Goal: Information Seeking & Learning: Learn about a topic

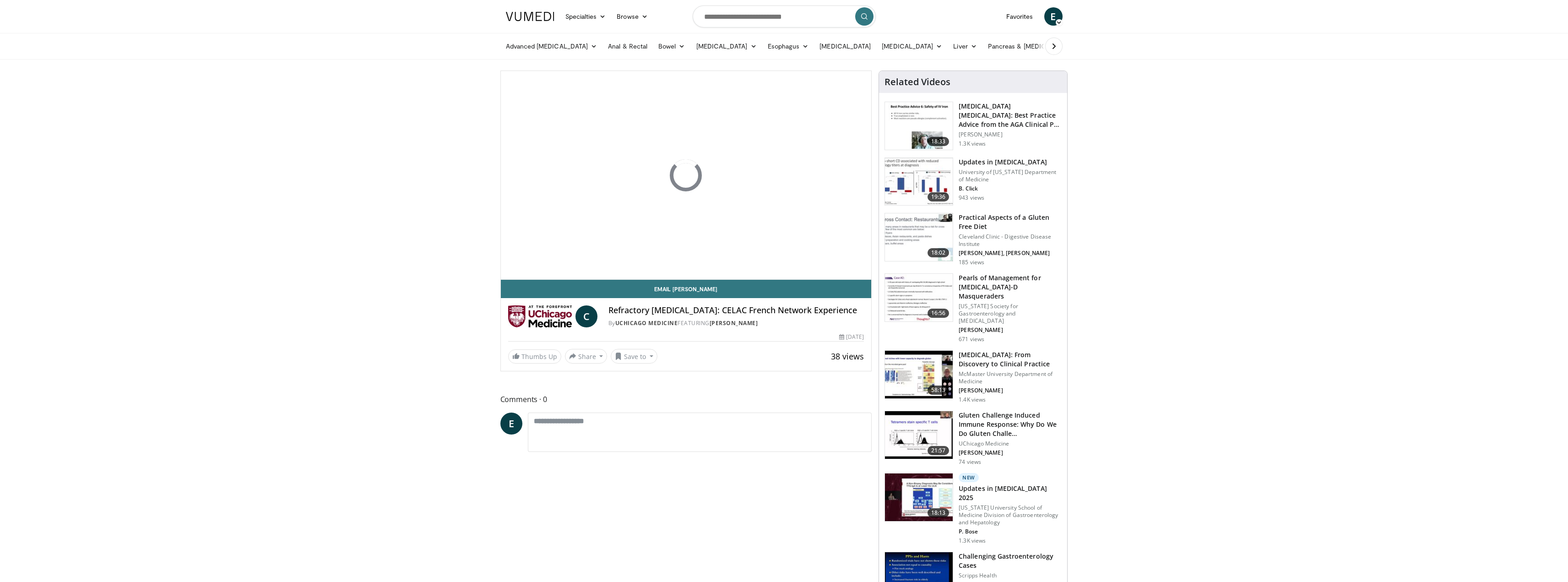
click at [1059, 14] on span "E" at bounding box center [1054, 17] width 19 height 19
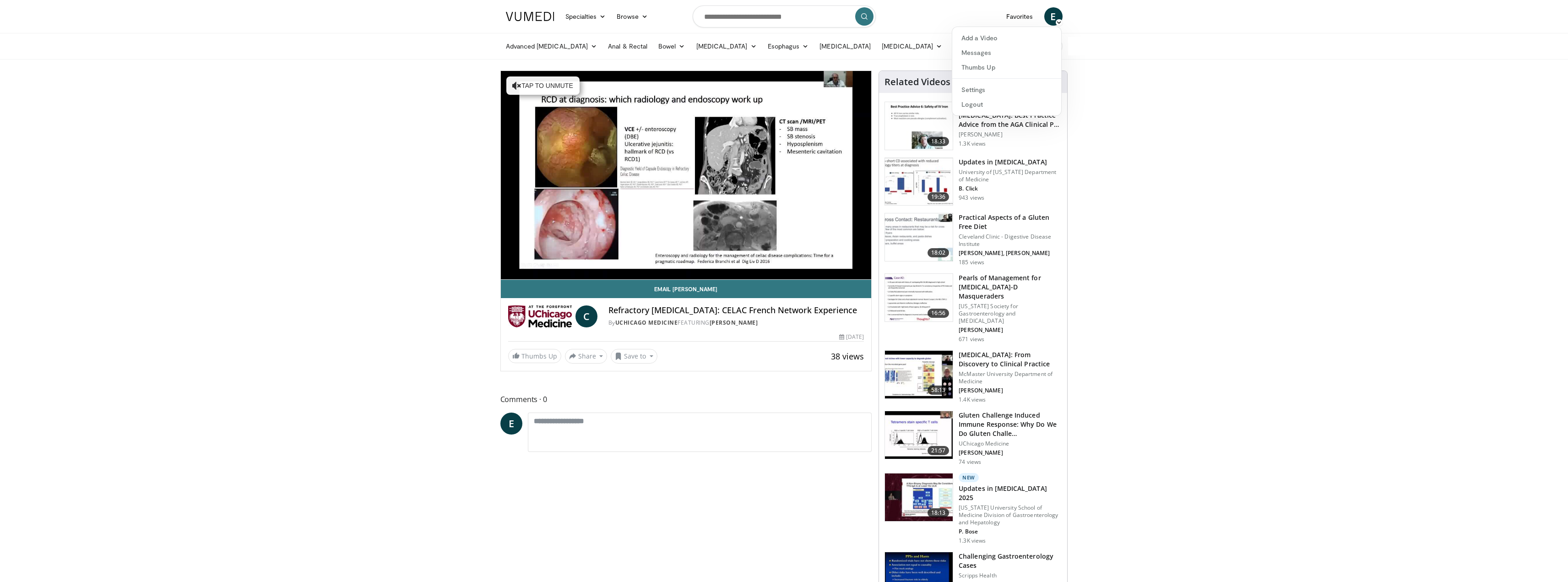
click at [742, 15] on input "Search topics, interventions" at bounding box center [784, 16] width 183 height 22
type input "*"
type input "**********"
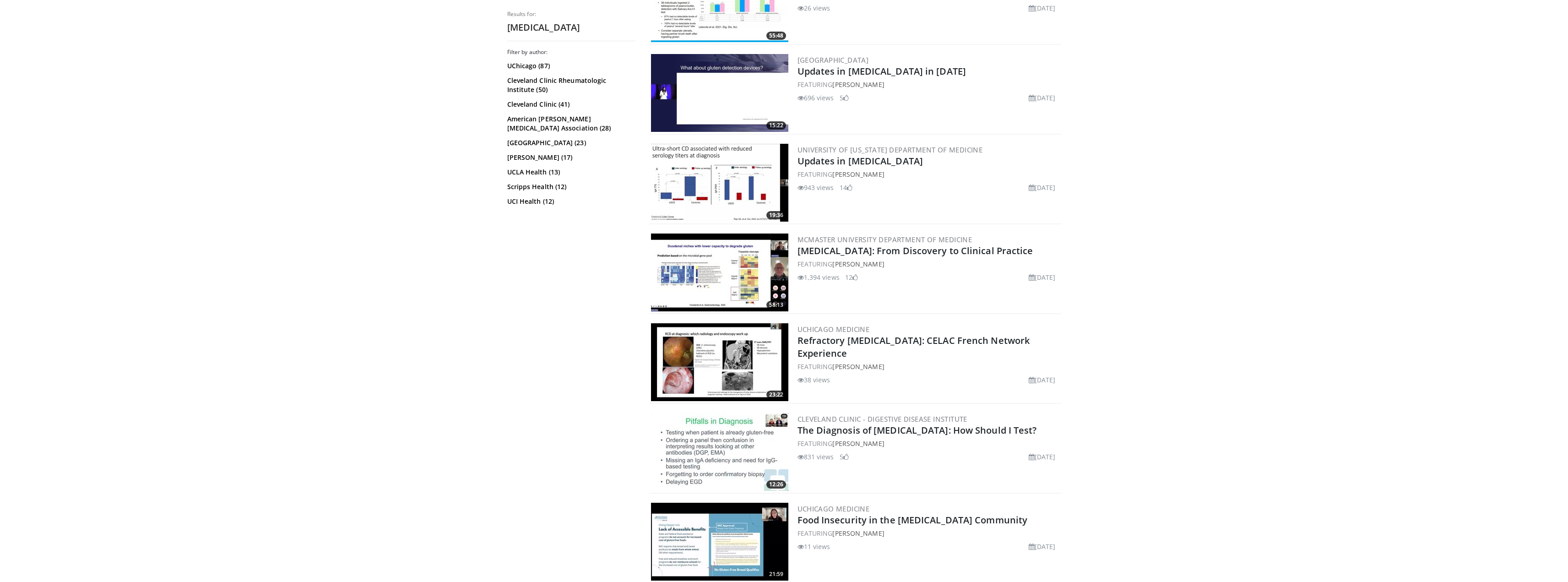
scroll to position [412, 0]
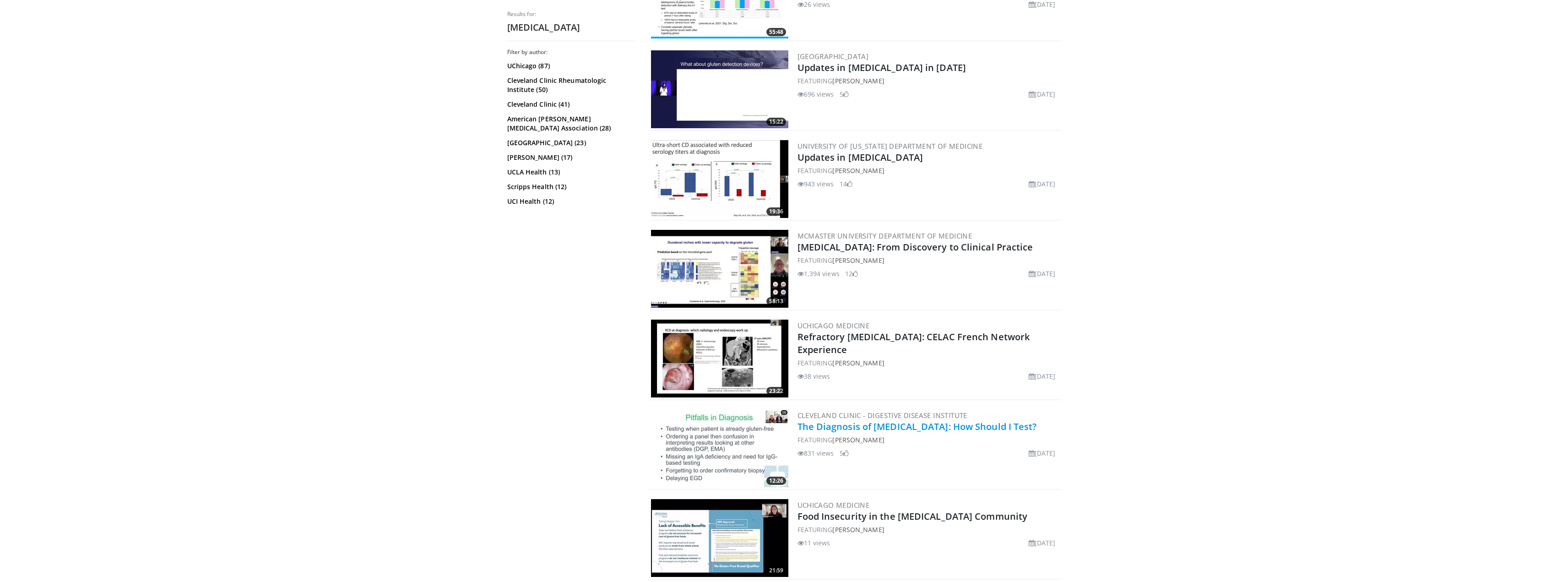
click at [917, 427] on link "The Diagnosis of [MEDICAL_DATA]: How Should I Test?" at bounding box center [918, 426] width 240 height 13
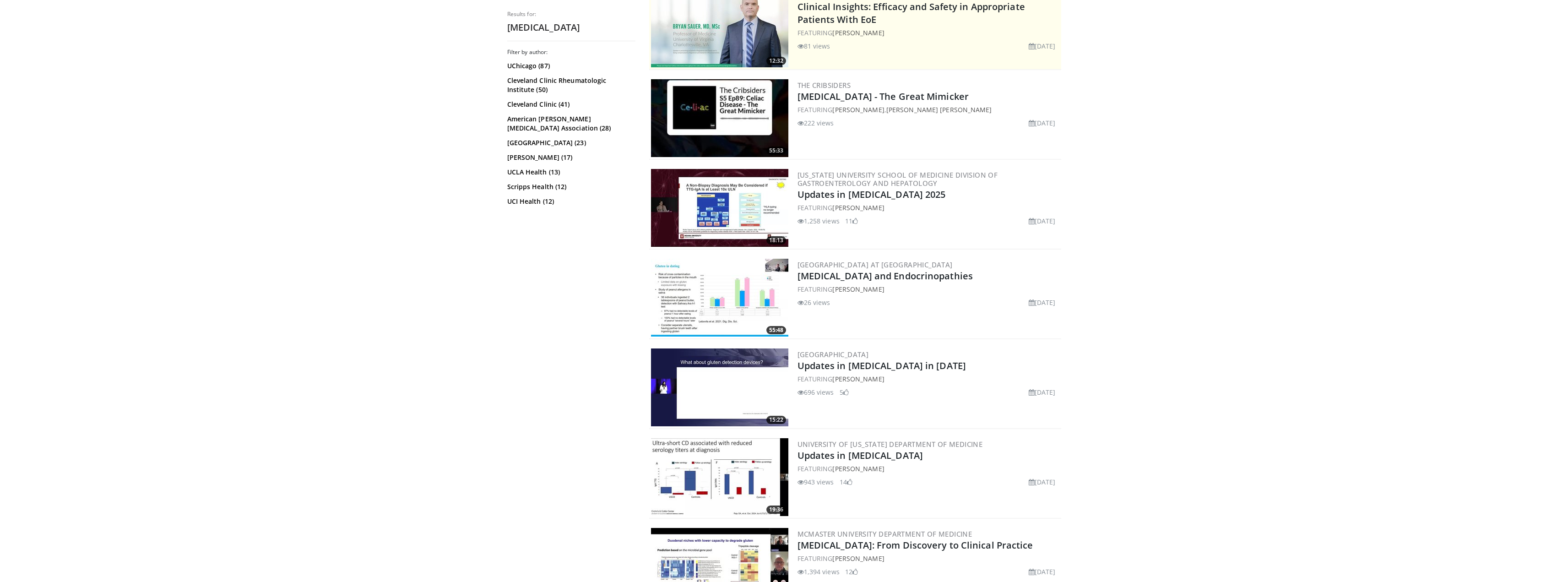
scroll to position [0, 0]
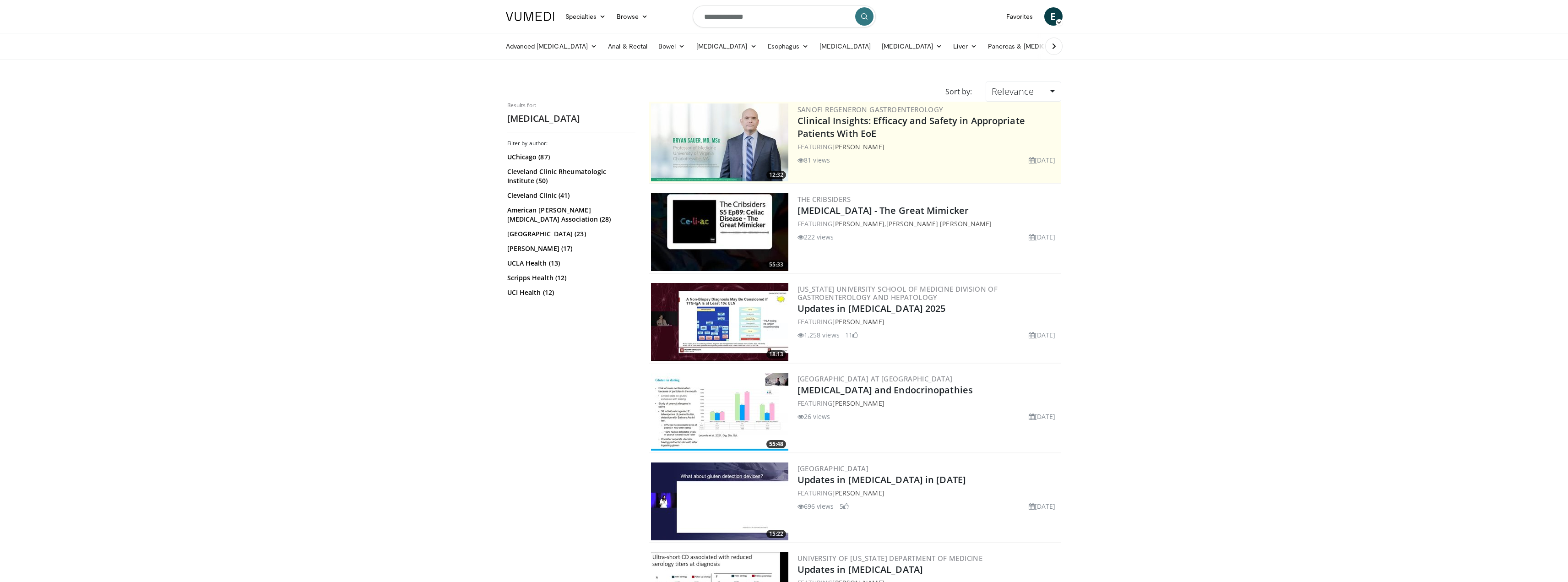
click at [705, 19] on input "**********" at bounding box center [784, 16] width 183 height 22
type input "**********"
drag, startPoint x: 716, startPoint y: 19, endPoint x: 722, endPoint y: 20, distance: 6.1
click at [722, 20] on input "**********" at bounding box center [784, 16] width 183 height 22
type input "**********"
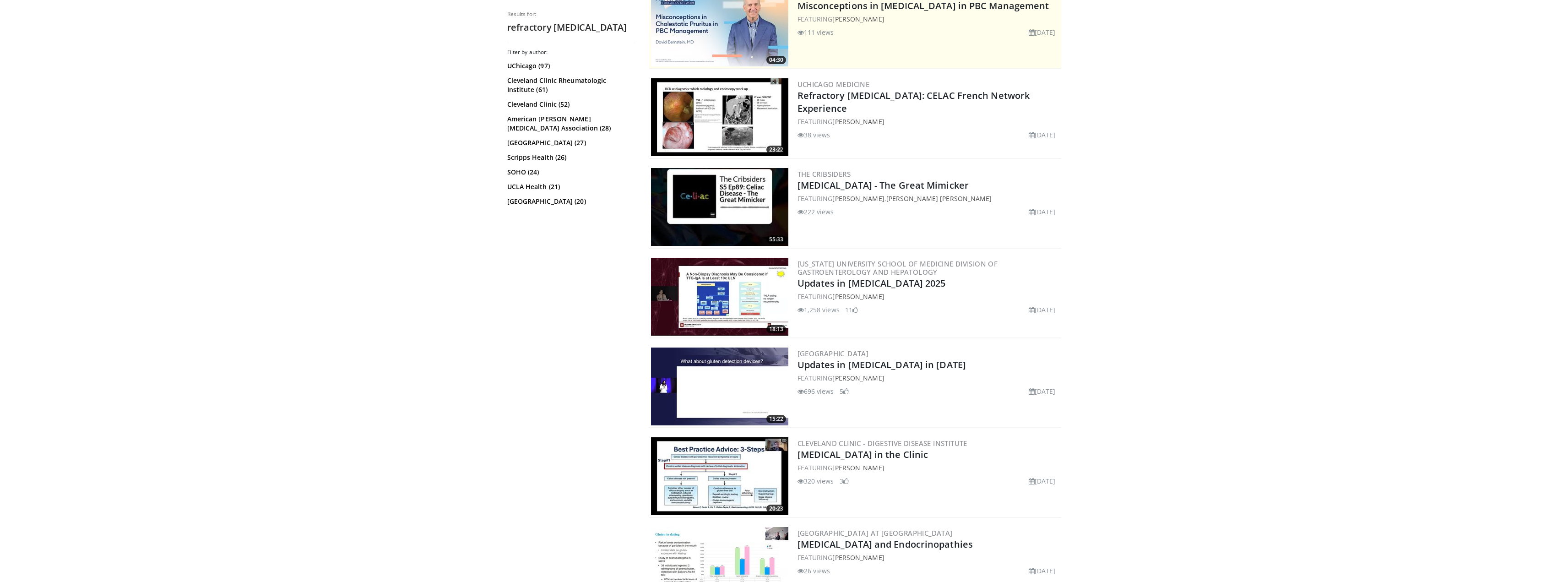
scroll to position [91, 0]
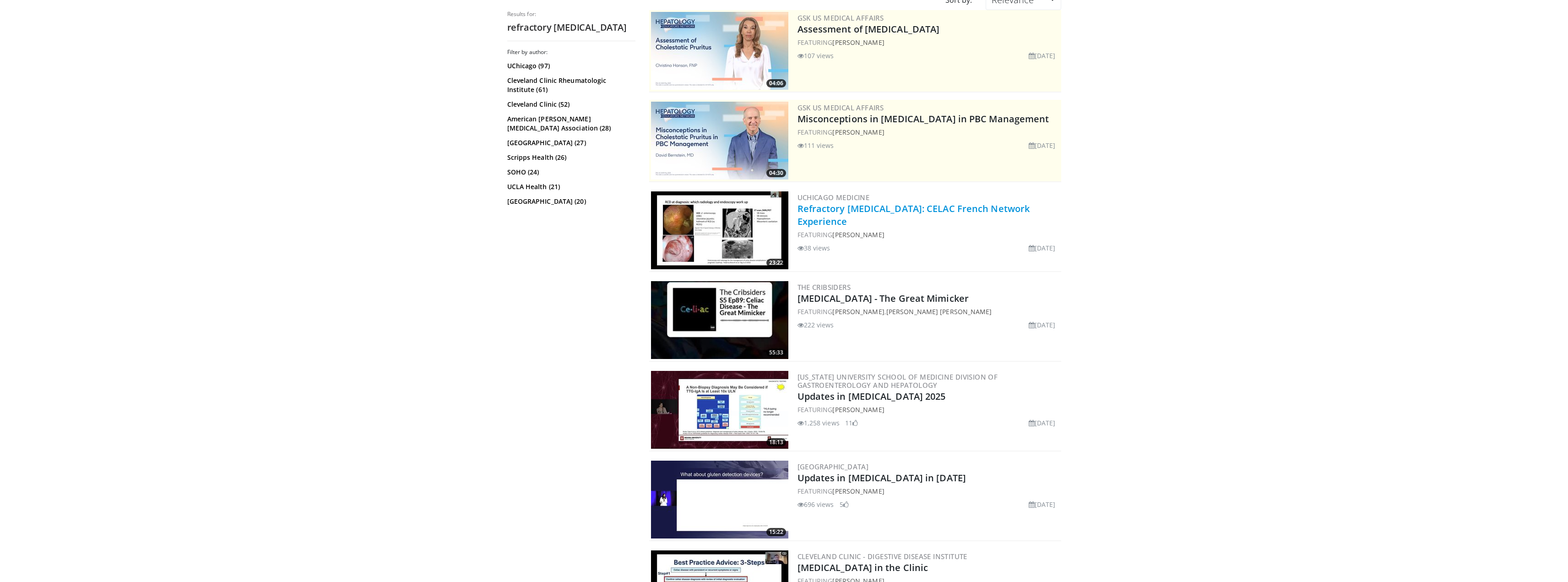
click at [854, 210] on link "Refractory [MEDICAL_DATA]: CELAC French Network Experience" at bounding box center [914, 215] width 232 height 25
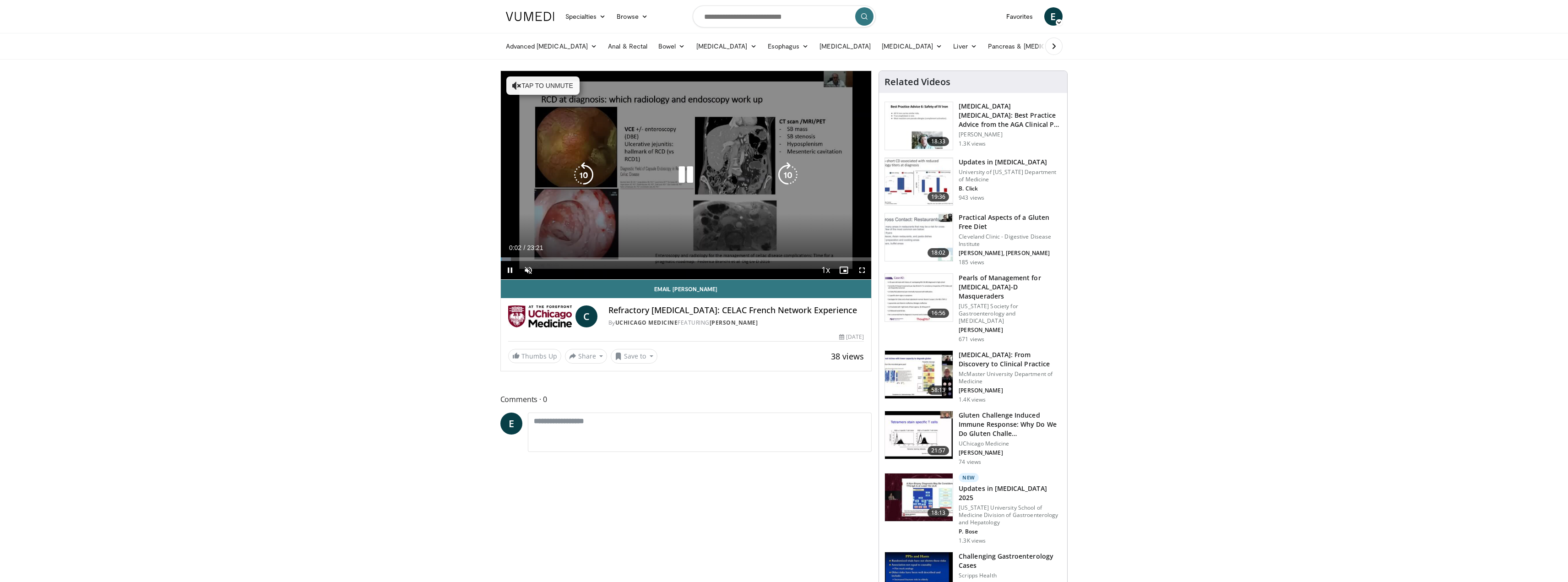
click at [516, 85] on icon "Video Player" at bounding box center [517, 85] width 9 height 9
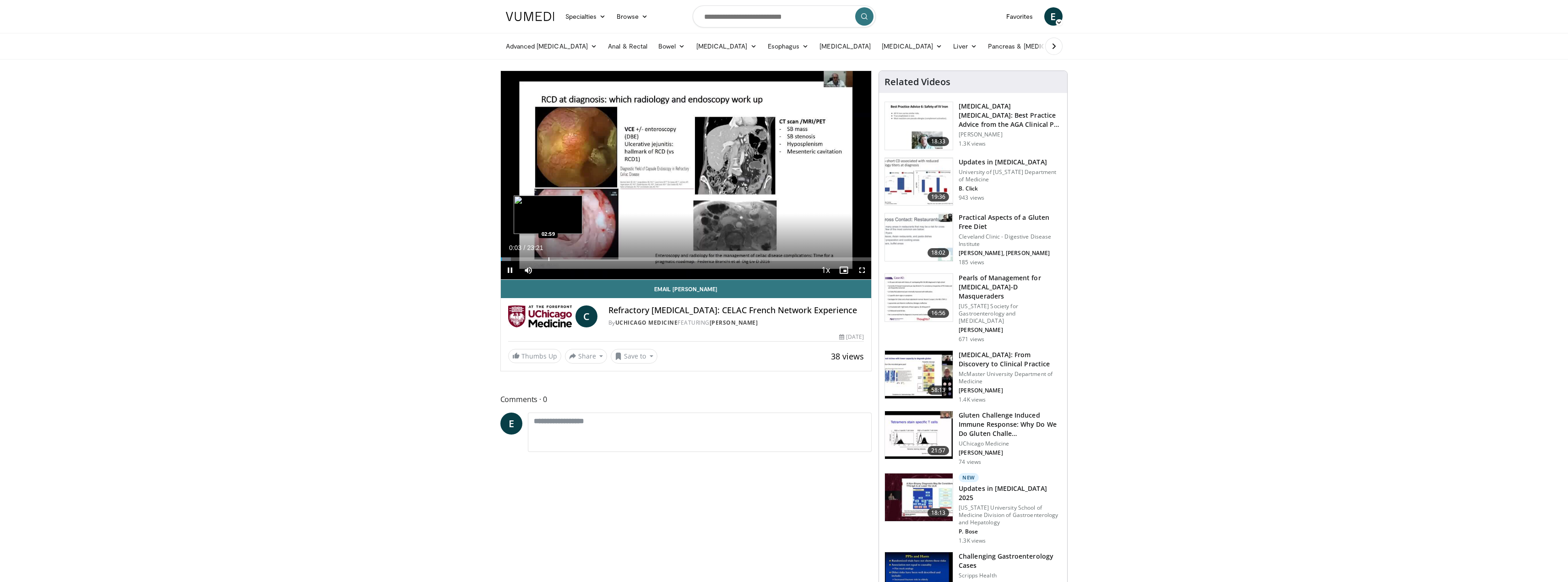
click at [548, 256] on div "Loaded : 2.83% 00:03 02:59" at bounding box center [687, 256] width 371 height 9
click at [583, 260] on div "Progress Bar" at bounding box center [583, 260] width 1 height 4
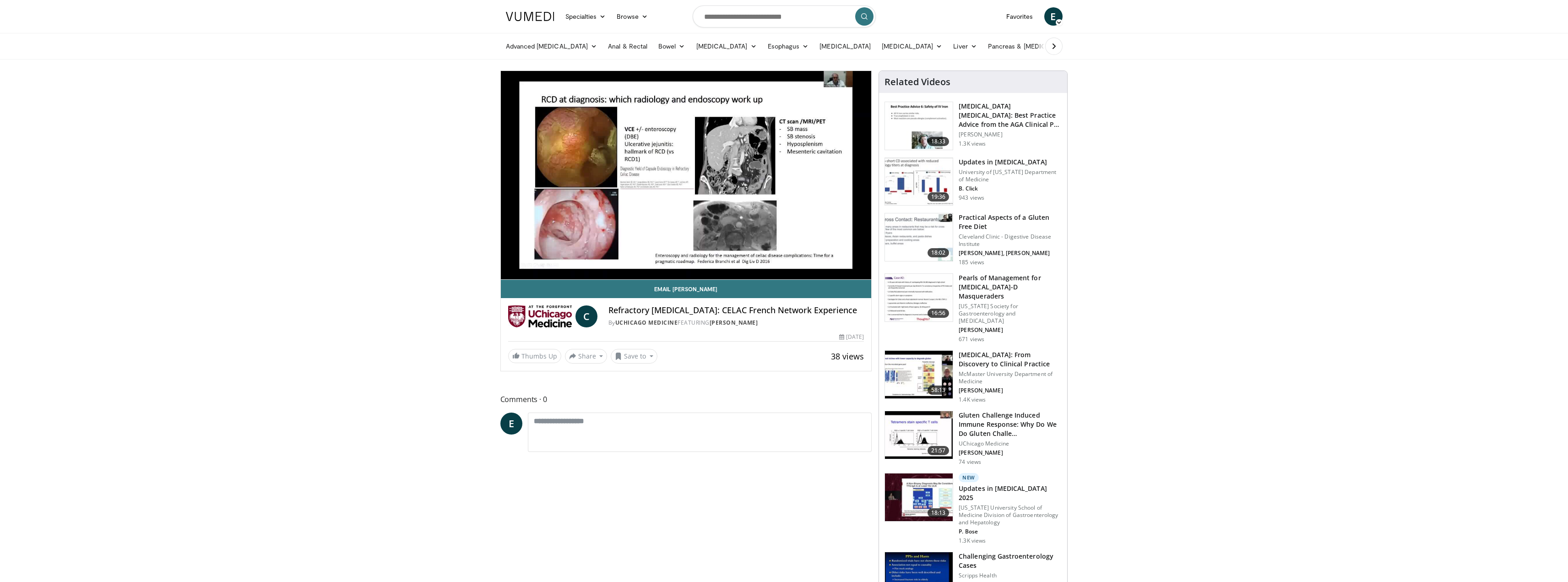
click at [638, 259] on video-js "**********" at bounding box center [687, 175] width 371 height 209
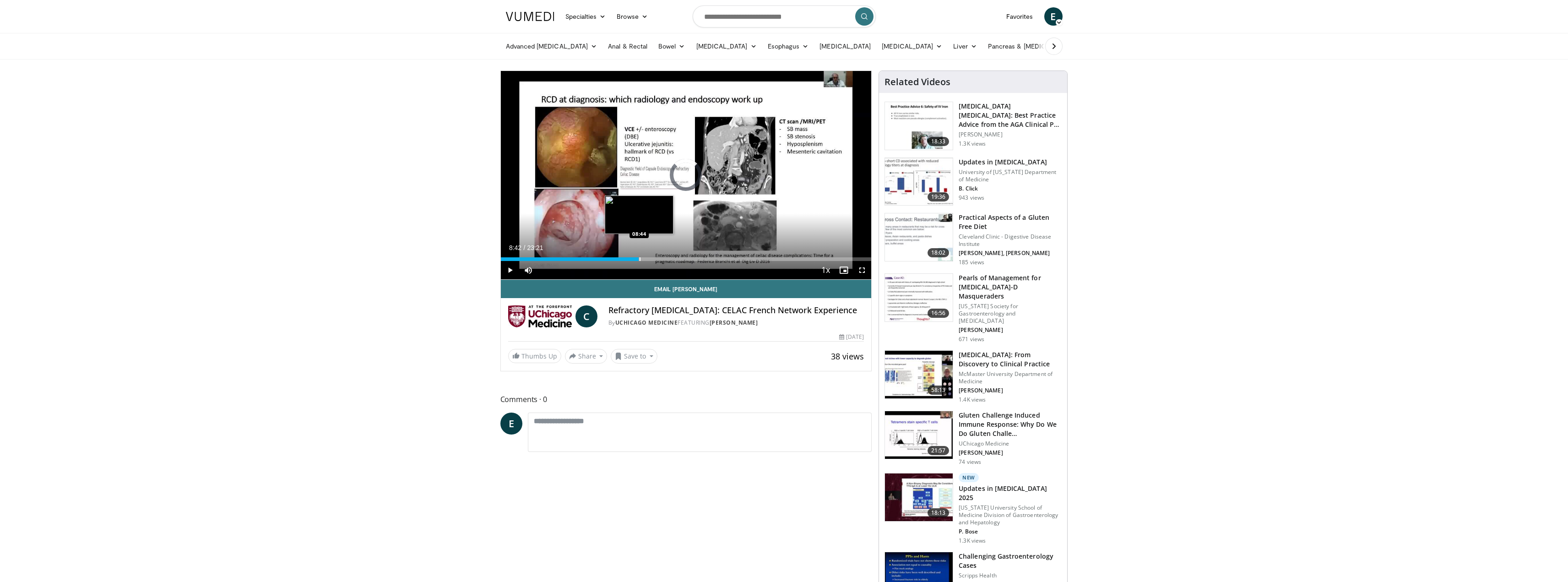
click at [640, 260] on div "Progress Bar" at bounding box center [640, 260] width 1 height 4
click at [686, 262] on div "Current Time 8:45 / Duration 23:21 Pause Skip Backward Skip Forward Mute Loaded…" at bounding box center [687, 270] width 371 height 19
drag, startPoint x: 505, startPoint y: 270, endPoint x: 507, endPoint y: 260, distance: 10.2
click at [505, 270] on span "Video Player" at bounding box center [511, 270] width 19 height 19
click at [790, 15] on input "Search topics, interventions" at bounding box center [784, 16] width 183 height 22
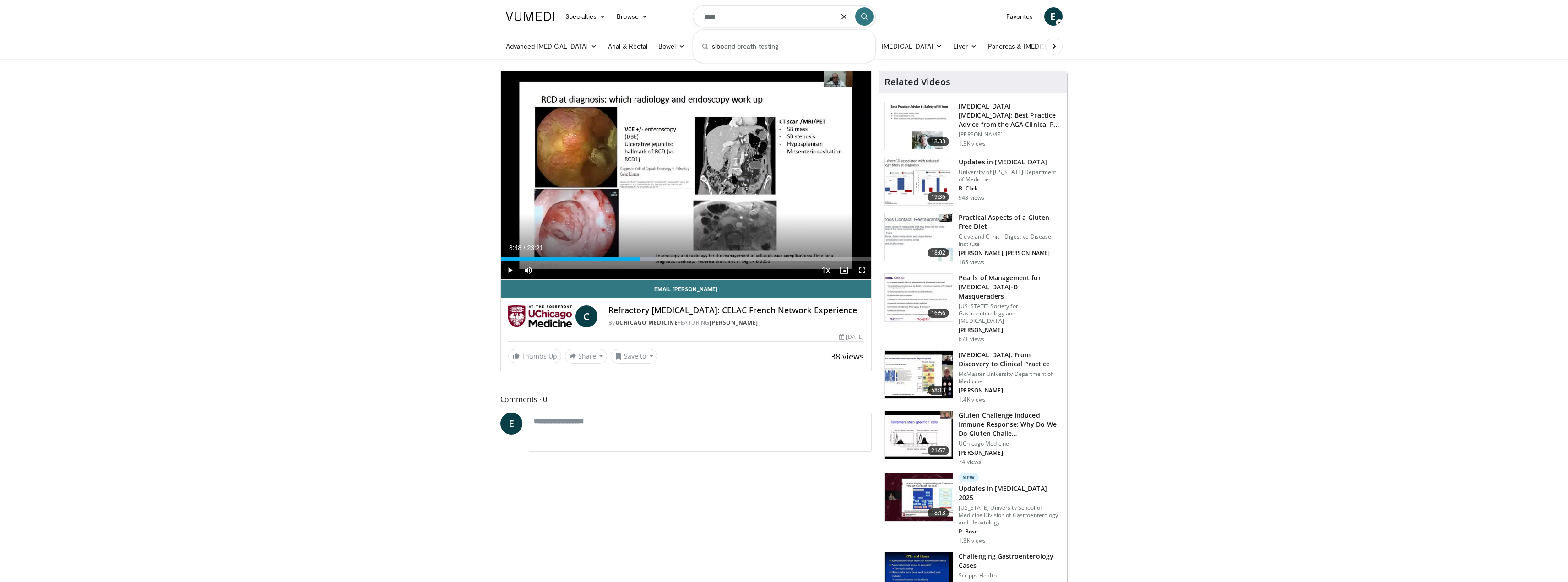
type input "****"
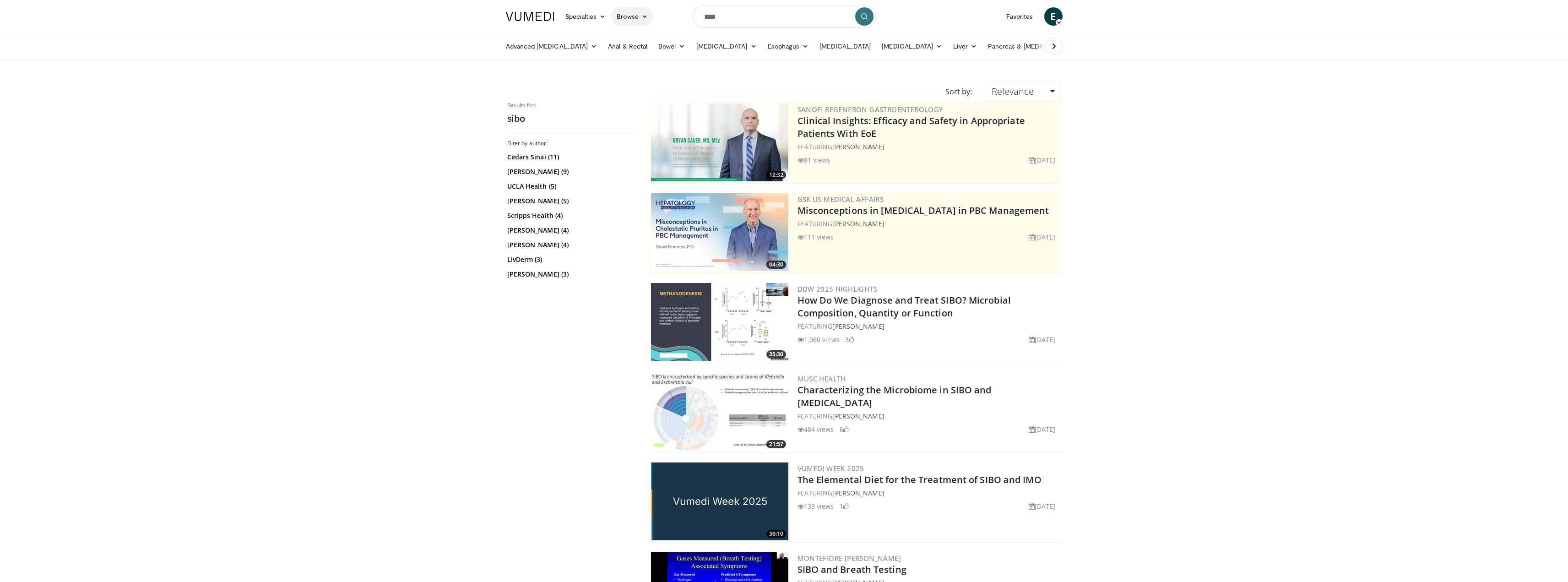
drag, startPoint x: 690, startPoint y: 13, endPoint x: 642, endPoint y: 8, distance: 48.3
click at [660, 9] on nav "Specialties Adult & Family Medicine Allergy, Asthma, Immunology Anesthesiology …" at bounding box center [785, 17] width 568 height 33
paste input "Search topics, interventions"
type input "**********"
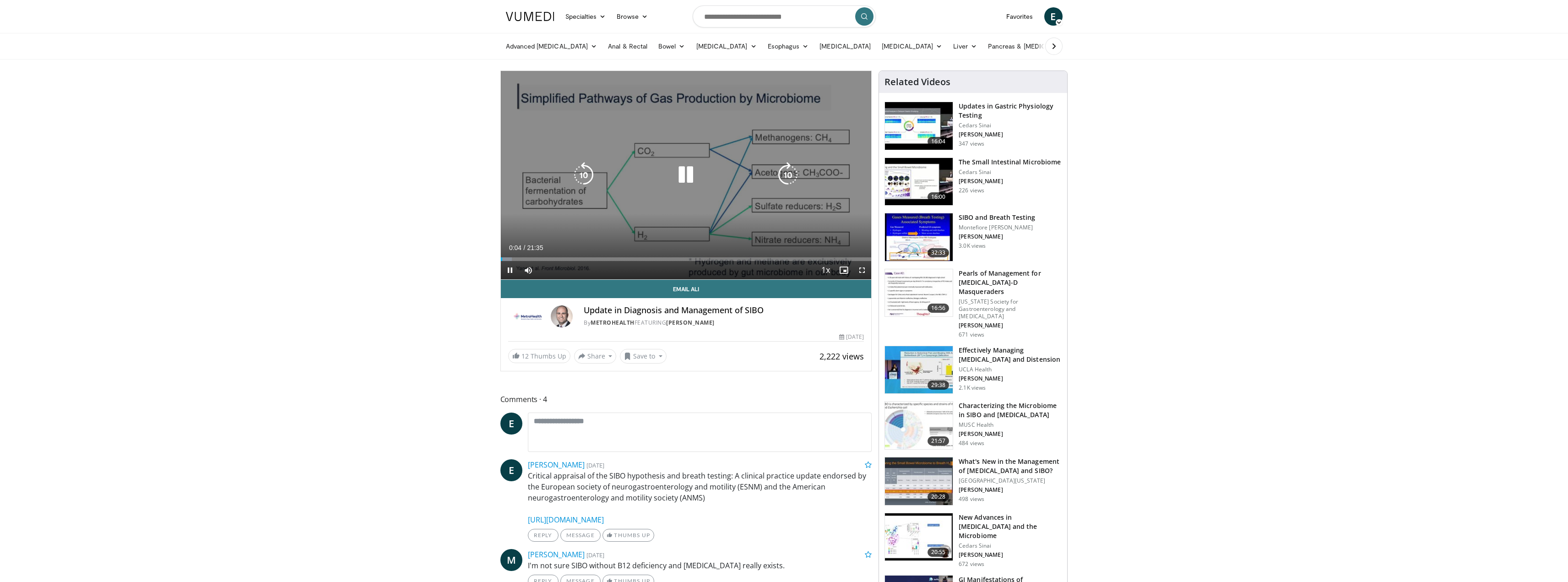
click at [513, 254] on div "Loaded : 3.06% 00:04 00:46" at bounding box center [687, 256] width 371 height 9
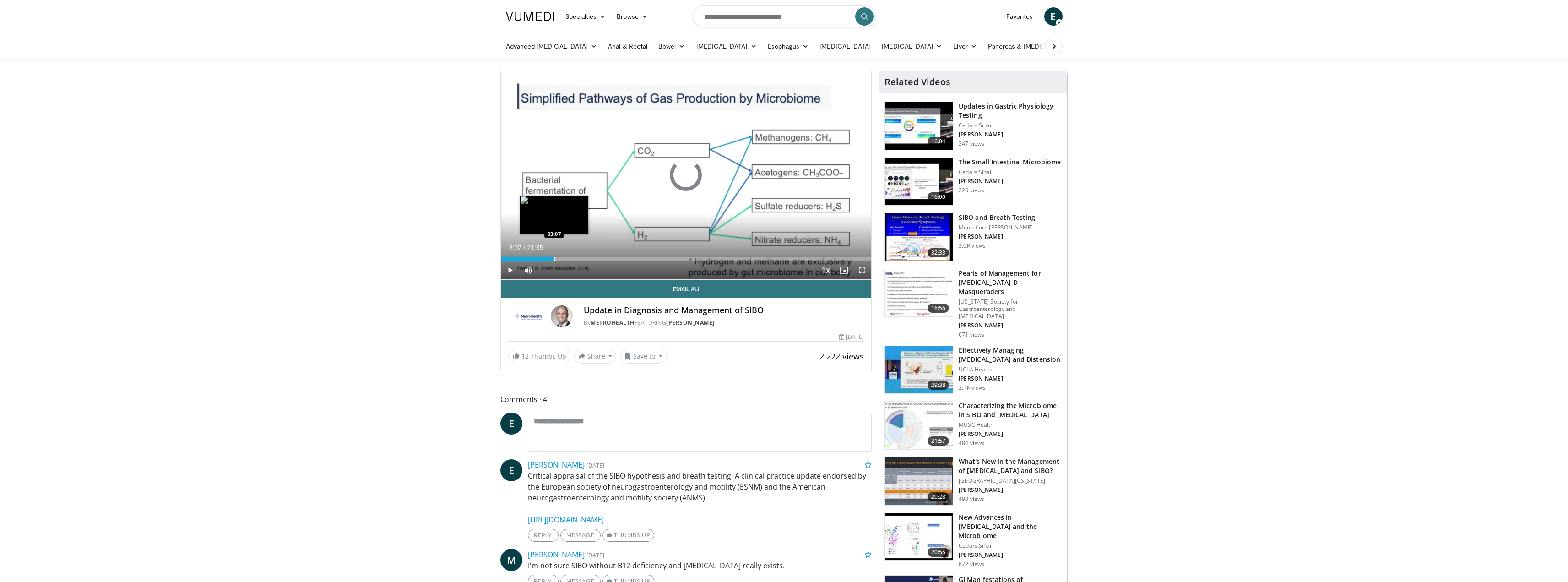
click at [554, 259] on div "Progress Bar" at bounding box center [554, 260] width 1 height 4
click at [712, 262] on div "Current Time 3:07 / Duration 21:35 Pause Skip Backward Skip Forward Mute Loaded…" at bounding box center [687, 270] width 371 height 19
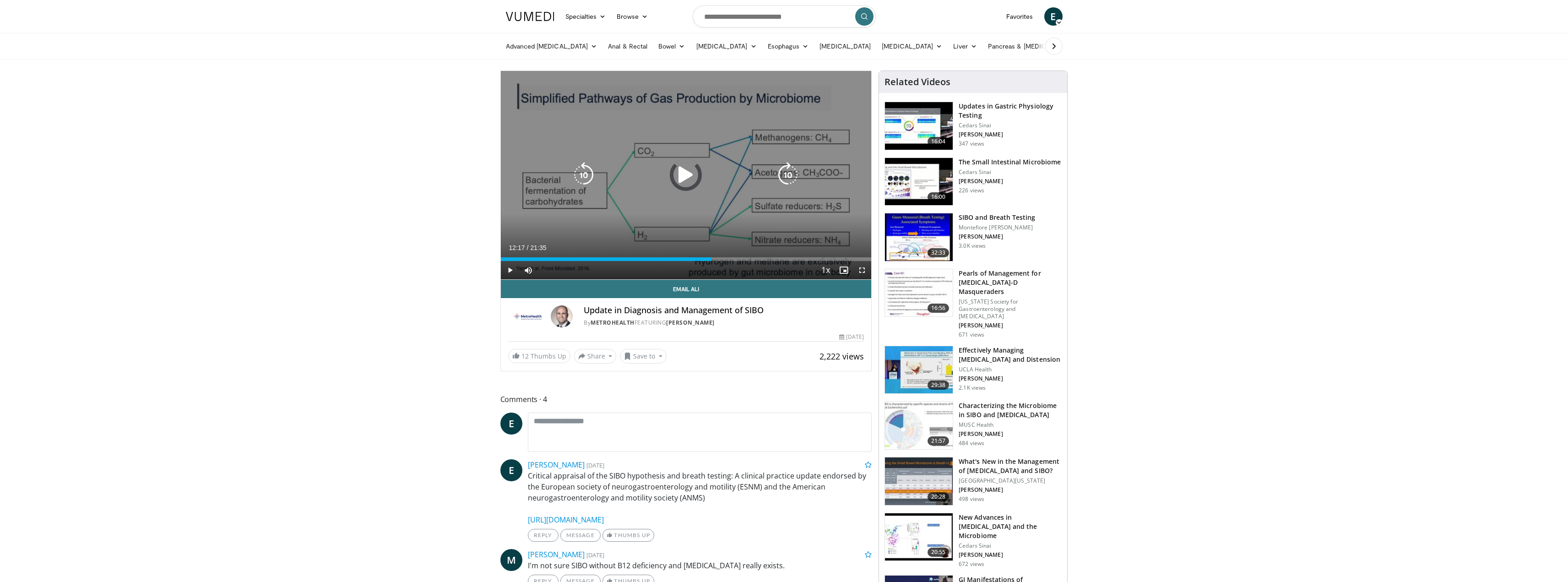
click at [712, 259] on div "Loaded : 15.44% 12:17 03:56" at bounding box center [687, 260] width 371 height 4
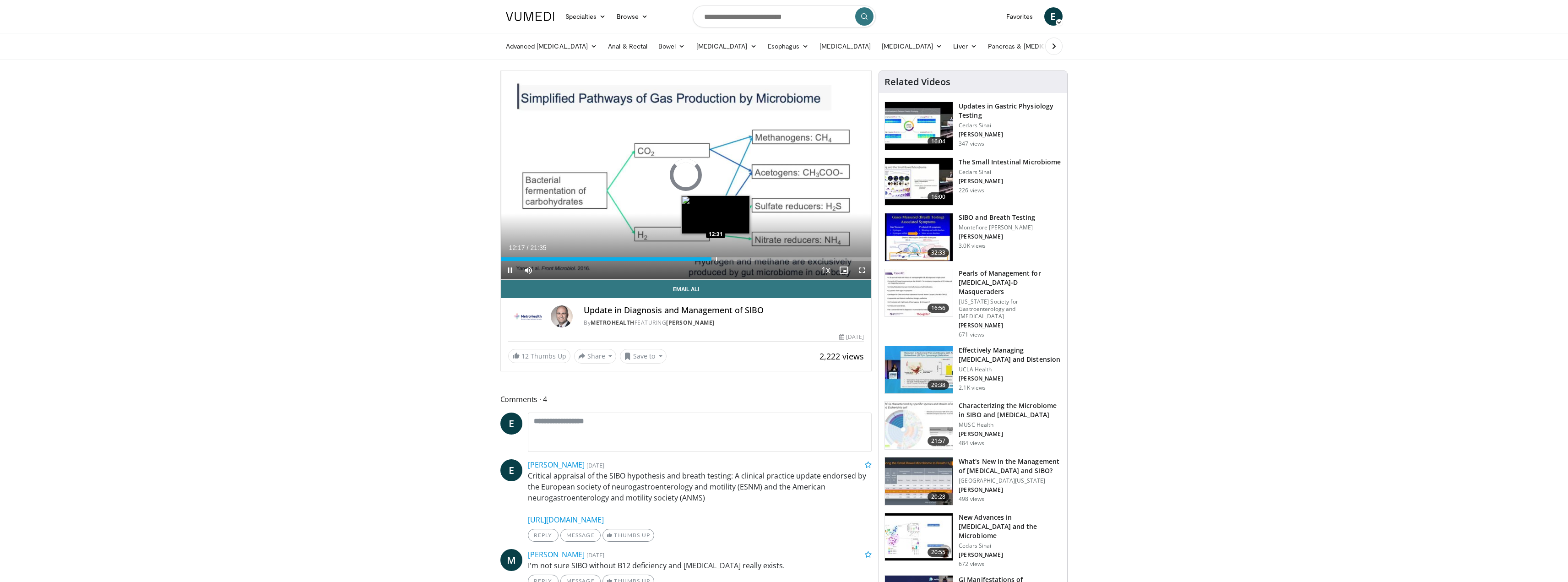
click at [717, 259] on div "Progress Bar" at bounding box center [716, 260] width 1 height 4
click at [762, 262] on div "Current Time 12:34 / Duration 21:35 Pause Skip Backward Skip Forward Mute Loade…" at bounding box center [687, 270] width 371 height 19
click at [514, 272] on span "Video Player" at bounding box center [511, 270] width 19 height 19
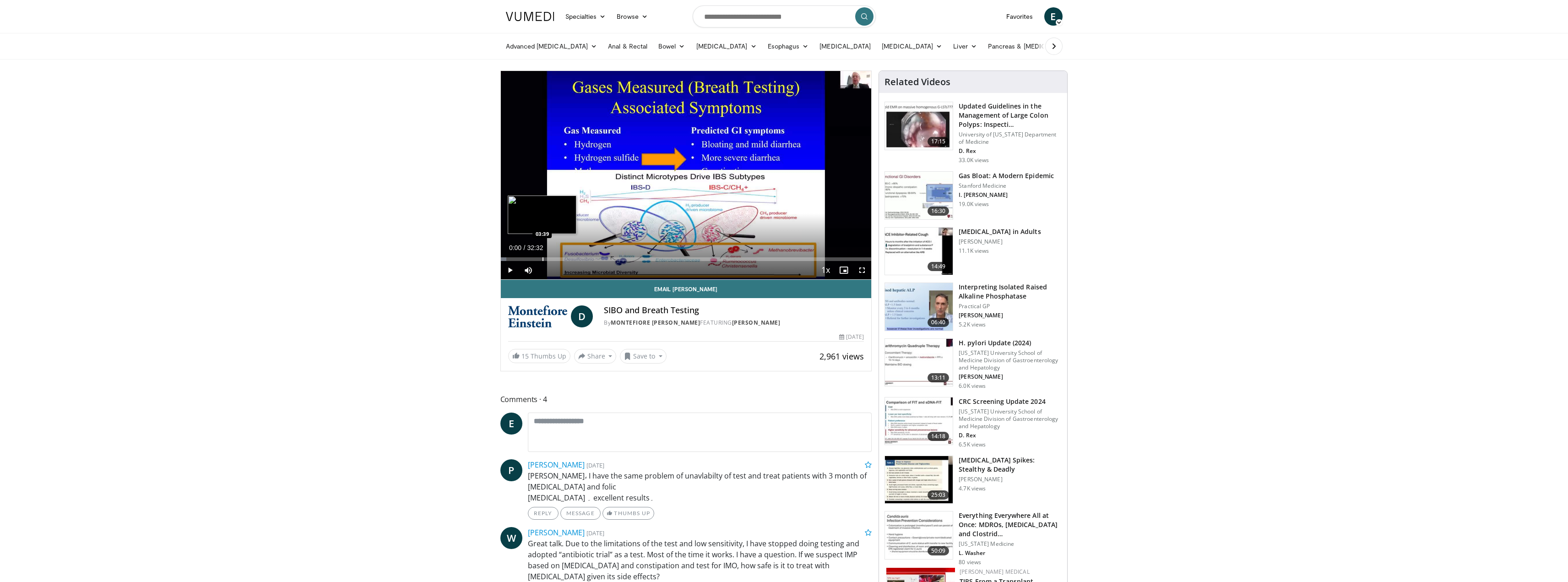
click at [549, 258] on div "Loaded : 1.54% 00:00 03:39" at bounding box center [687, 260] width 371 height 4
click at [618, 258] on div "Progress Bar" at bounding box center [618, 260] width 1 height 4
click at [705, 259] on div "Progress Bar" at bounding box center [705, 260] width 1 height 4
drag, startPoint x: 792, startPoint y: 24, endPoint x: 767, endPoint y: 17, distance: 26.0
click at [792, 24] on input "Search topics, interventions" at bounding box center [784, 16] width 183 height 22
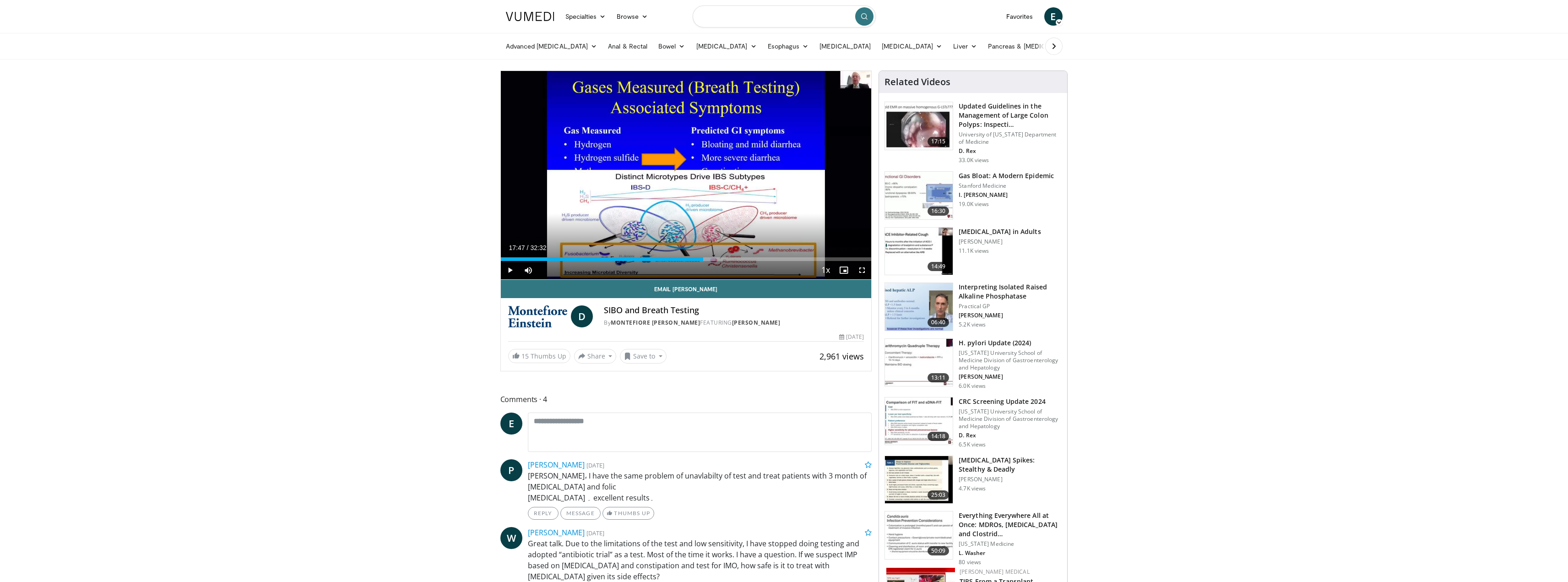
click at [760, 16] on input "Search topics, interventions" at bounding box center [784, 16] width 183 height 22
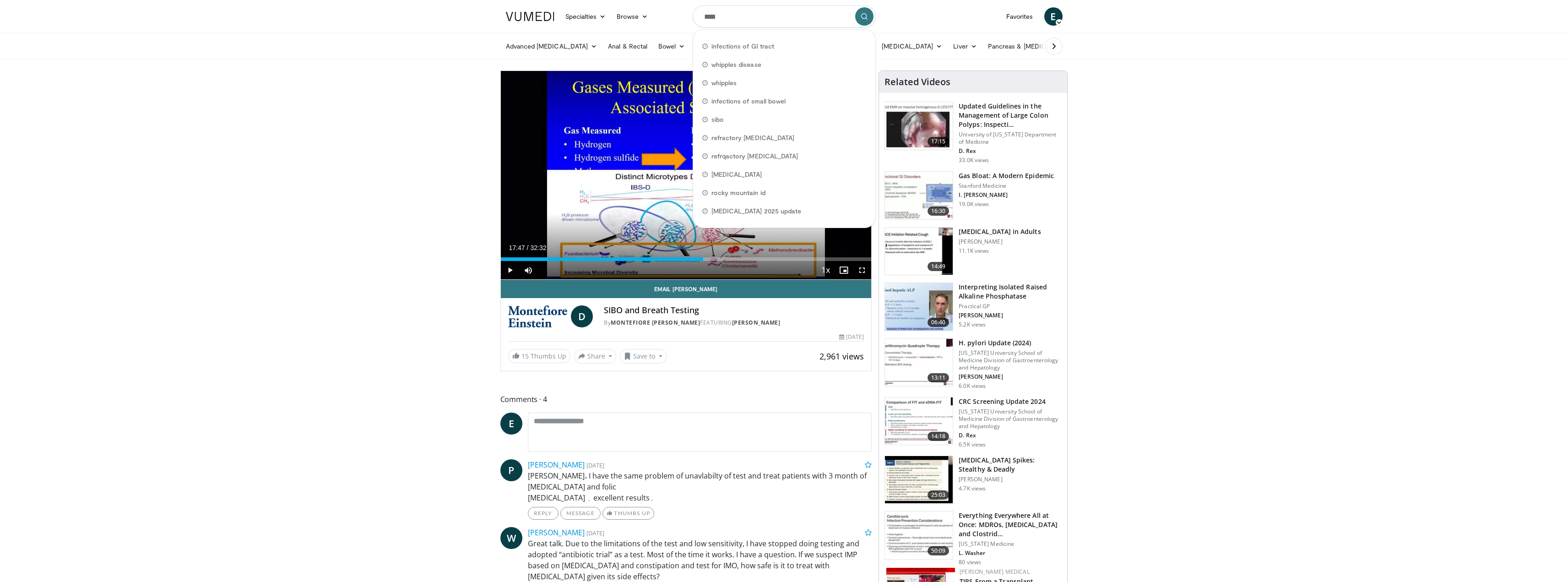
paste input "Search topics, interventions"
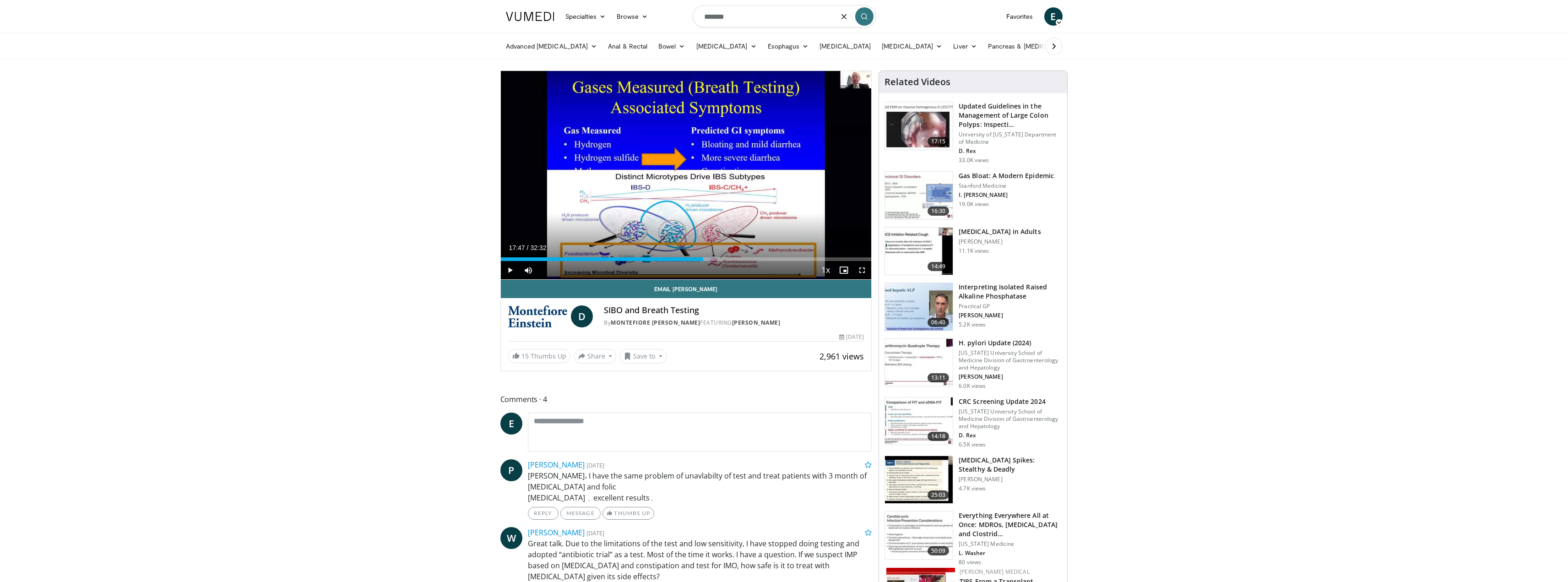
type input "*******"
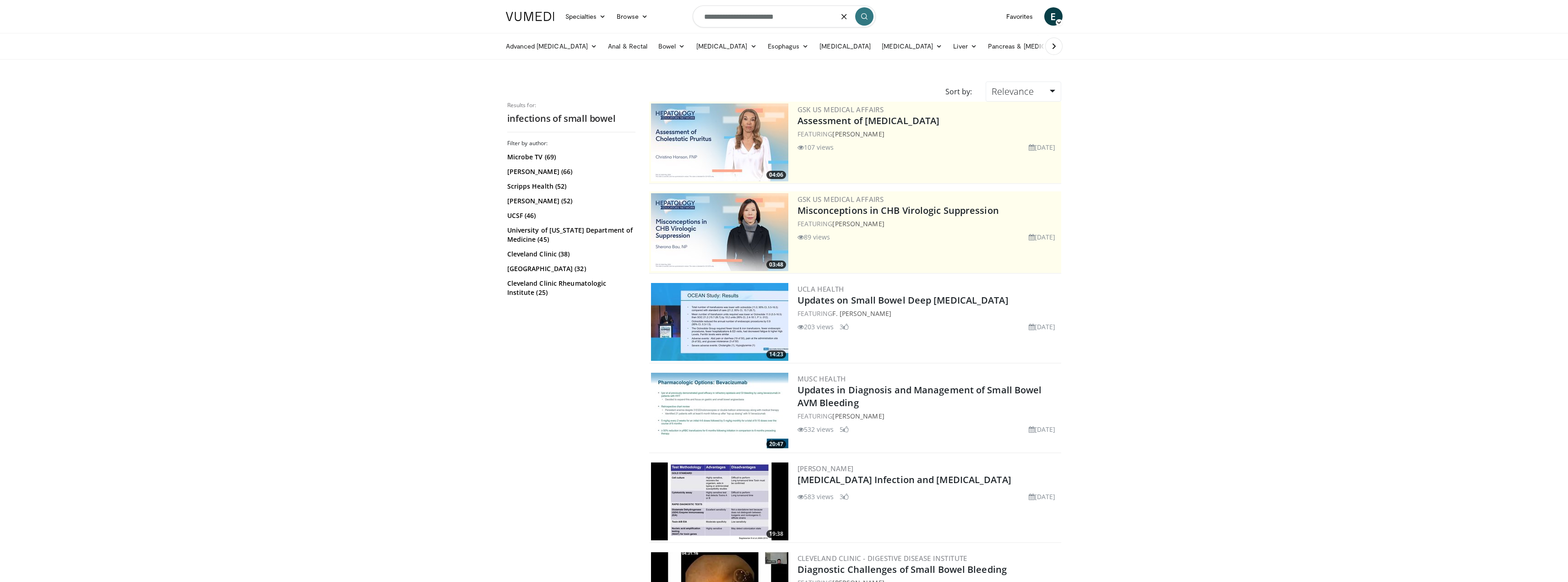
drag, startPoint x: 808, startPoint y: 20, endPoint x: 622, endPoint y: 1, distance: 187.0
click at [649, 5] on nav "Specialties Adult & Family Medicine Allergy, [MEDICAL_DATA], Immunology Anesthe…" at bounding box center [785, 17] width 568 height 33
type input "********"
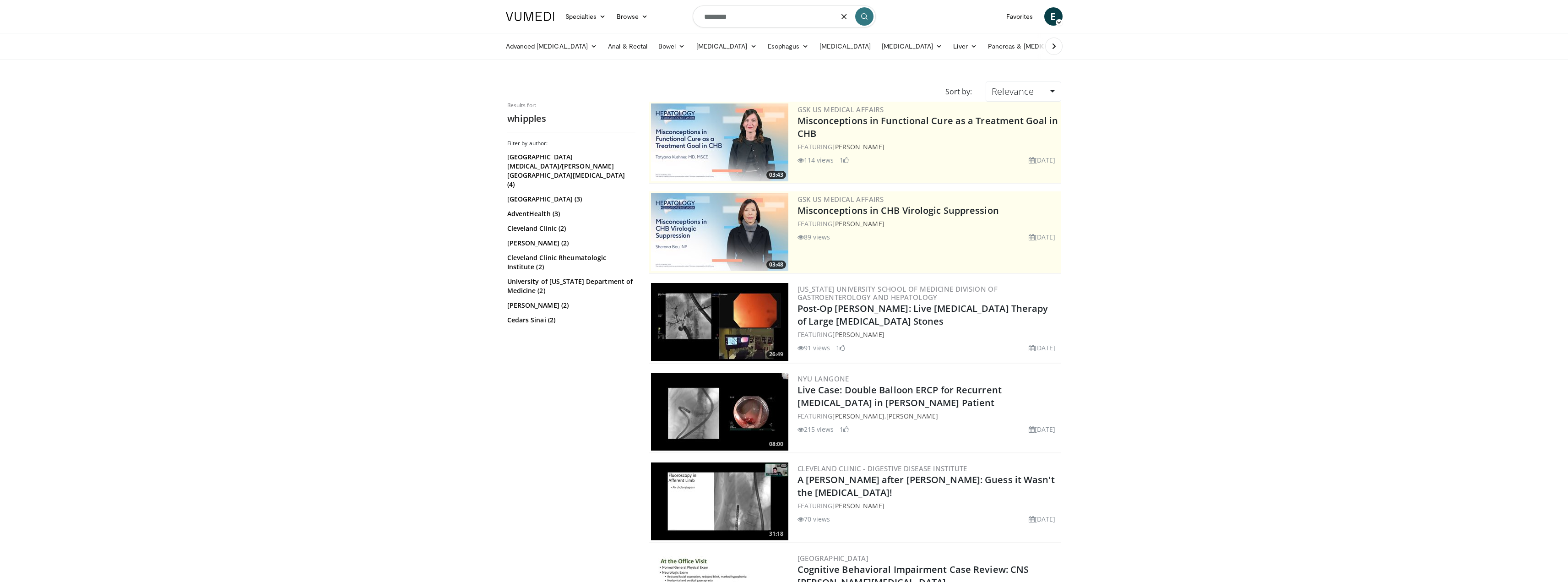
click at [773, 16] on input "********" at bounding box center [784, 16] width 183 height 22
type input "**********"
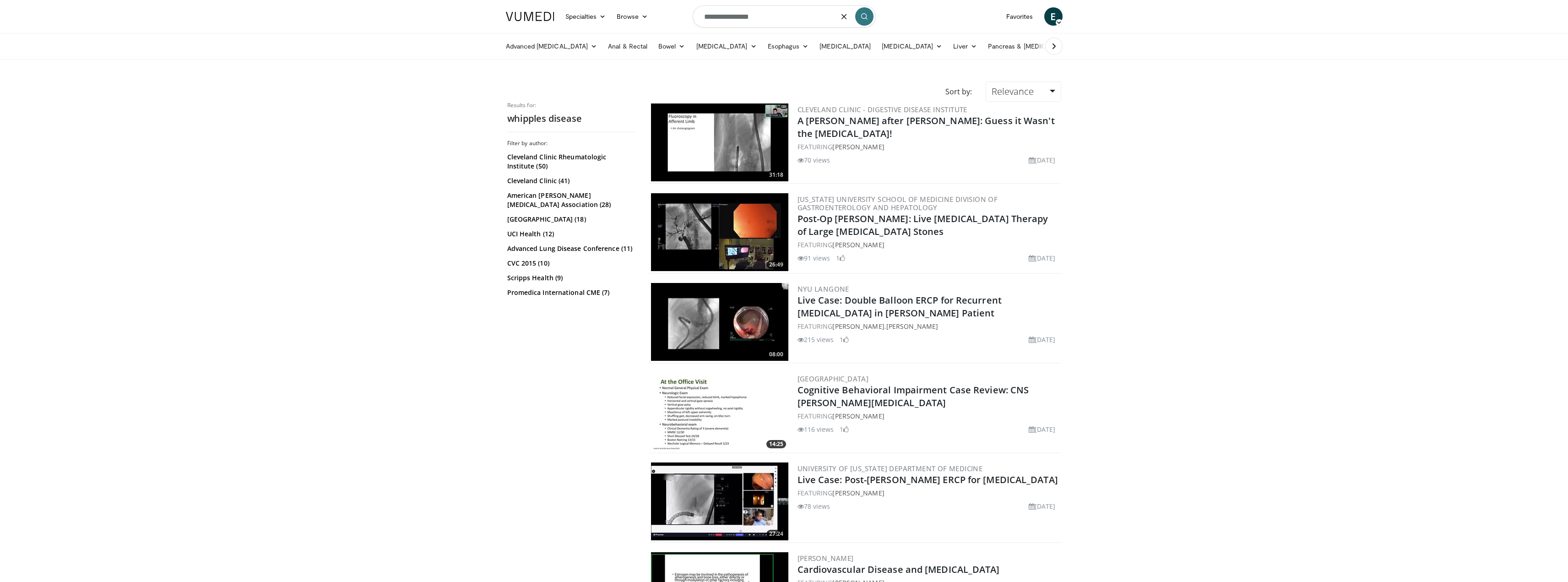
drag, startPoint x: 772, startPoint y: 13, endPoint x: 546, endPoint y: -14, distance: 227.6
click at [546, 0] on html "Specialties Adult & Family Medicine Allergy, Asthma, Immunology Anesthesiology …" at bounding box center [784, 291] width 1568 height 582
paste input "Search topics, interventions"
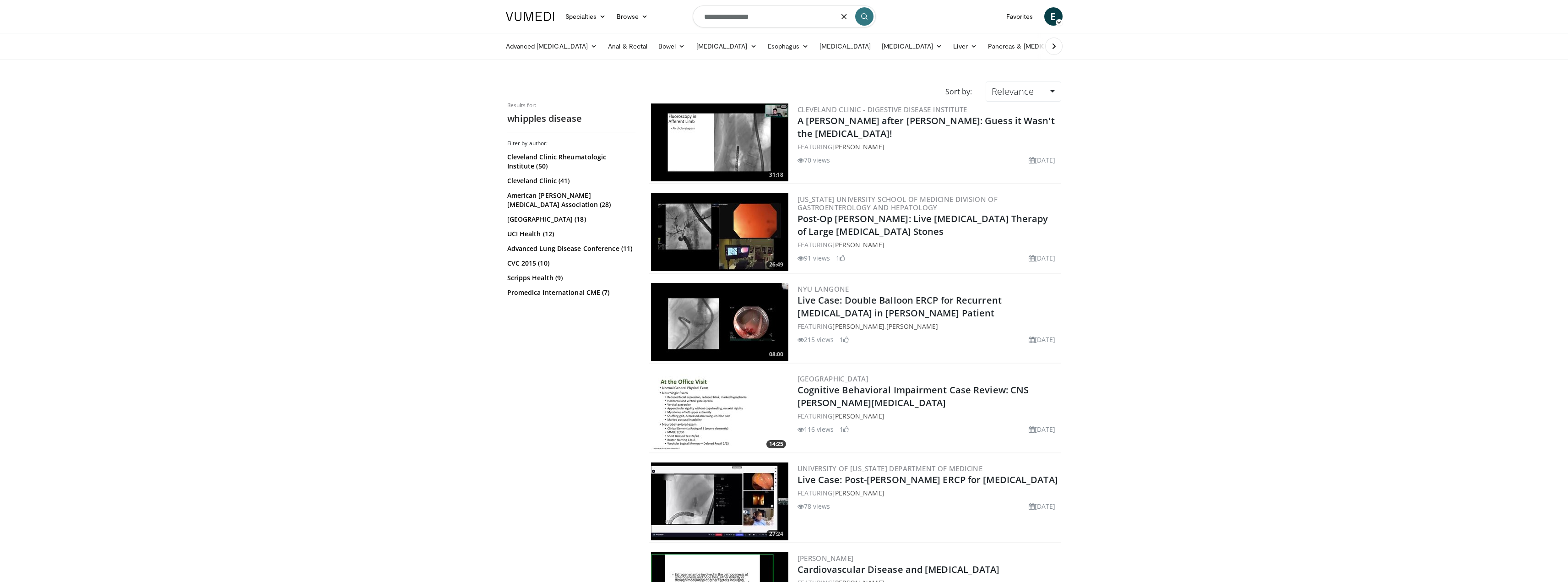
paste input "Search topics, interventions"
type input "**********"
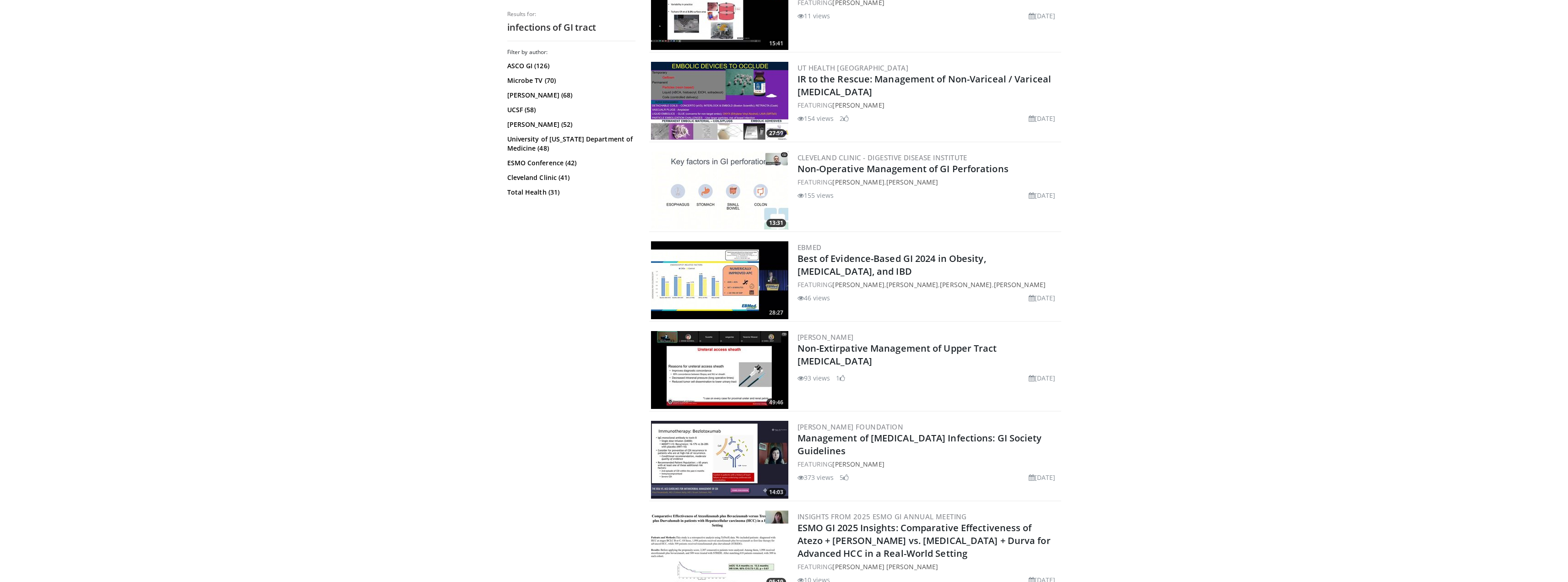
scroll to position [1968, 0]
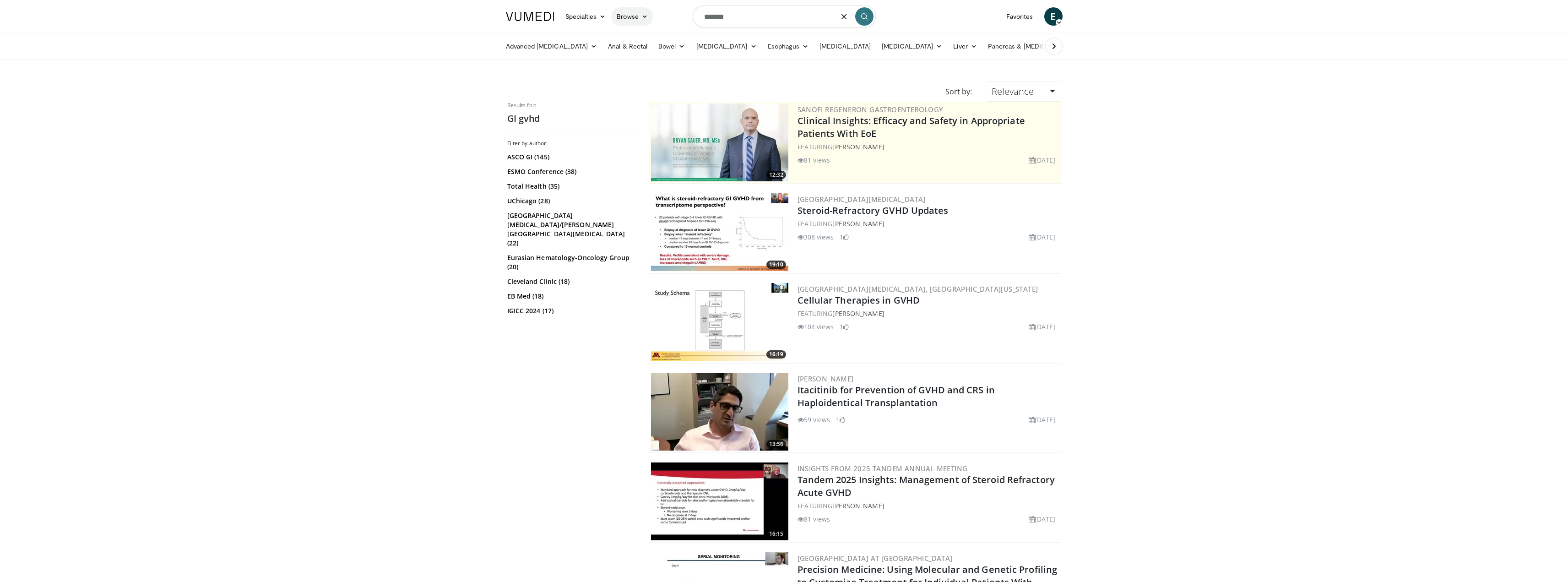
drag, startPoint x: 713, startPoint y: 18, endPoint x: 642, endPoint y: 16, distance: 71.0
click at [644, 16] on nav "Specialties Adult & Family Medicine Allergy, Asthma, Immunology Anesthesiology …" at bounding box center [785, 17] width 568 height 33
type input "**********"
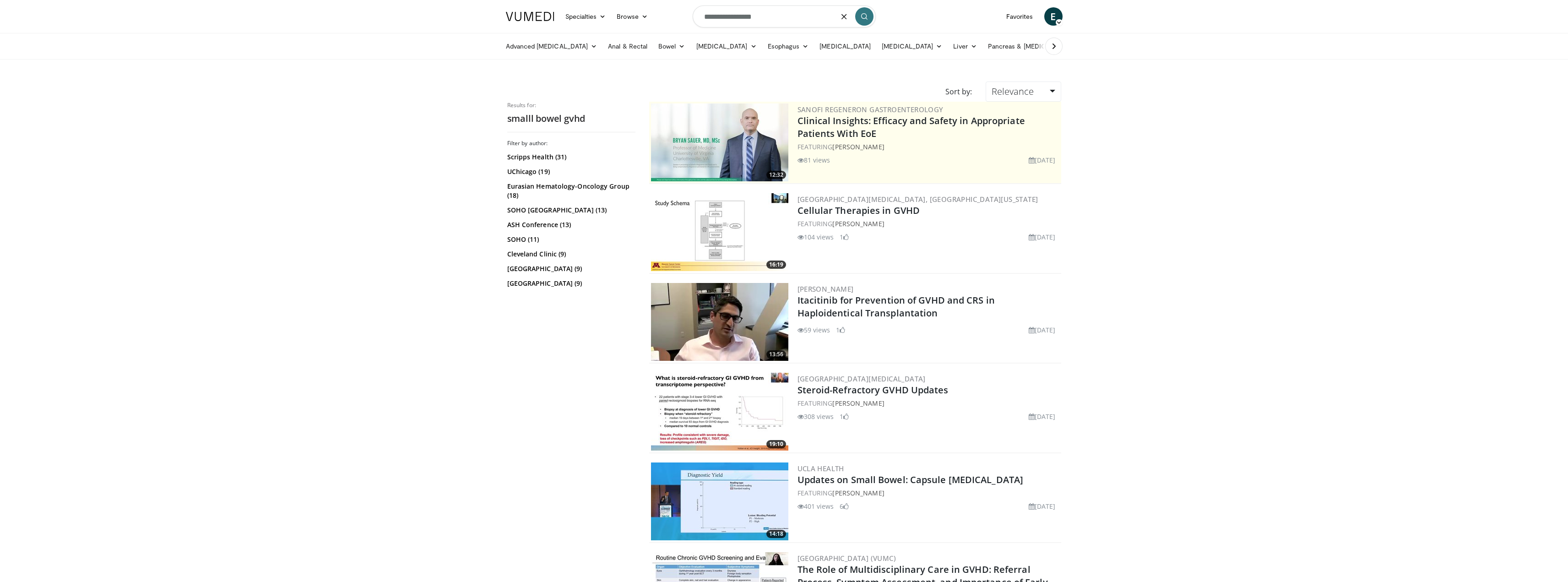
click at [752, 19] on input "**********" at bounding box center [784, 16] width 183 height 22
click at [748, 18] on input "**********" at bounding box center [784, 16] width 183 height 22
drag, startPoint x: 728, startPoint y: 17, endPoint x: 652, endPoint y: 9, distance: 76.4
click at [654, 9] on nav "Specialties Adult & Family Medicine Allergy, Asthma, Immunology Anesthesiology …" at bounding box center [785, 17] width 568 height 33
type input "**********"
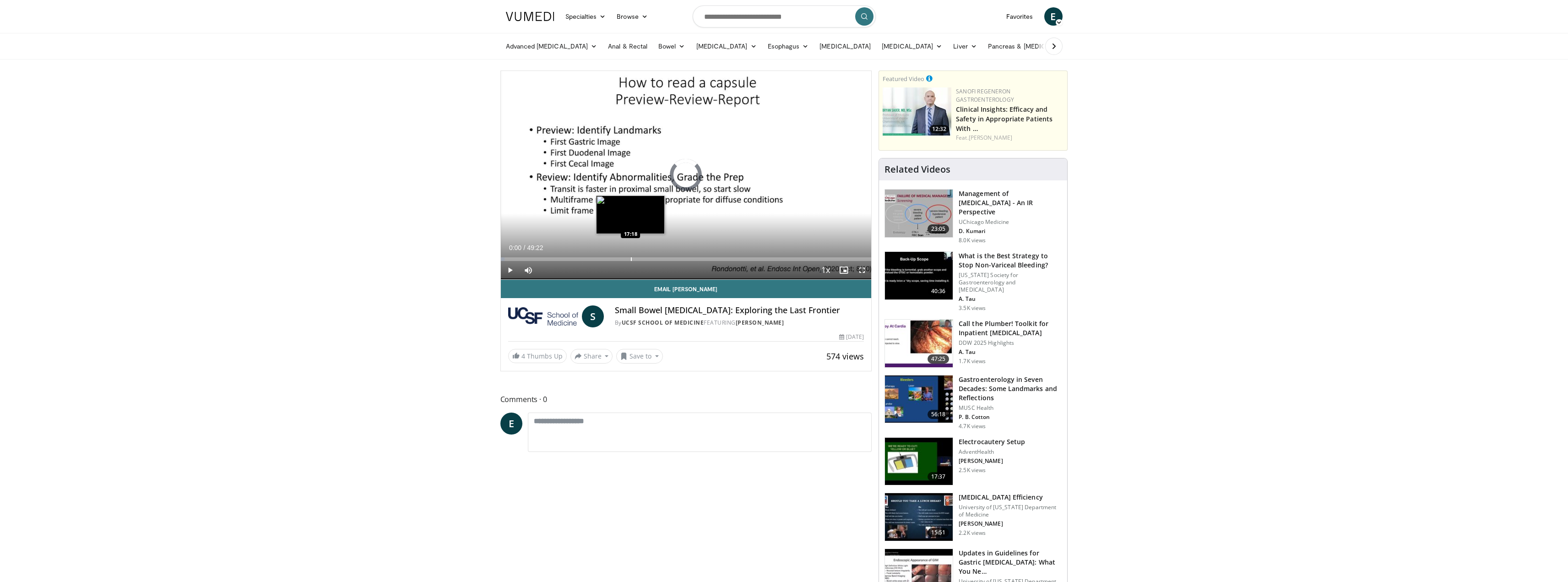
click at [631, 258] on div "Progress Bar" at bounding box center [631, 260] width 1 height 4
click at [726, 261] on div "Current Time 17:18 / Duration 49:22 Play Skip Backward Skip Forward Mute Loaded…" at bounding box center [687, 270] width 371 height 19
click at [726, 260] on div "Loaded : 37.13% 17:18 24:55" at bounding box center [687, 260] width 371 height 4
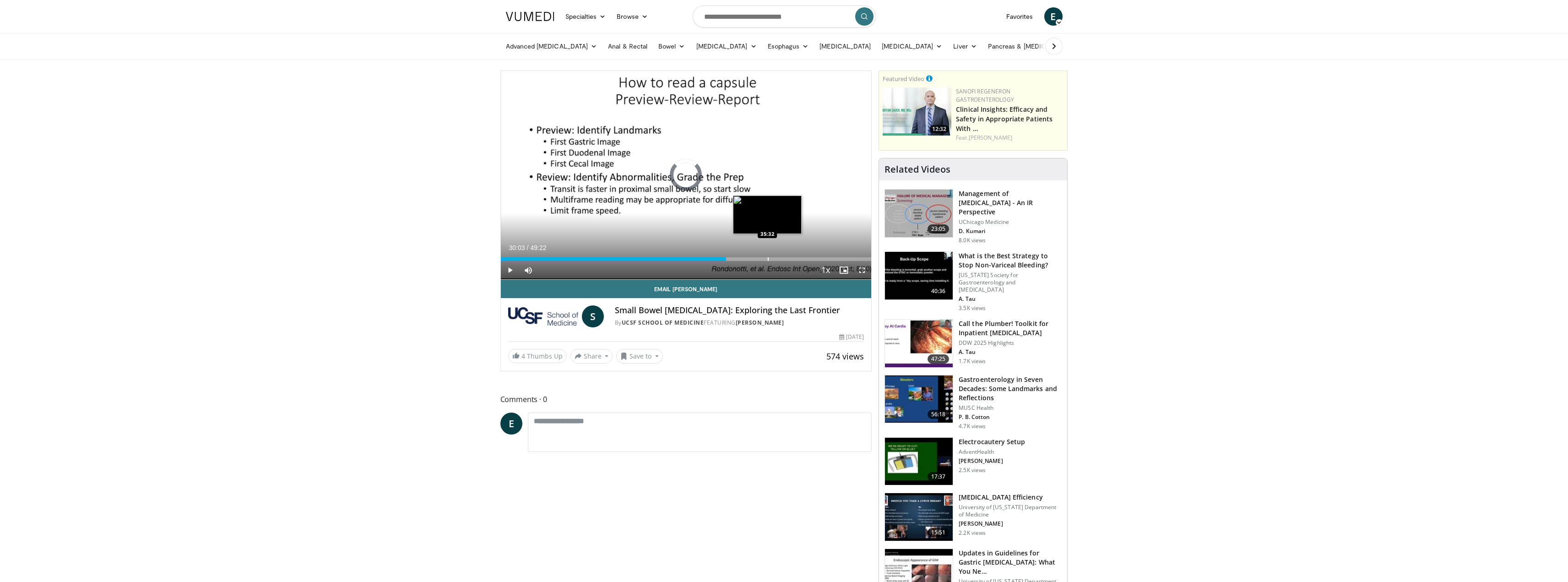
click at [768, 260] on div "Progress Bar" at bounding box center [768, 260] width 1 height 4
click at [809, 264] on div "Current Time 35:35 / Duration 49:22 Play Skip Backward Skip Forward Mute Loaded…" at bounding box center [687, 270] width 371 height 19
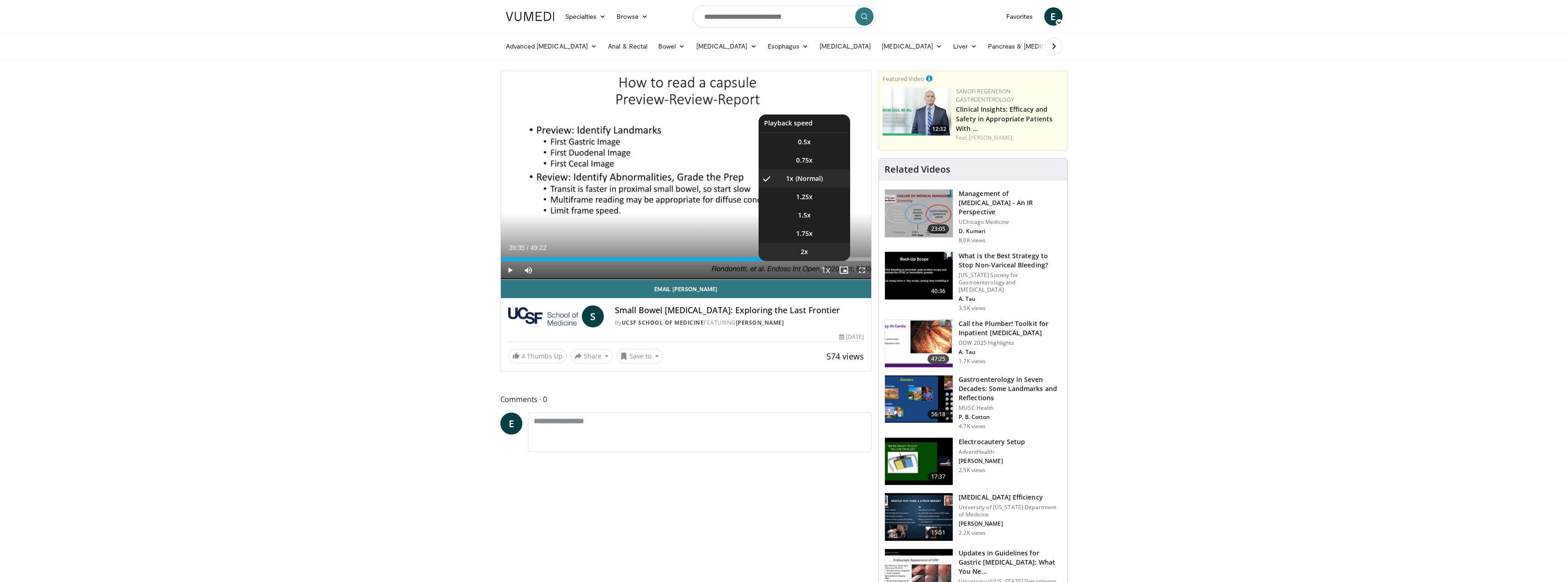
click at [845, 260] on li "2x" at bounding box center [805, 252] width 91 height 19
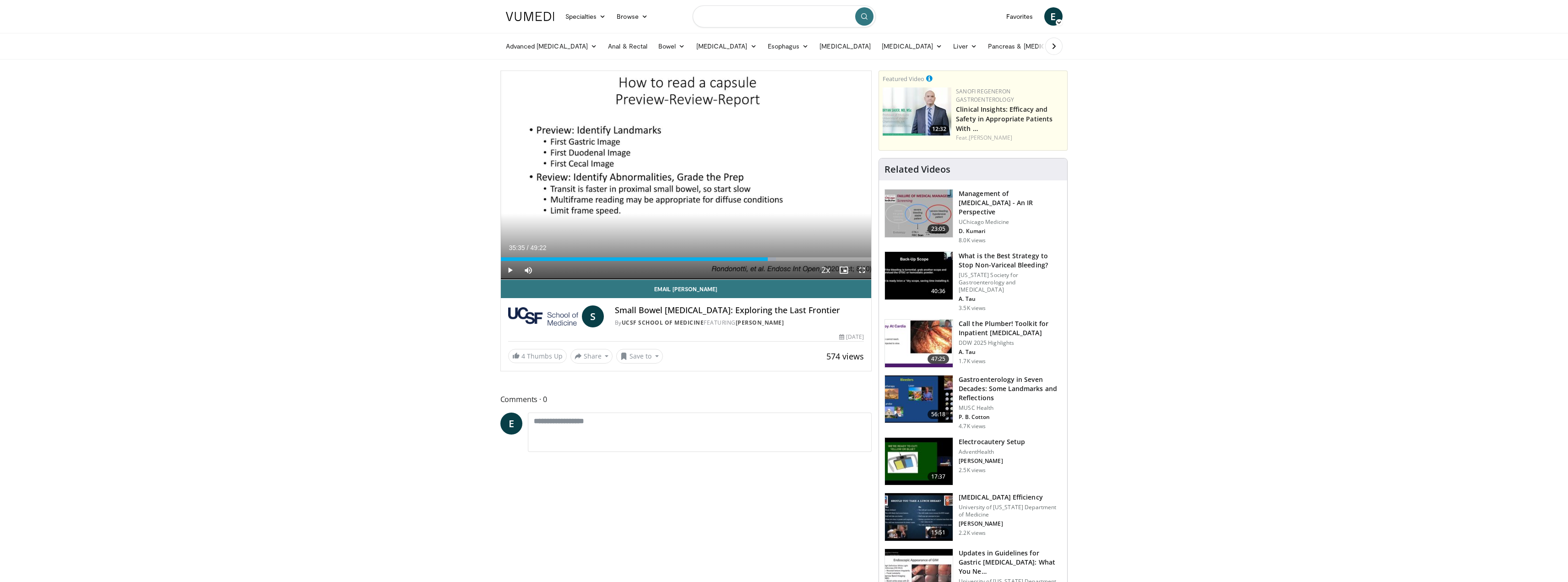
click at [740, 12] on input "Search topics, interventions" at bounding box center [784, 16] width 183 height 22
type input "**********"
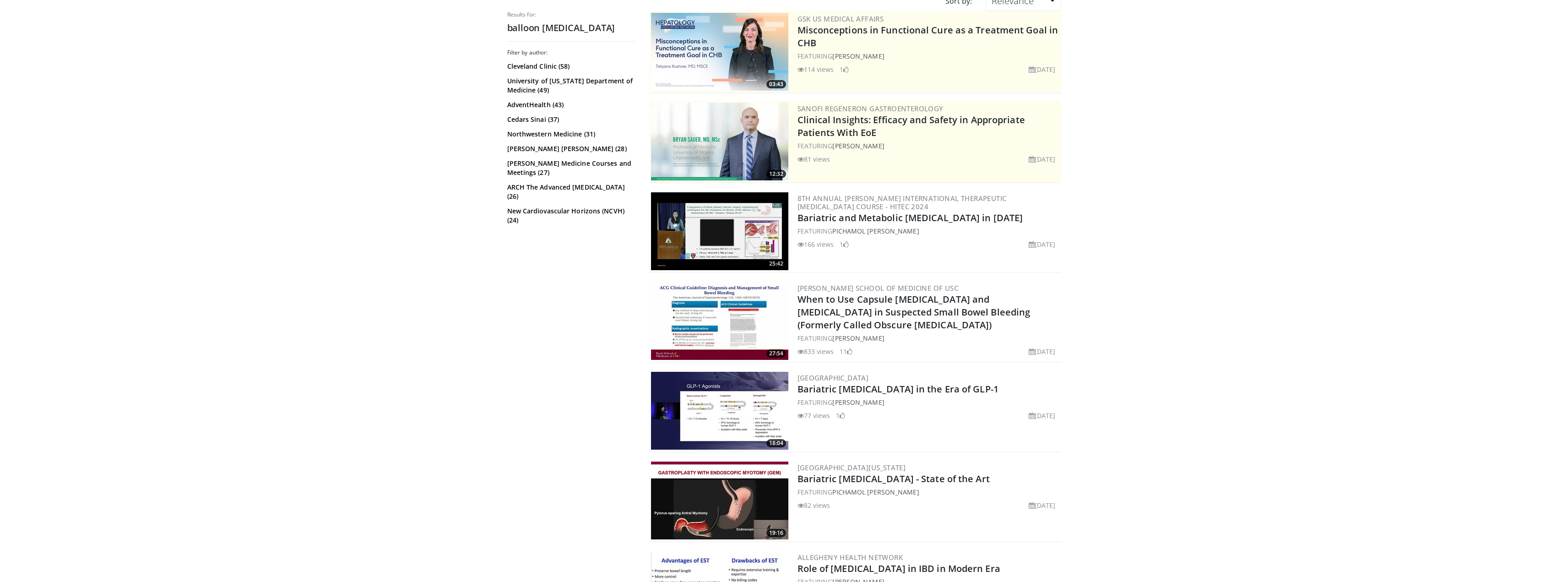
scroll to position [91, 0]
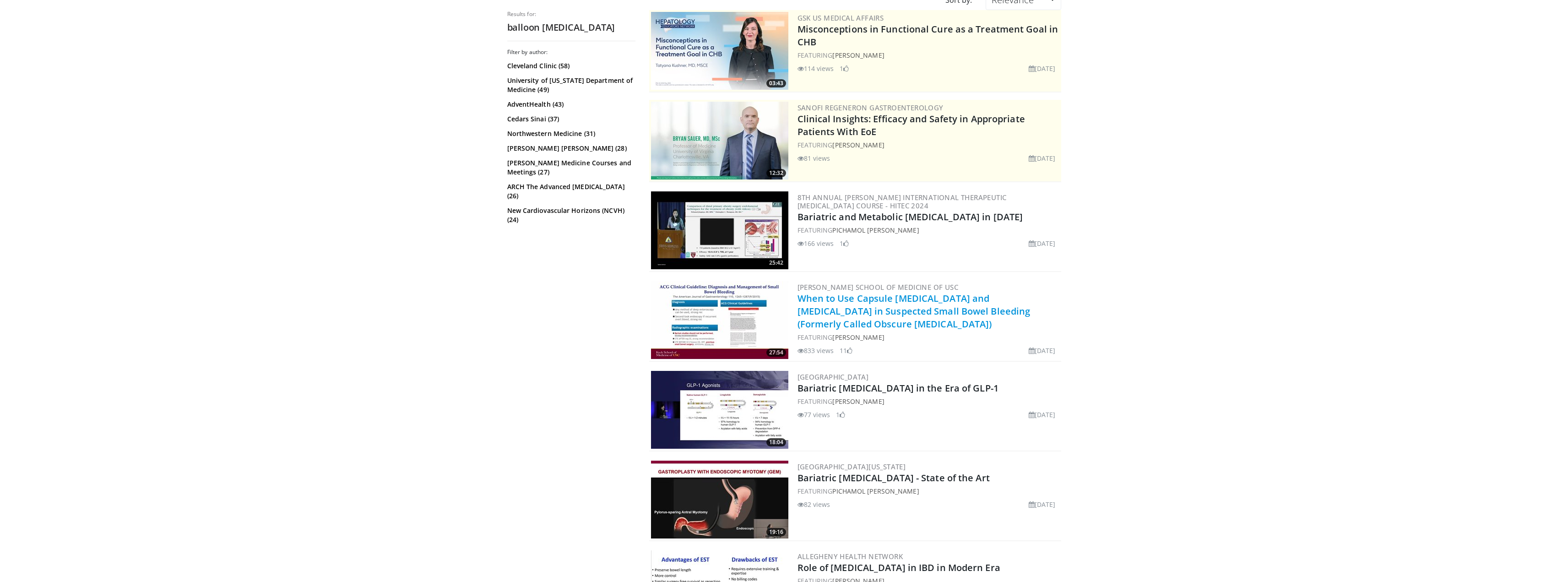
click at [863, 301] on link "When to Use Capsule [MEDICAL_DATA] and [MEDICAL_DATA] in Suspected Small Bowel …" at bounding box center [914, 311] width 233 height 38
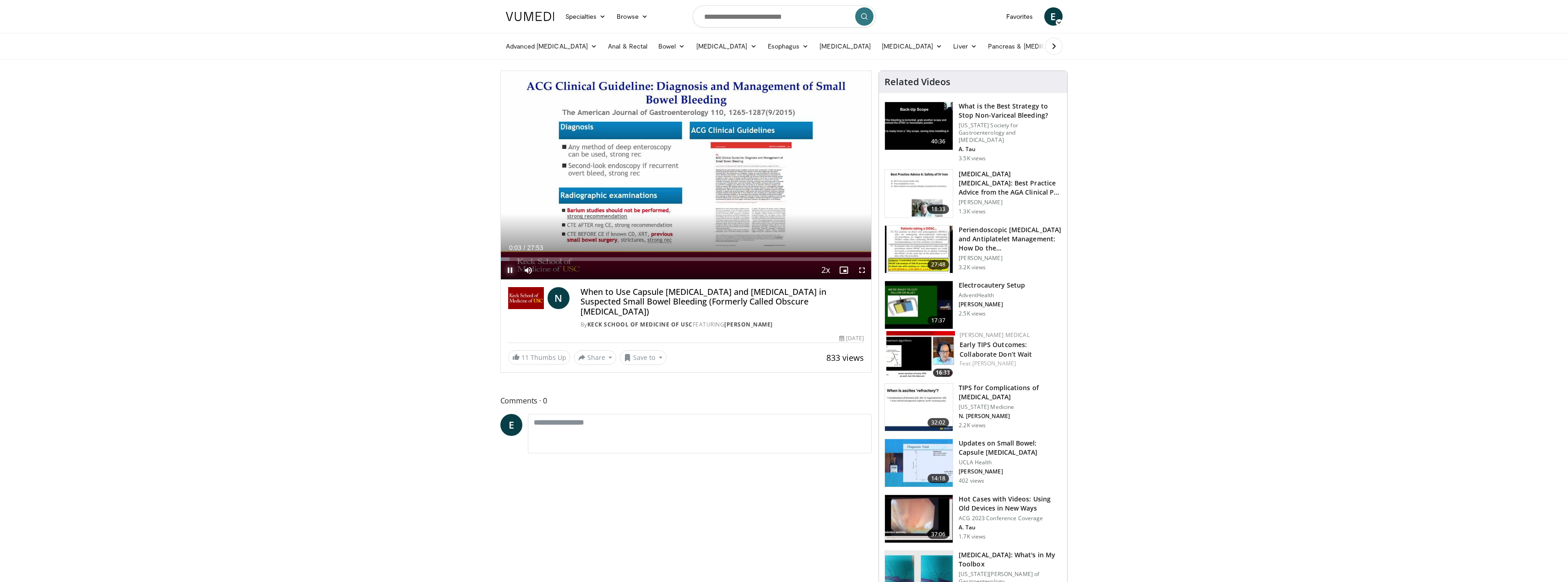
click at [509, 268] on span "Video Player" at bounding box center [511, 270] width 19 height 19
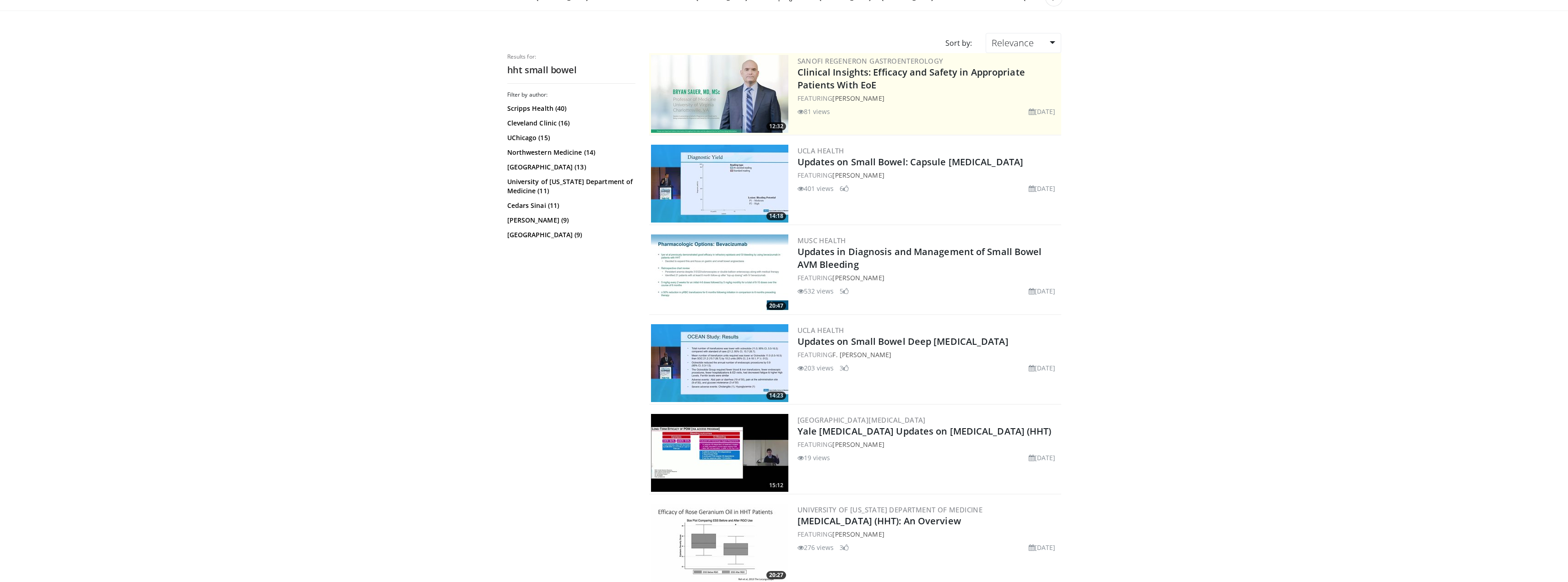
scroll to position [91, 0]
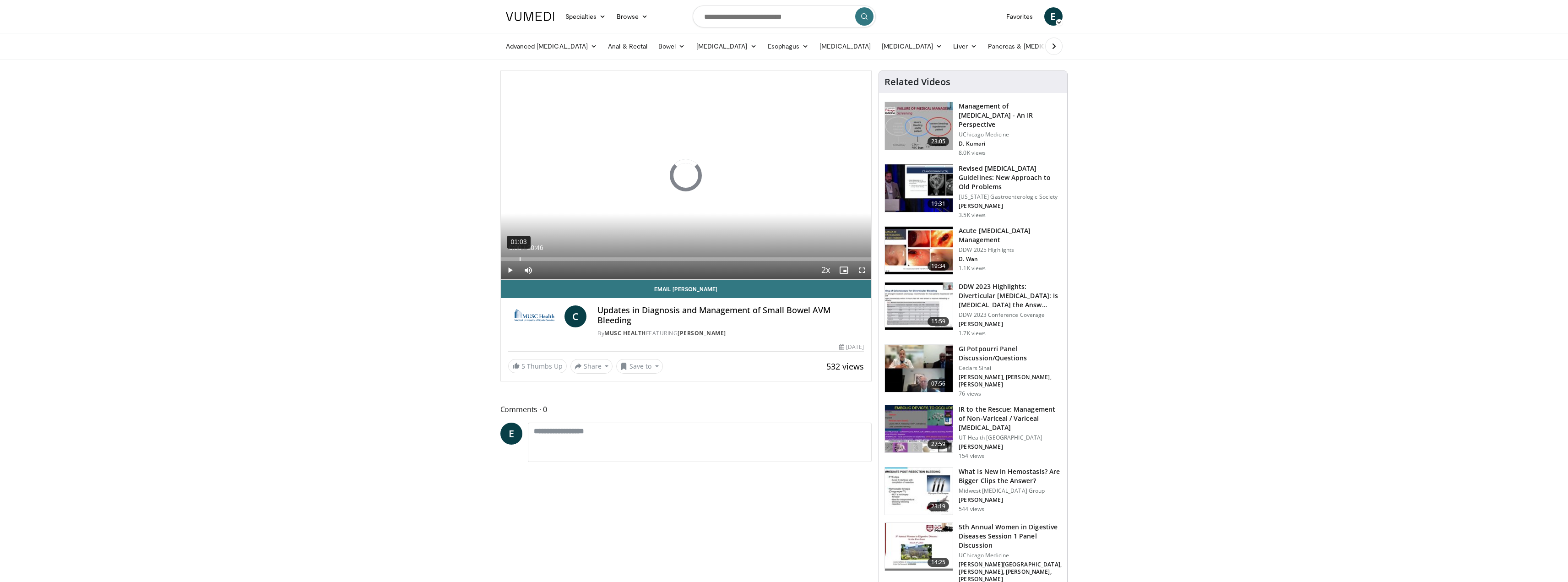
click at [520, 258] on div "01:03" at bounding box center [520, 260] width 1 height 4
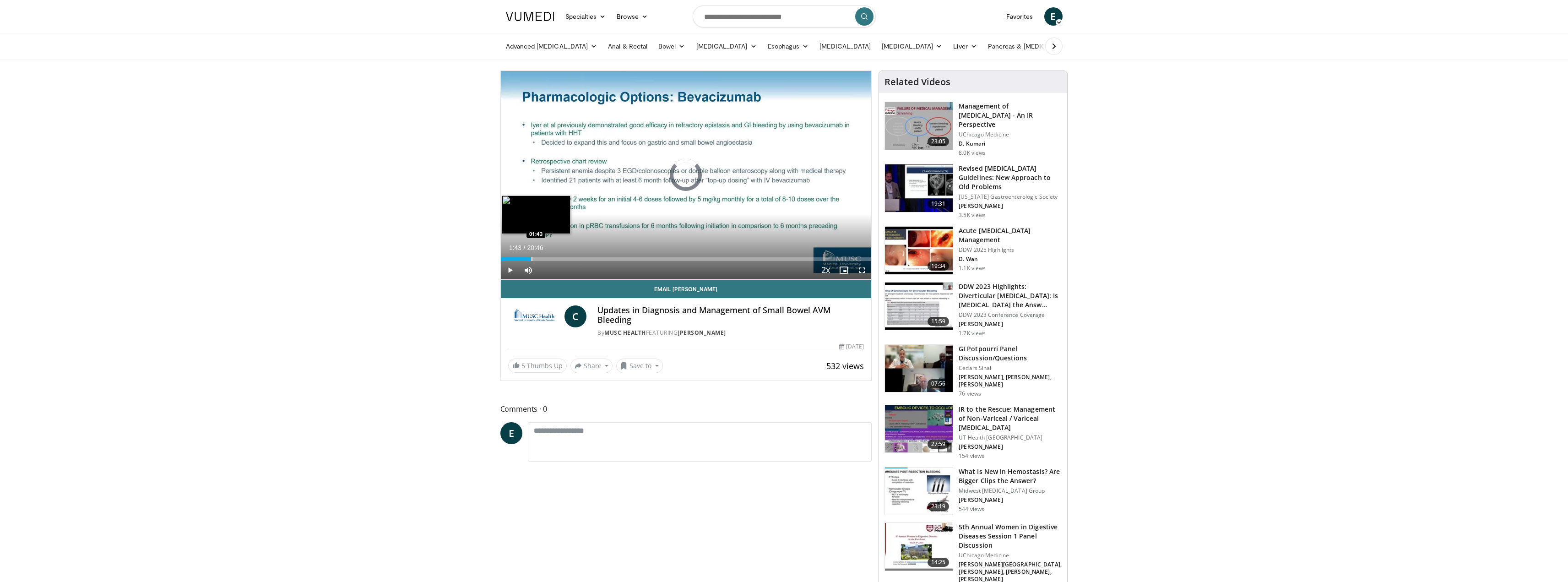
click at [532, 259] on div "Progress Bar" at bounding box center [532, 260] width 1 height 4
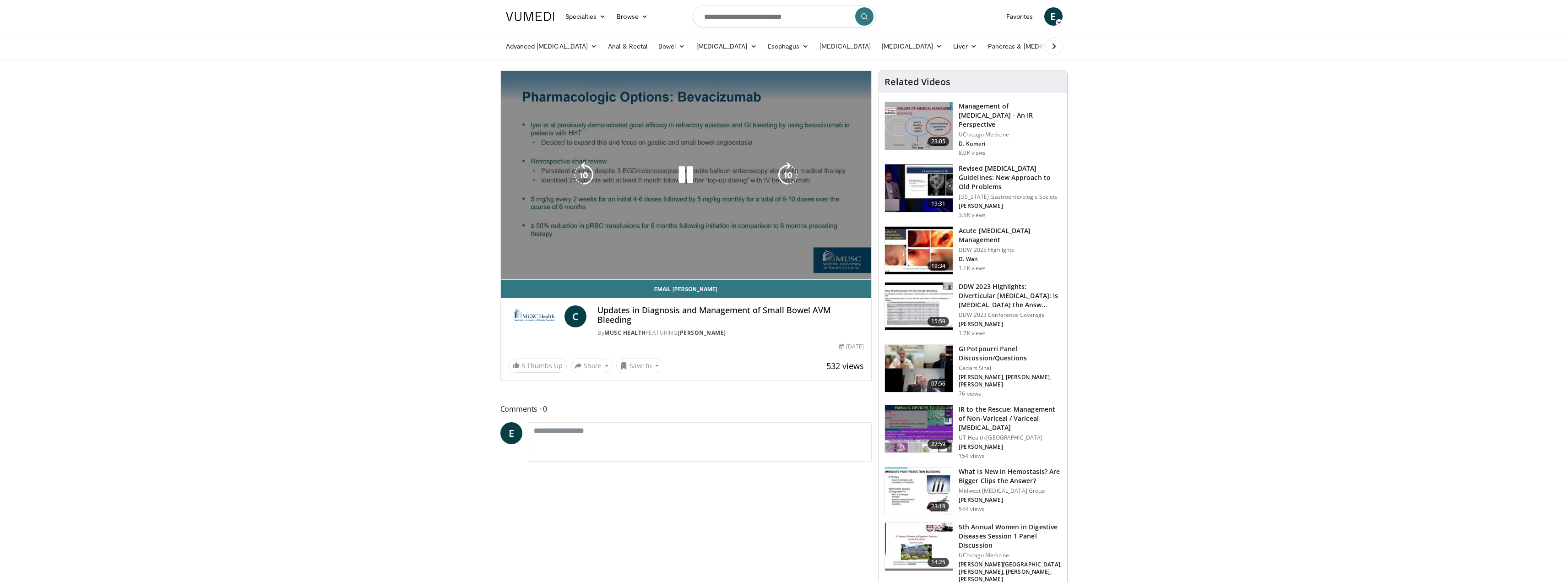
click at [518, 259] on div "10 seconds Tap to unmute" at bounding box center [687, 175] width 371 height 209
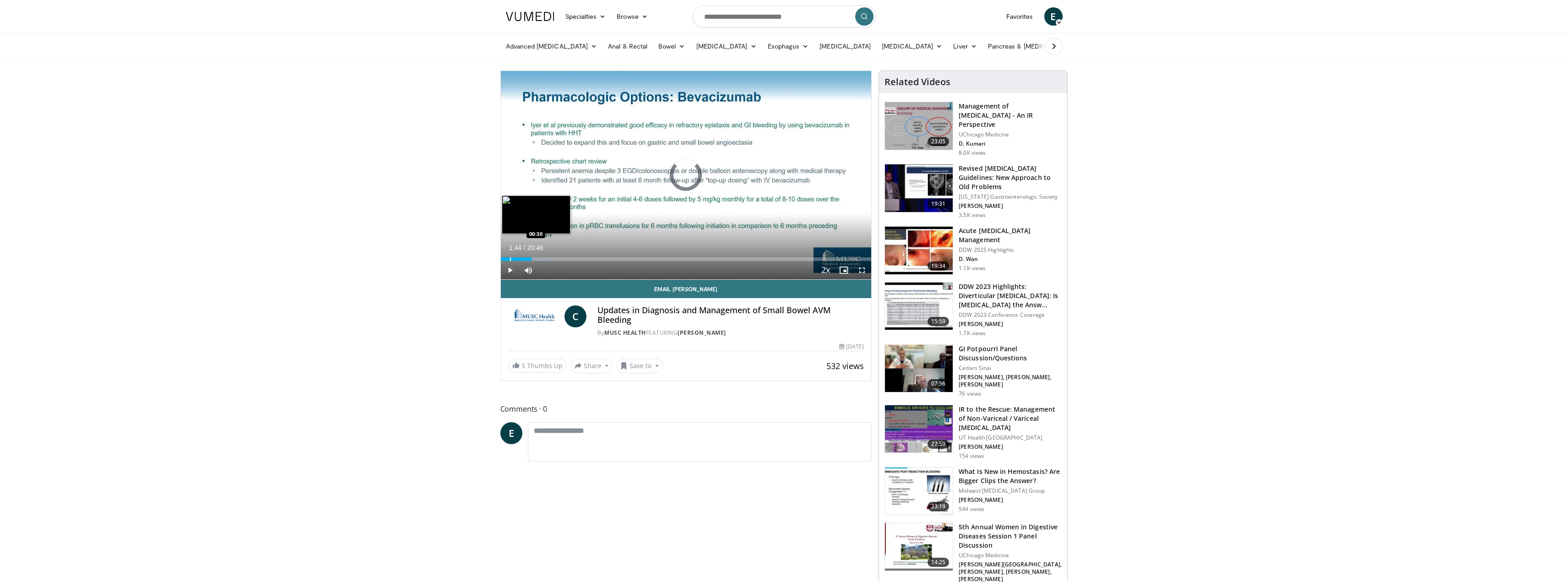
click at [510, 258] on div "Progress Bar" at bounding box center [510, 260] width 1 height 4
click at [519, 258] on div "Progress Bar" at bounding box center [519, 260] width 1 height 4
click at [533, 259] on div "Progress Bar" at bounding box center [533, 260] width 1 height 4
click at [544, 260] on div "Progress Bar" at bounding box center [544, 260] width 1 height 4
click at [550, 258] on div "Progress Bar" at bounding box center [550, 260] width 1 height 4
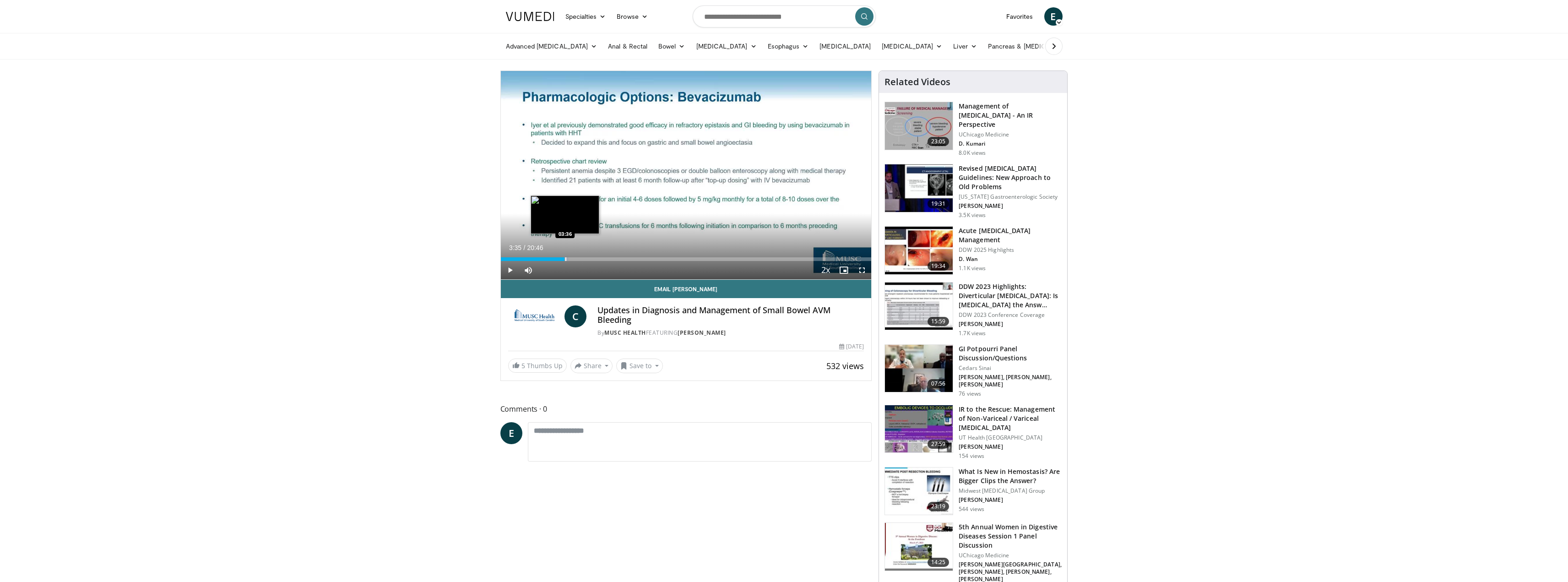
click at [565, 259] on div "Progress Bar" at bounding box center [565, 260] width 1 height 4
click at [587, 261] on div "Current Time 3:35 / Duration 20:46 Play Skip Backward Skip Forward Mute 100% Lo…" at bounding box center [687, 270] width 371 height 19
click at [577, 258] on div "Progress Bar" at bounding box center [577, 260] width 1 height 4
click at [611, 261] on div "Current Time 4:13 / Duration 20:46 Play Skip Backward Skip Forward Mute 100% Lo…" at bounding box center [687, 270] width 371 height 19
click at [617, 258] on div "Progress Bar" at bounding box center [617, 260] width 1 height 4
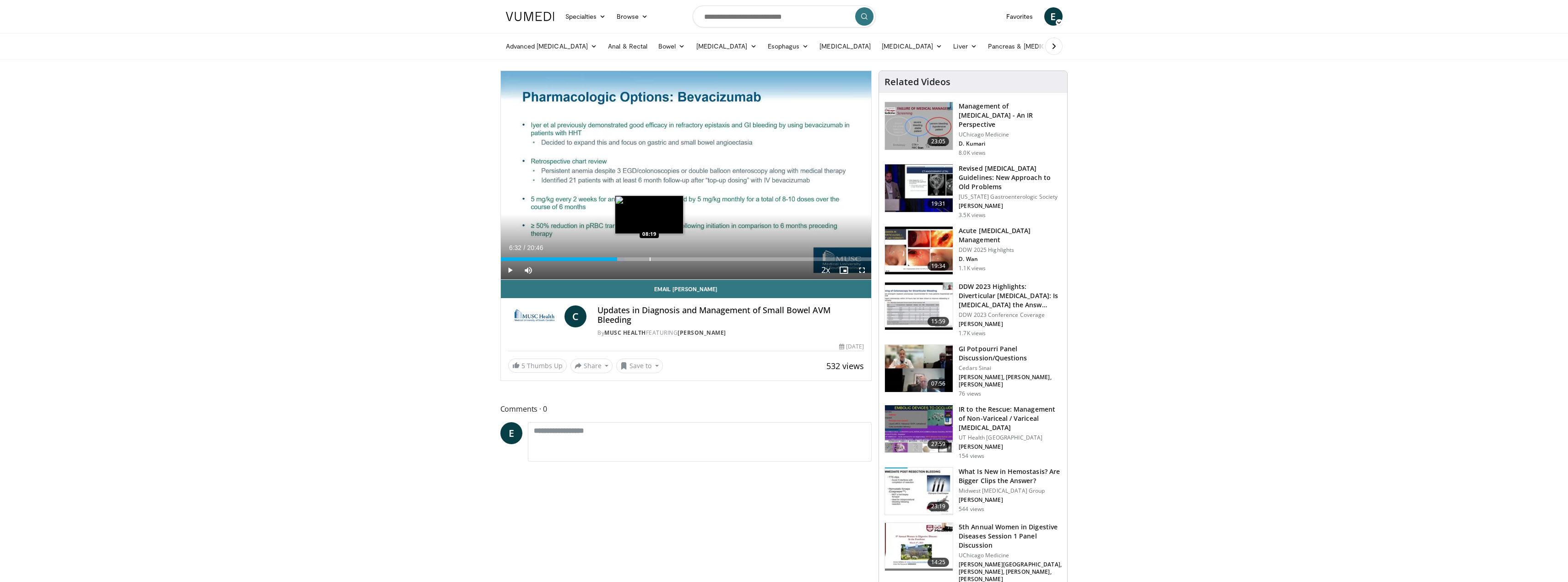
click at [650, 260] on div "Progress Bar" at bounding box center [650, 260] width 1 height 4
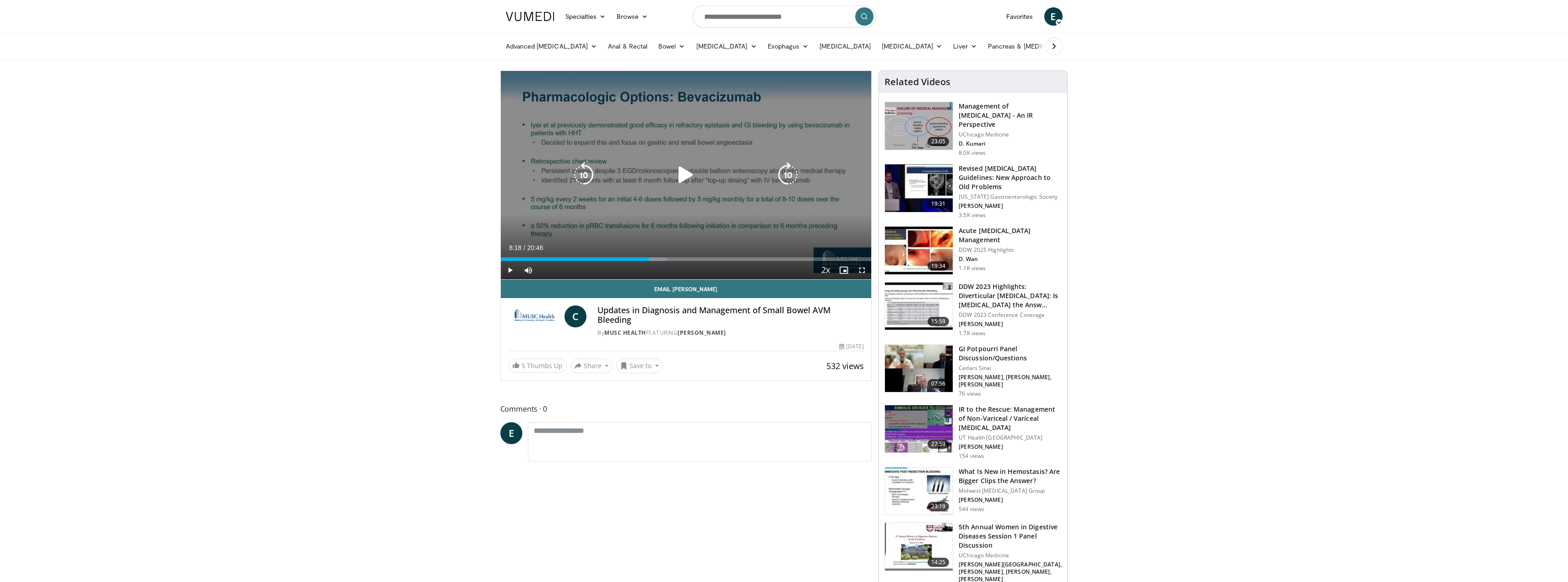
click at [814, 147] on div "10 seconds Tap to unmute" at bounding box center [687, 175] width 371 height 209
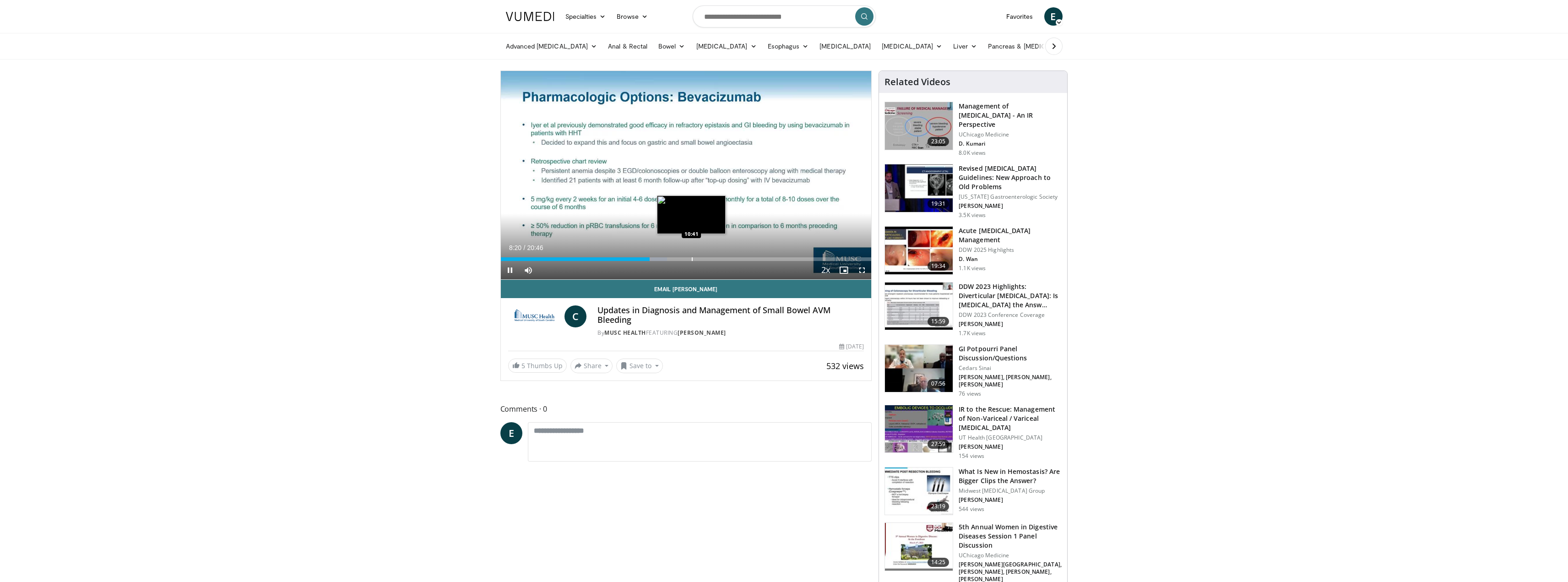
click at [693, 259] on div "Progress Bar" at bounding box center [692, 260] width 1 height 4
click at [724, 259] on div "Progress Bar" at bounding box center [724, 260] width 1 height 4
click at [750, 260] on div "Progress Bar" at bounding box center [750, 260] width 1 height 4
drag, startPoint x: 510, startPoint y: 269, endPoint x: 478, endPoint y: 244, distance: 40.6
click at [509, 269] on span "Video Player" at bounding box center [511, 270] width 19 height 19
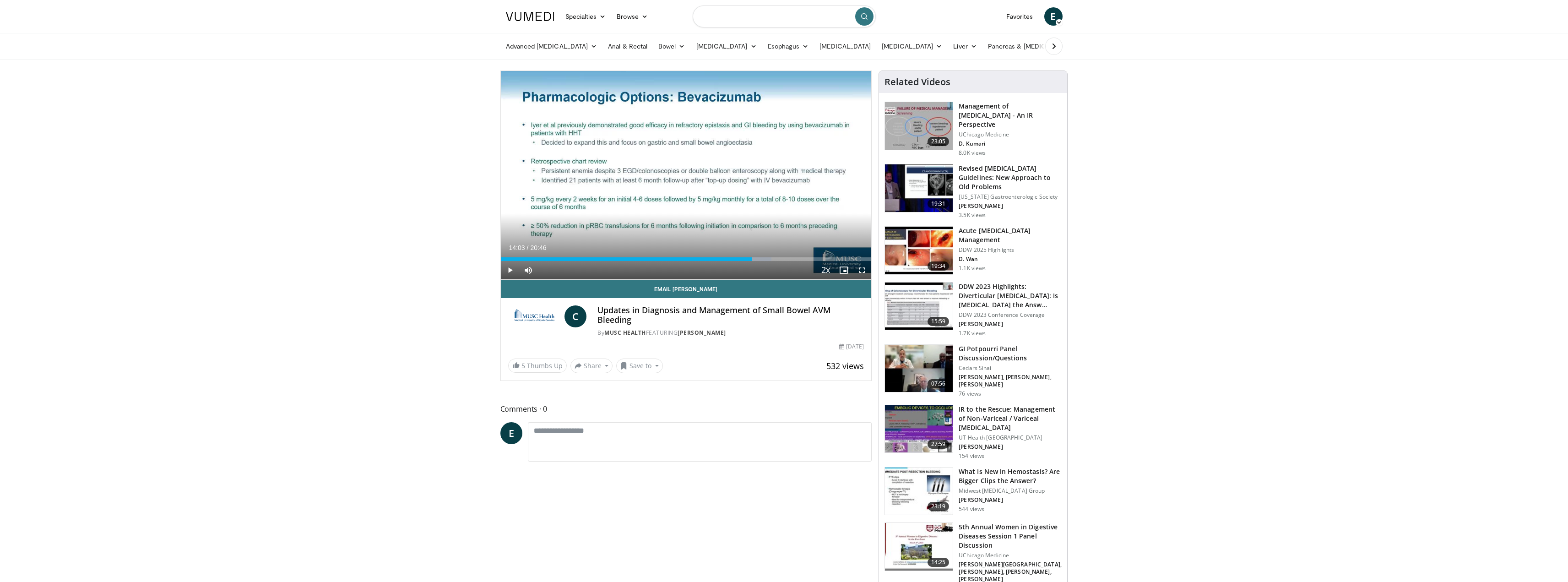
click at [763, 16] on input "Search topics, interventions" at bounding box center [784, 16] width 183 height 22
paste input "**********"
type input "**********"
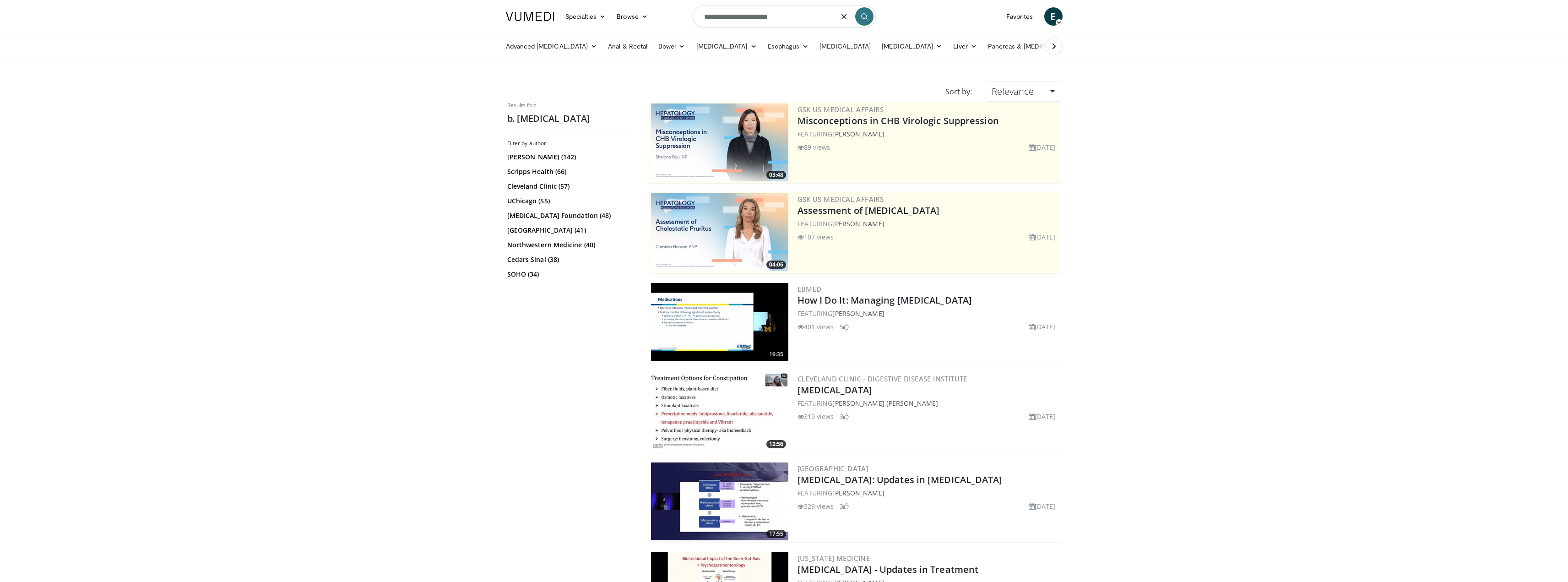
click at [722, 16] on input "**********" at bounding box center [784, 16] width 183 height 22
type input "**********"
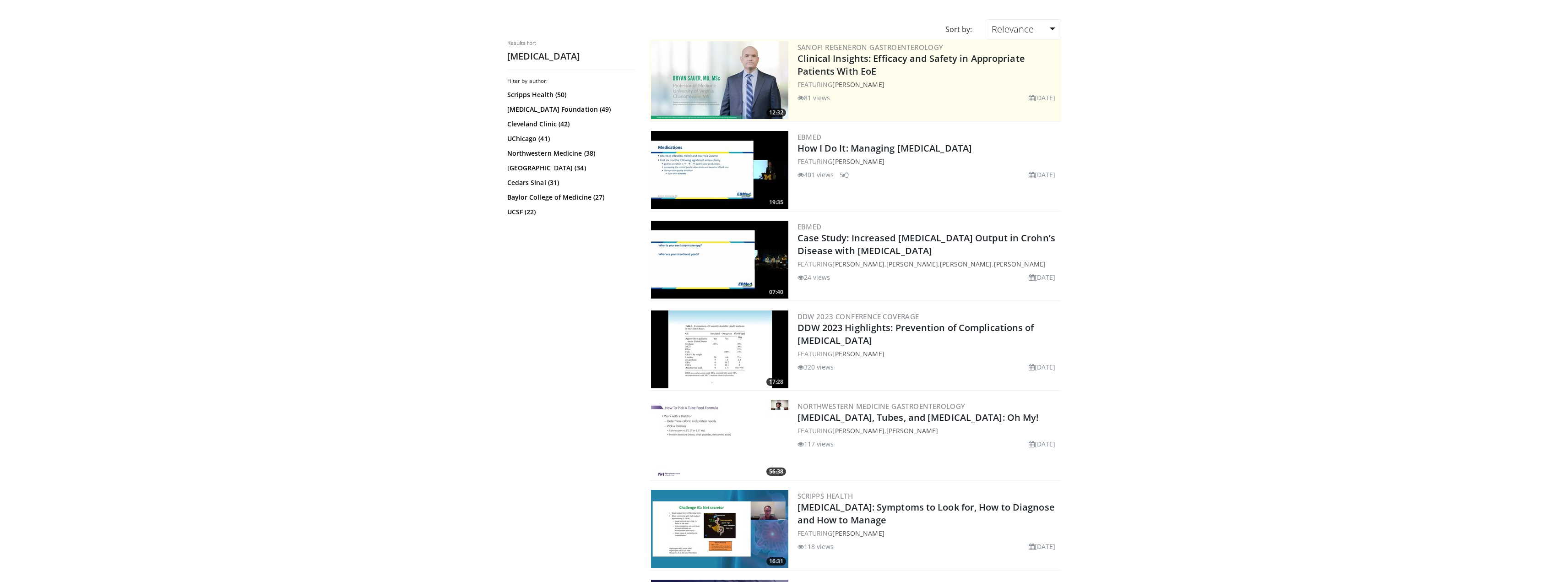
scroll to position [46, 0]
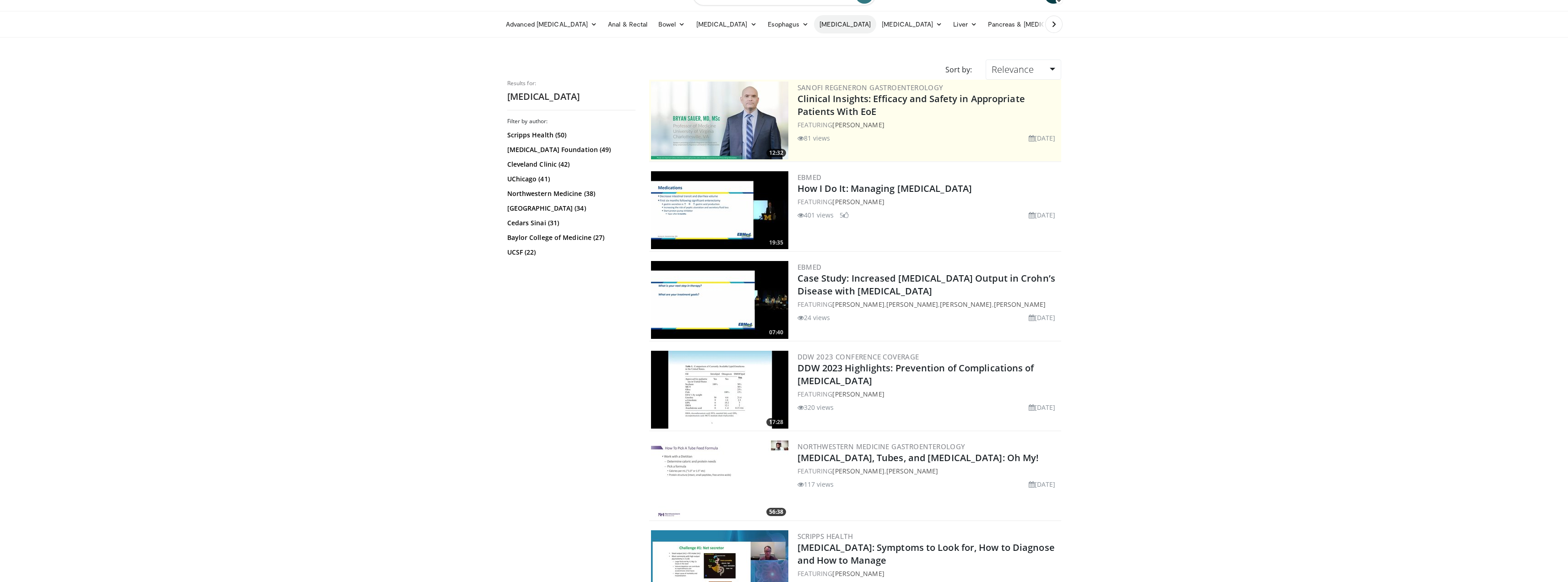
scroll to position [0, 0]
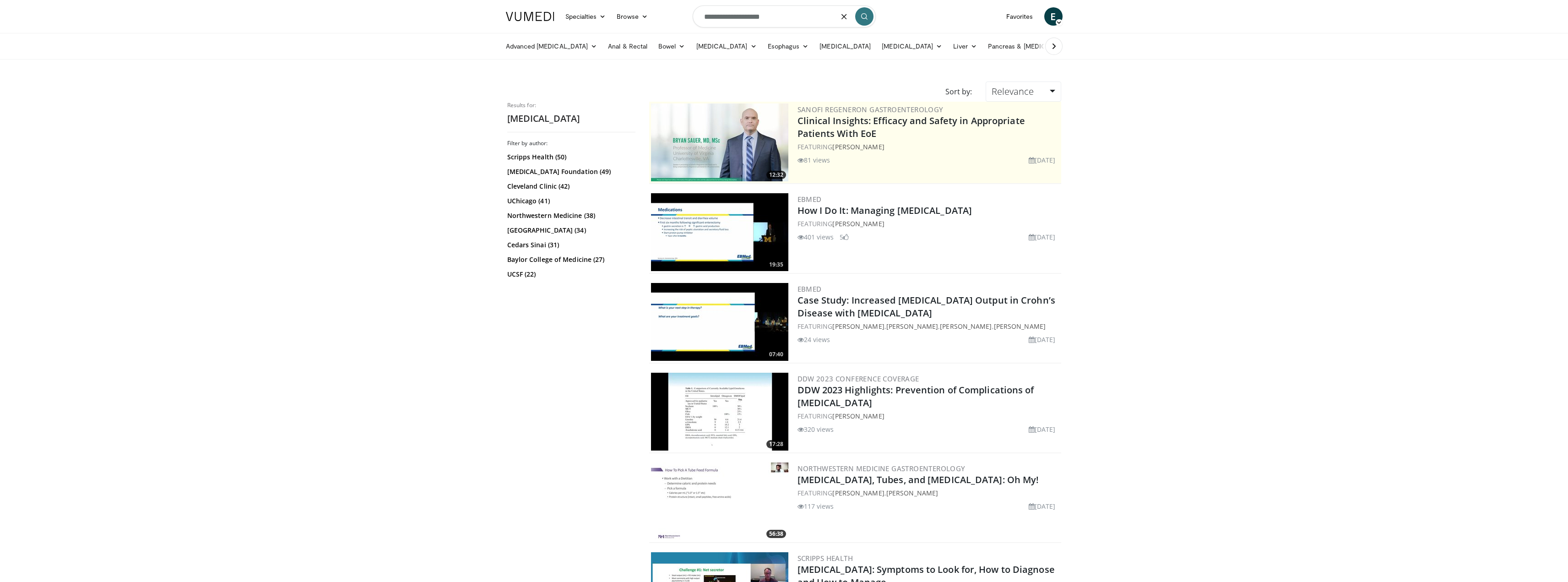
drag, startPoint x: 775, startPoint y: 15, endPoint x: 569, endPoint y: 5, distance: 206.2
click at [573, 4] on nav "Specialties Adult & Family Medicine Allergy, Asthma, Immunology Anesthesiology …" at bounding box center [785, 17] width 568 height 33
paste input "****"
drag, startPoint x: 718, startPoint y: 14, endPoint x: 731, endPoint y: 28, distance: 19.1
click at [720, 16] on input "**********" at bounding box center [784, 16] width 183 height 22
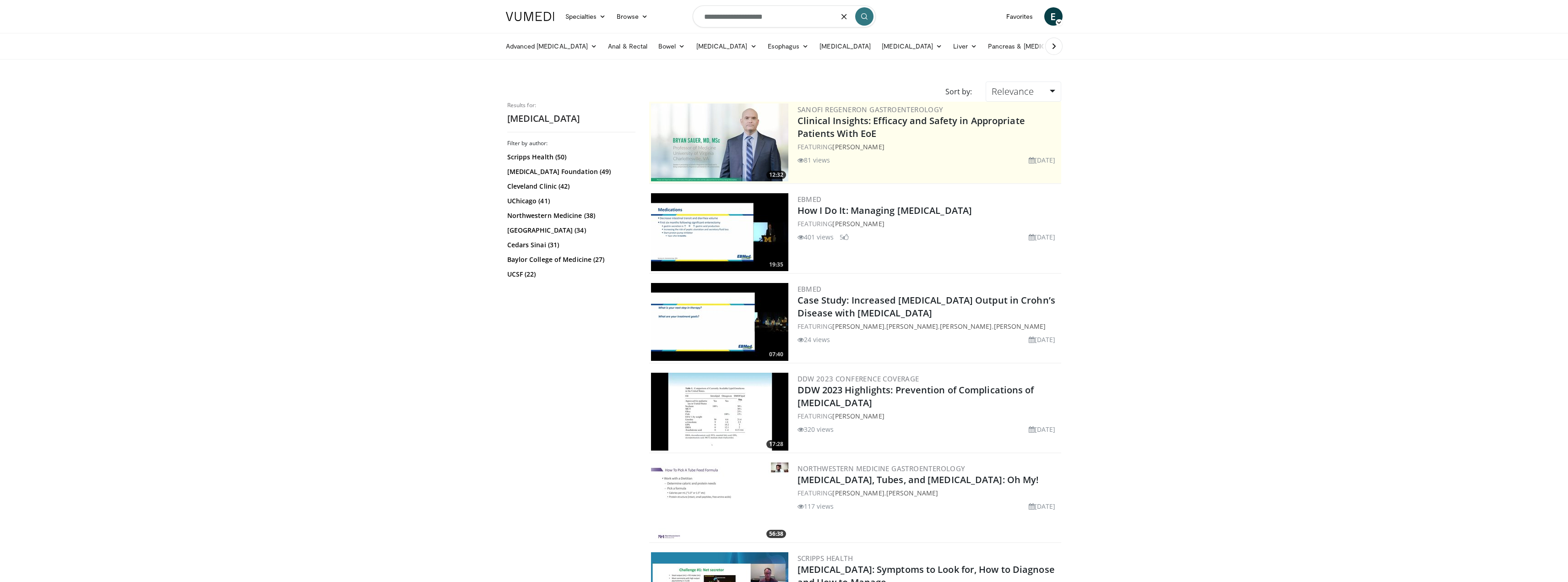
type input "**********"
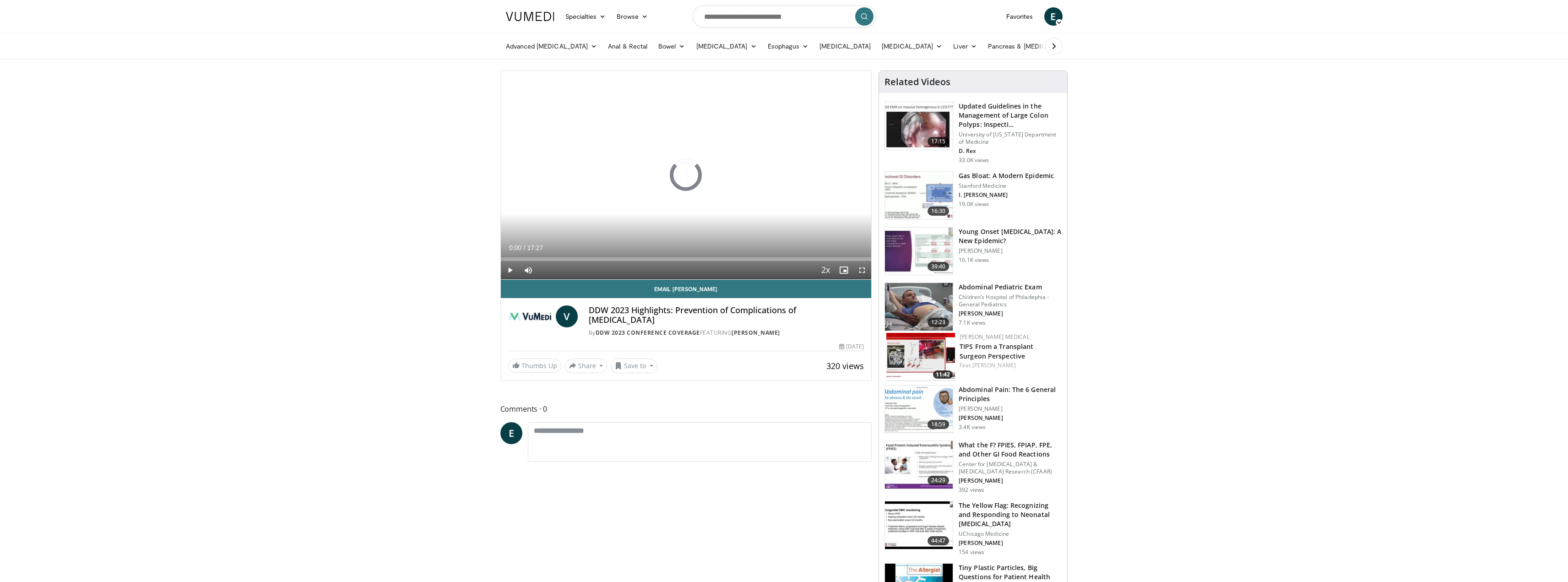
click at [544, 262] on div "Current Time 0:00 / Duration 17:27 Play Skip Backward Skip Forward Mute Loaded …" at bounding box center [687, 270] width 371 height 19
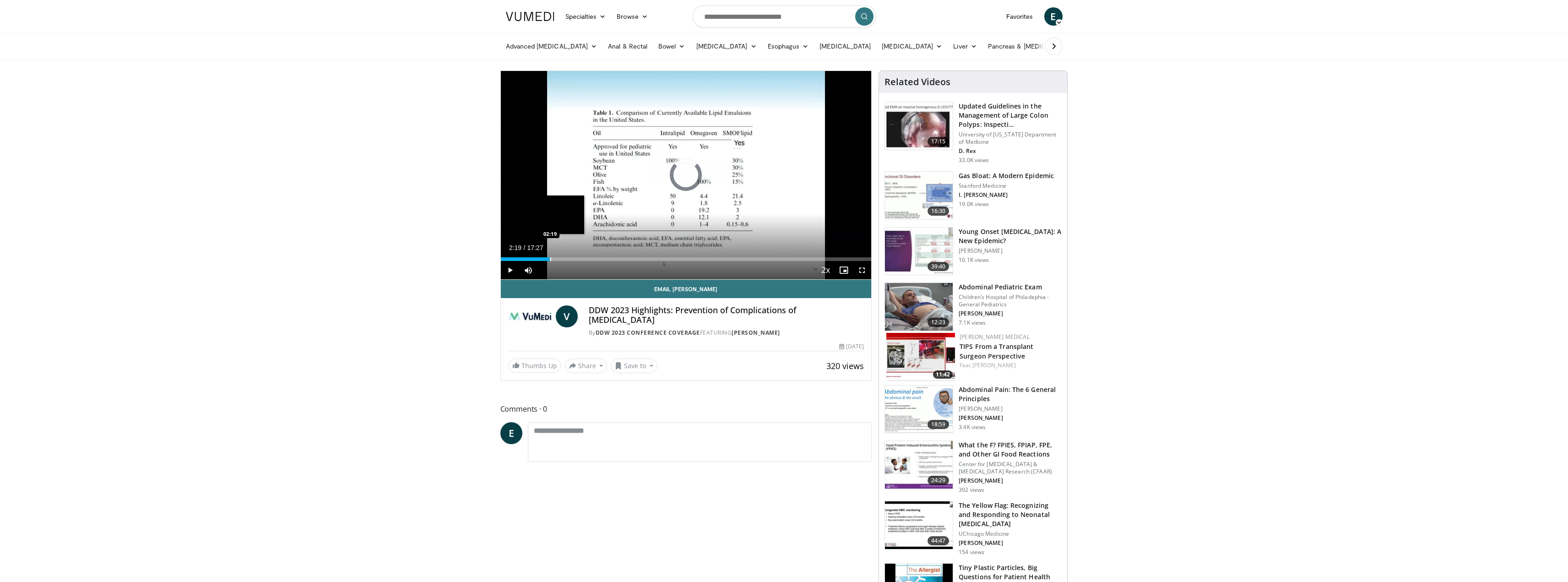
click at [550, 259] on div "Loaded : 2.86% 02:19 02:19" at bounding box center [687, 260] width 371 height 4
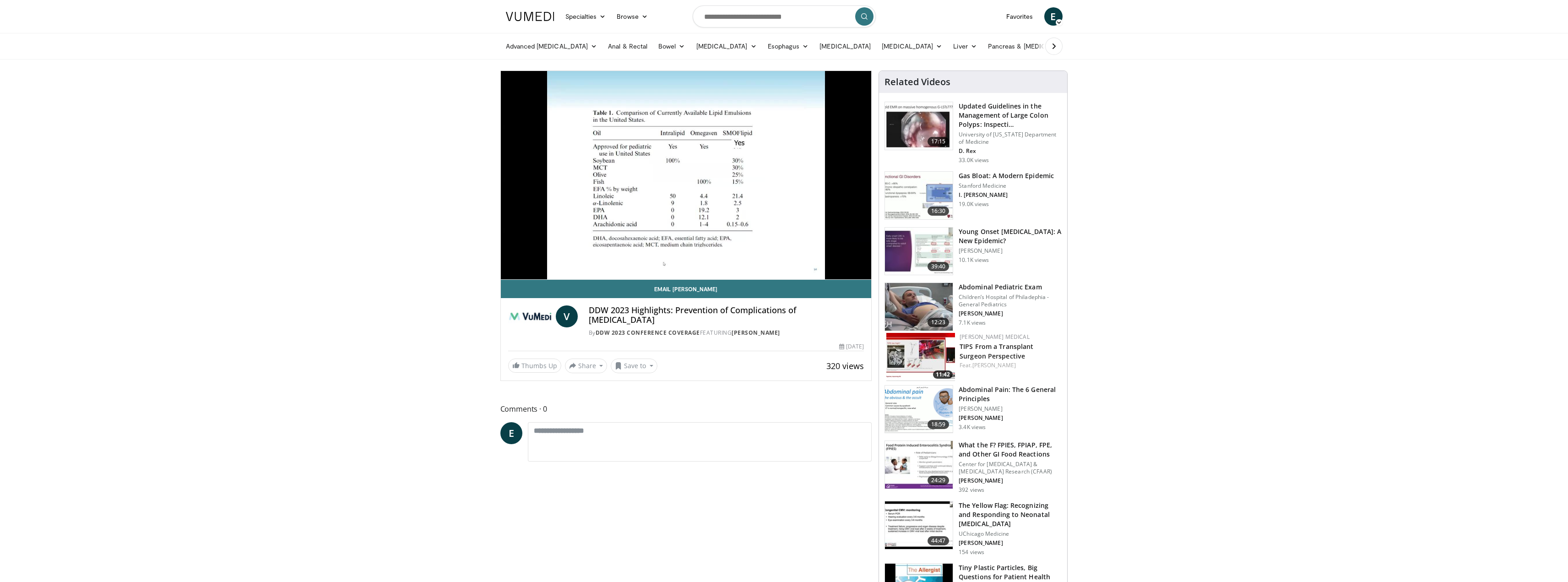
click at [528, 271] on video-js "**********" at bounding box center [687, 175] width 371 height 209
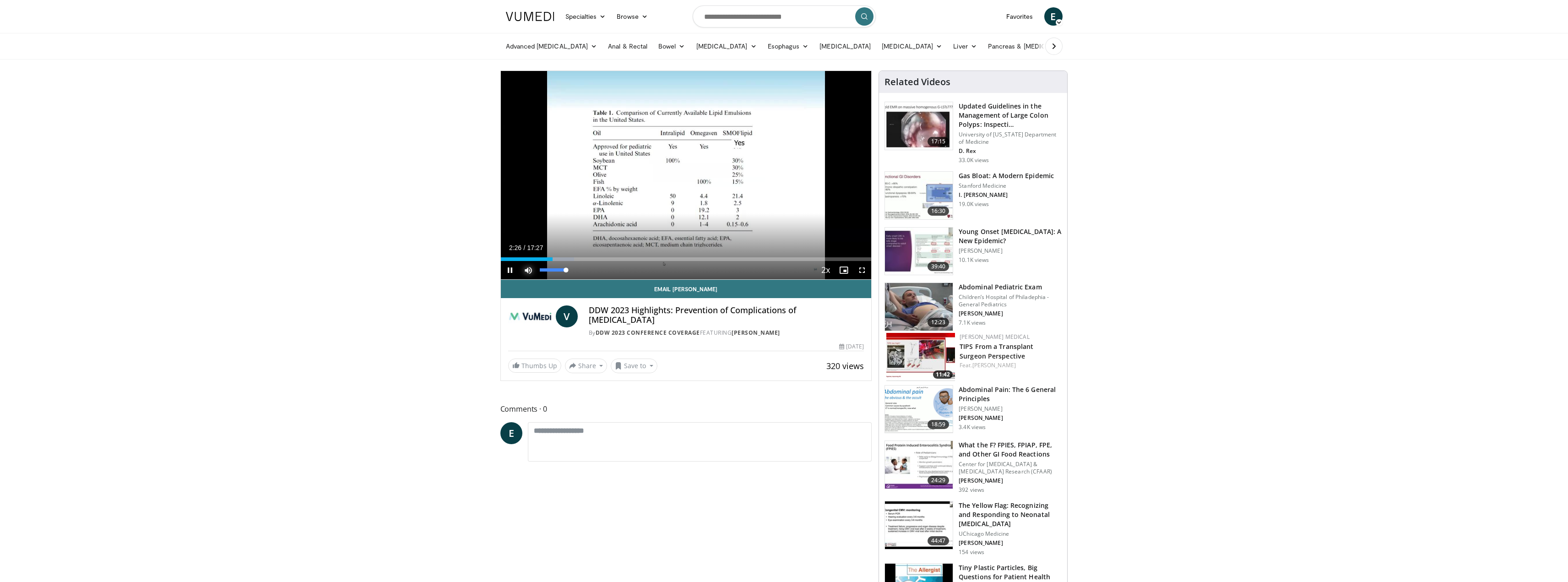
click at [531, 270] on span "Video Player" at bounding box center [528, 270] width 19 height 19
click at [599, 262] on div "Current Time 2:28 / Duration 17:27 Pause Skip Backward Skip Forward Unmute 0% L…" at bounding box center [687, 270] width 371 height 19
click at [606, 259] on div "Progress Bar" at bounding box center [606, 260] width 1 height 4
click at [694, 256] on div "Loaded : 35.03% 05:01 09:07" at bounding box center [687, 256] width 371 height 9
click at [759, 260] on div "Progress Bar" at bounding box center [759, 260] width 1 height 4
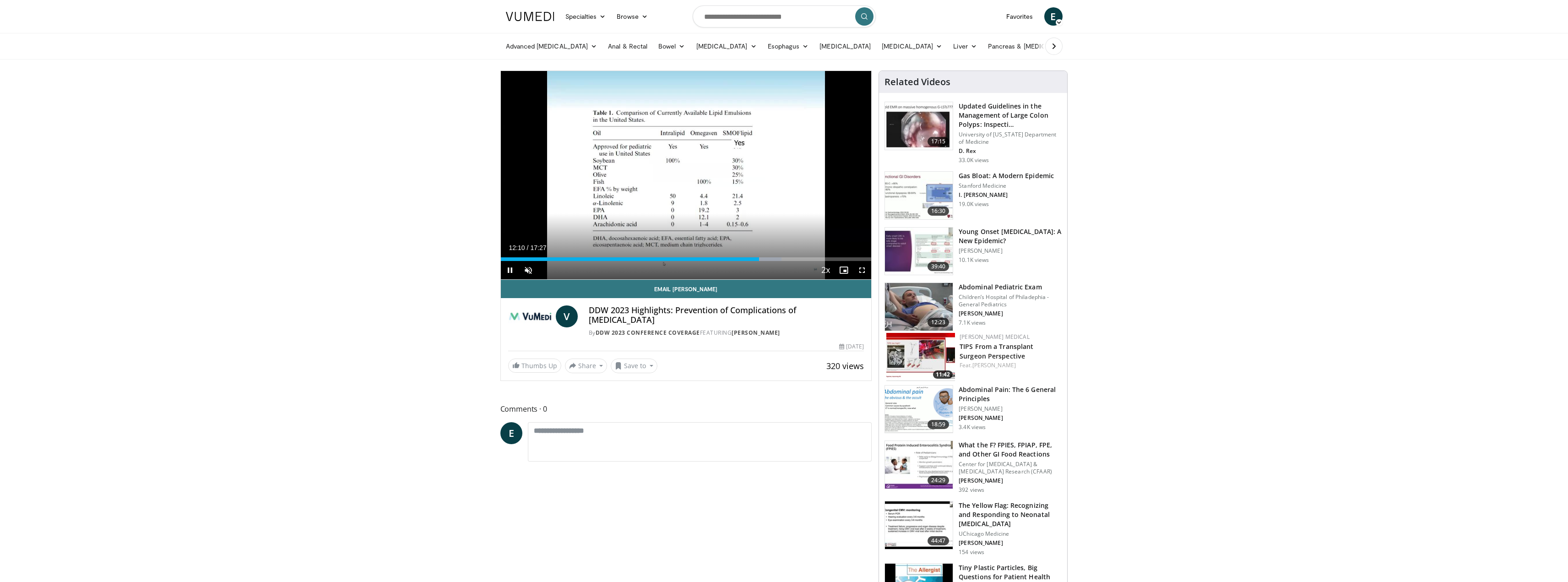
click at [570, 250] on div "Current Time 12:10 / Duration 17:27" at bounding box center [687, 248] width 371 height 8
click at [562, 260] on div "Progress Bar" at bounding box center [562, 260] width 1 height 4
click at [599, 261] on div "Current Time 2:40 / Duration 17:27 Pause Skip Backward Skip Forward Unmute 0% L…" at bounding box center [687, 270] width 371 height 19
click at [599, 259] on div "Progress Bar" at bounding box center [599, 260] width 1 height 4
click at [776, 260] on div "Progress Bar" at bounding box center [776, 260] width 1 height 4
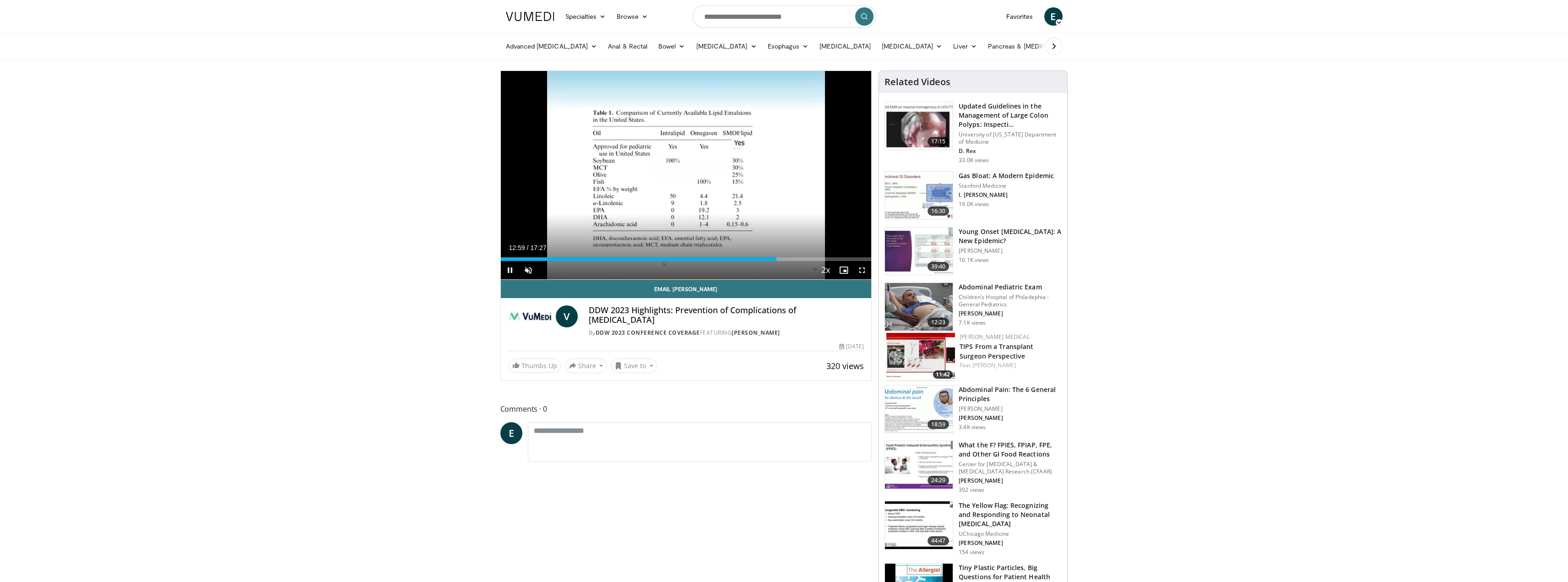
click at [814, 262] on div "10 seconds Tap to unmute" at bounding box center [687, 175] width 371 height 209
click at [815, 259] on div "Progress Bar" at bounding box center [815, 260] width 1 height 4
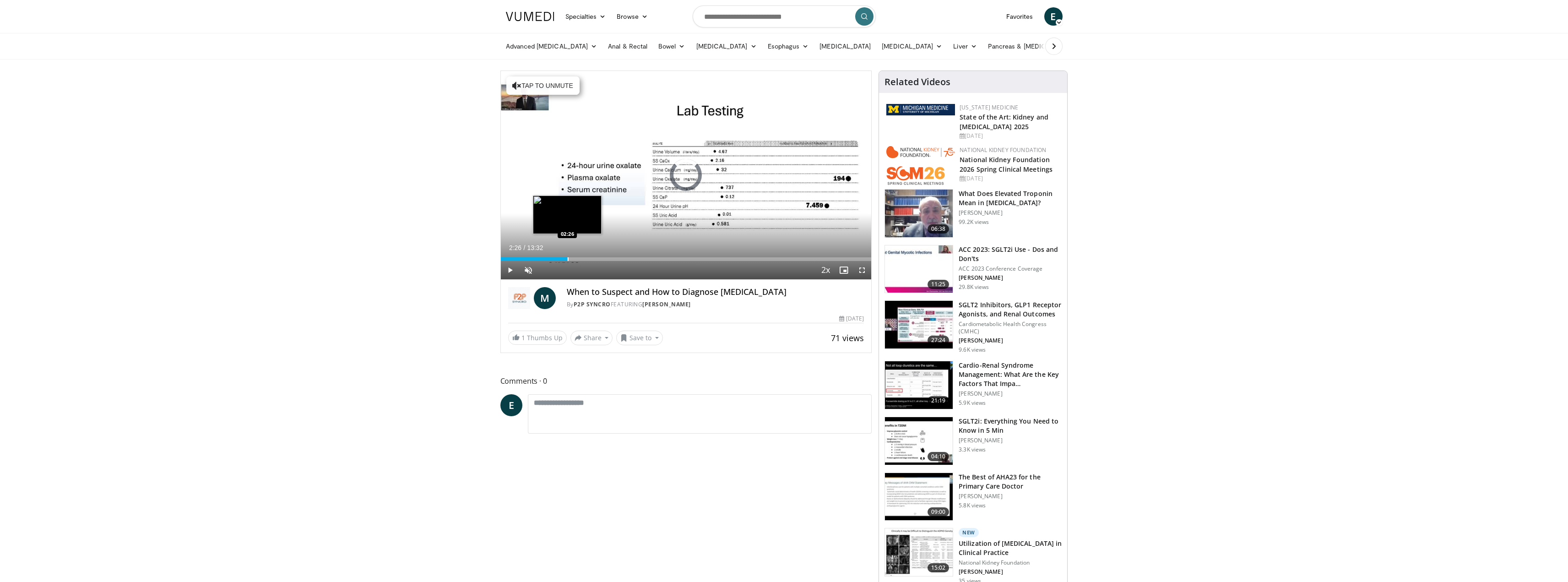
click at [568, 256] on div "Loaded : 4.88% 00:00 02:26" at bounding box center [687, 256] width 371 height 9
click at [622, 263] on div "Current Time 2:28 / Duration 13:32 Pause Skip Backward Skip Forward Unmute Load…" at bounding box center [687, 270] width 371 height 19
click at [592, 260] on div "Progress Bar" at bounding box center [591, 260] width 1 height 4
click at [693, 262] on div "Current Time 4:54 / Duration 13:32 Pause Skip Backward Skip Forward Unmute Load…" at bounding box center [687, 270] width 371 height 19
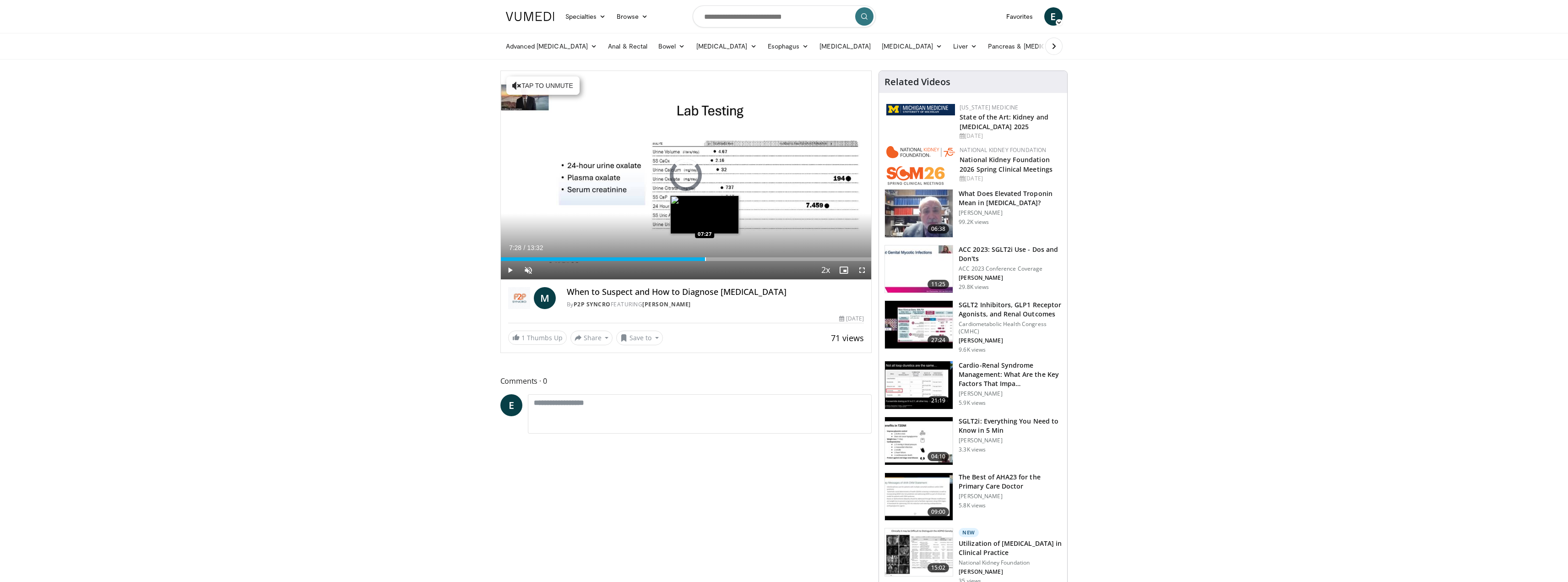
click at [705, 259] on div "Progress Bar" at bounding box center [705, 260] width 1 height 4
click at [773, 262] on div "Current Time 7:30 / Duration 13:32 Pause Skip Backward Skip Forward Unmute Load…" at bounding box center [687, 270] width 371 height 19
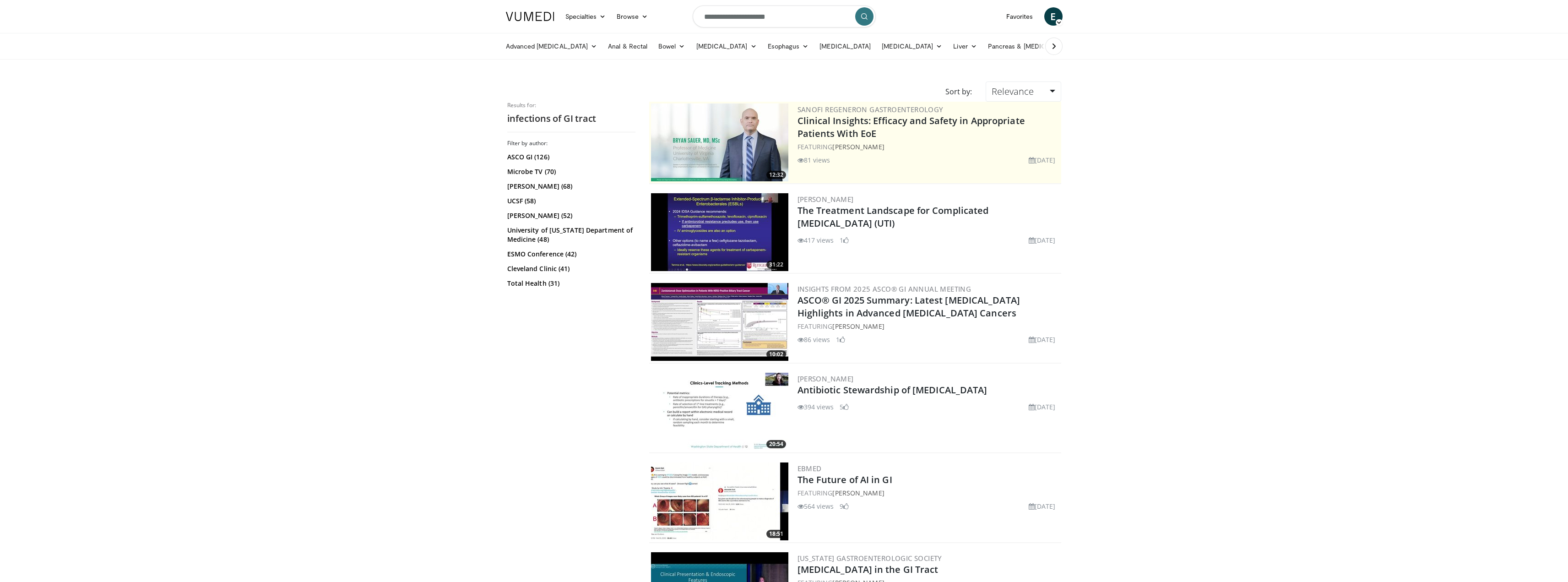
scroll to position [1968, 0]
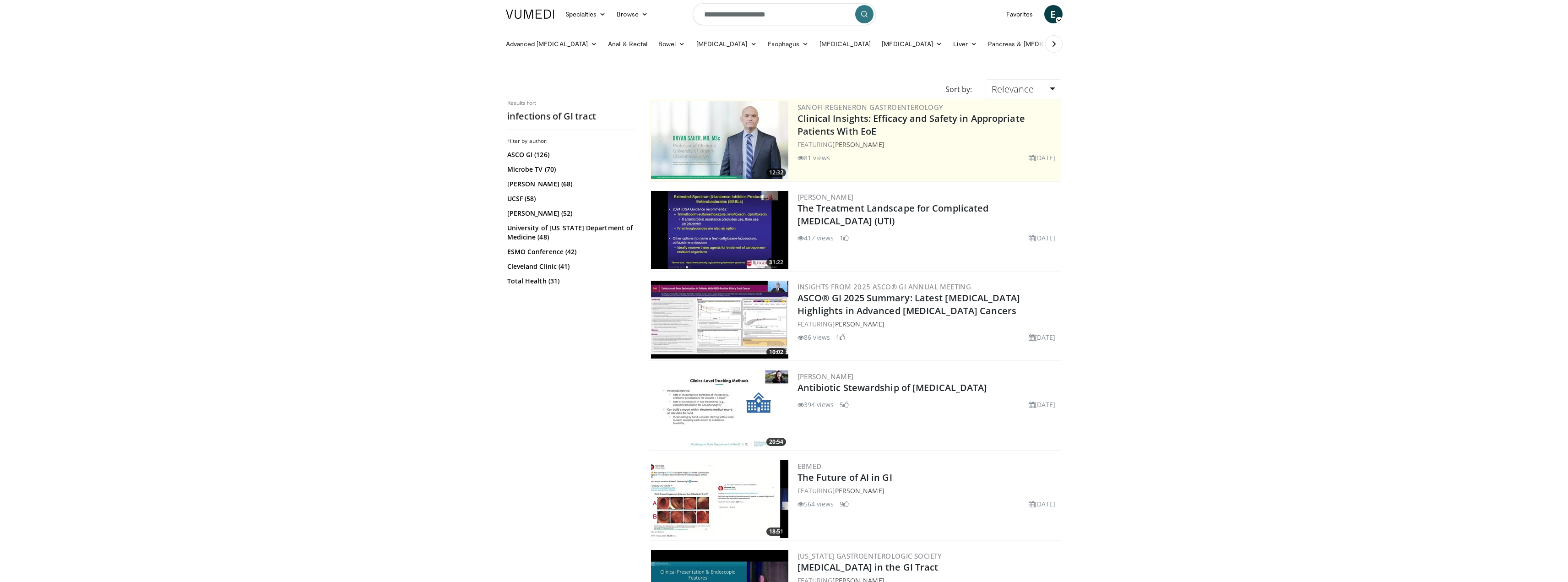
scroll to position [0, 0]
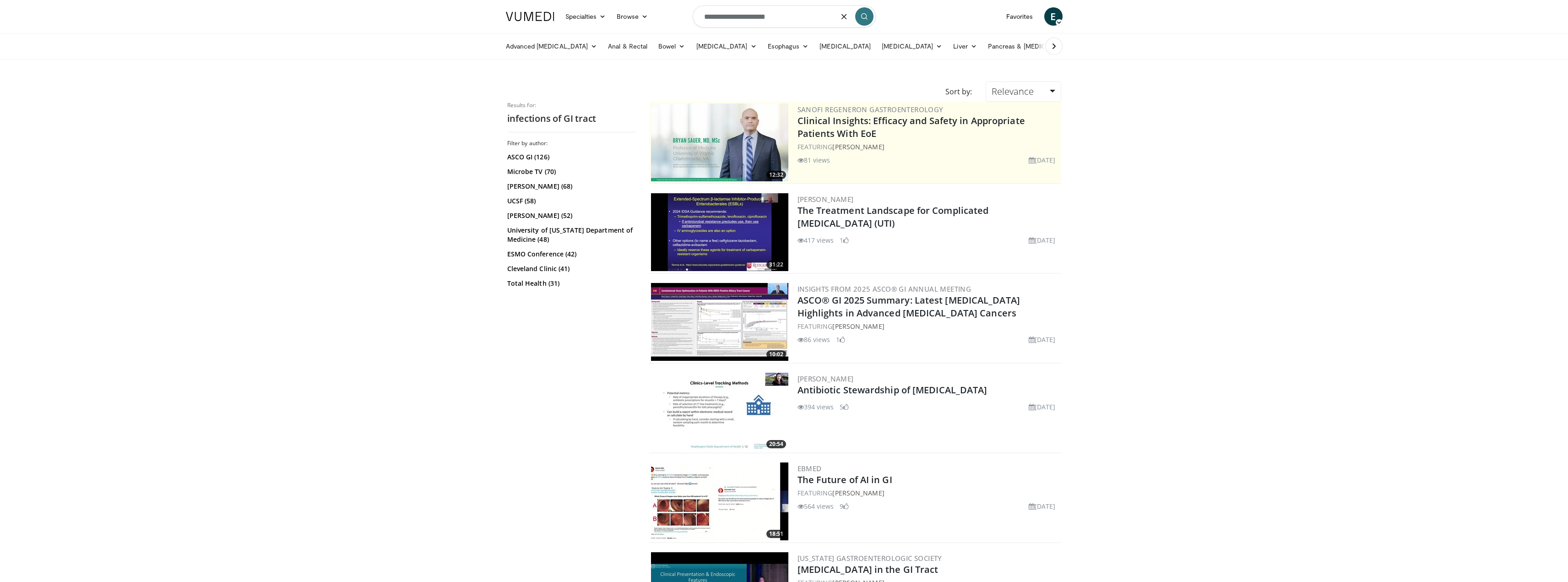
drag, startPoint x: 776, startPoint y: 16, endPoint x: 534, endPoint y: 17, distance: 242.0
click at [612, 8] on nav "Specialties Adult & Family Medicine Allergy, Asthma, Immunology Anesthesiology …" at bounding box center [785, 17] width 568 height 33
paste input "*****"
type input "**********"
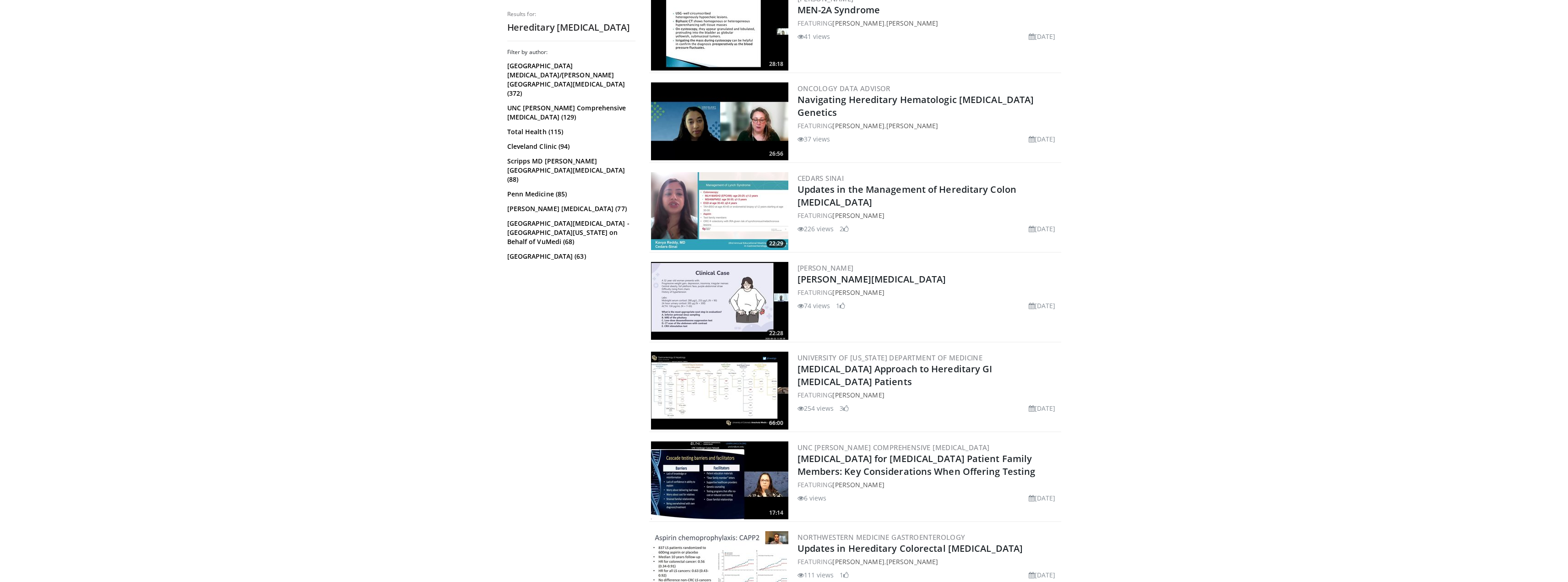
scroll to position [1007, 0]
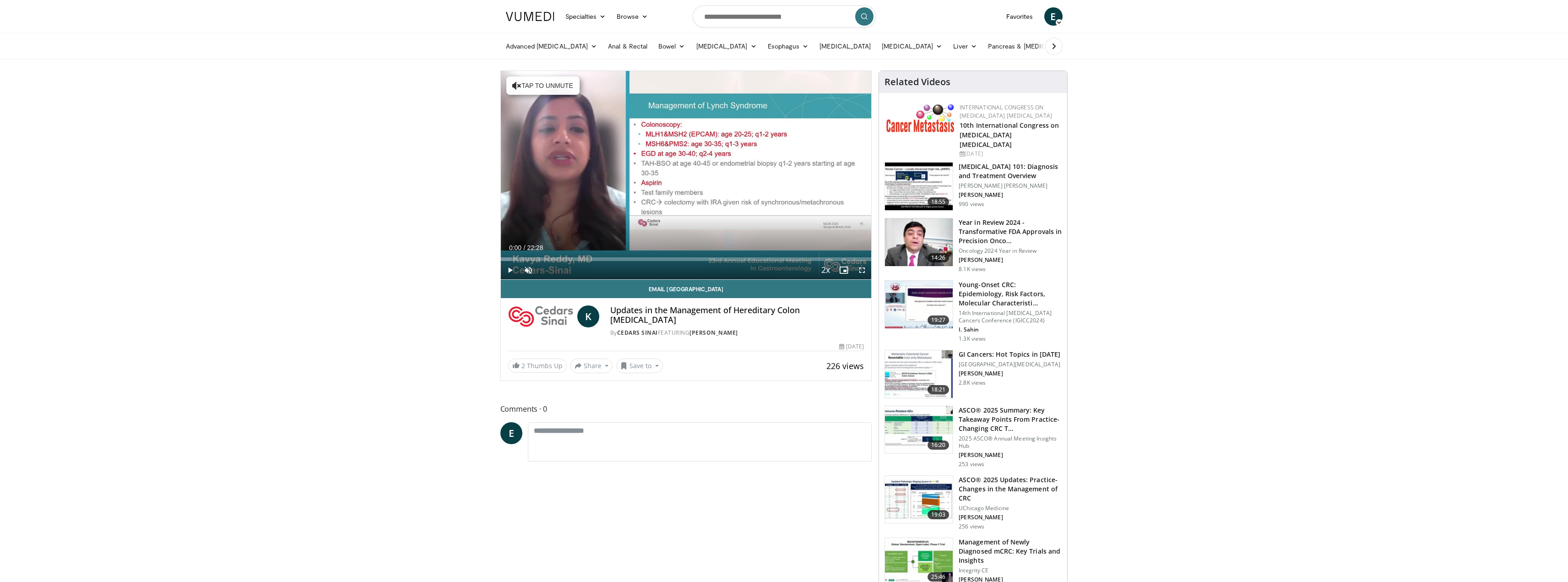
drag, startPoint x: 1339, startPoint y: 109, endPoint x: 439, endPoint y: 4, distance: 906.1
click at [737, 22] on input "Search topics, interventions" at bounding box center [784, 16] width 183 height 22
type input "**********"
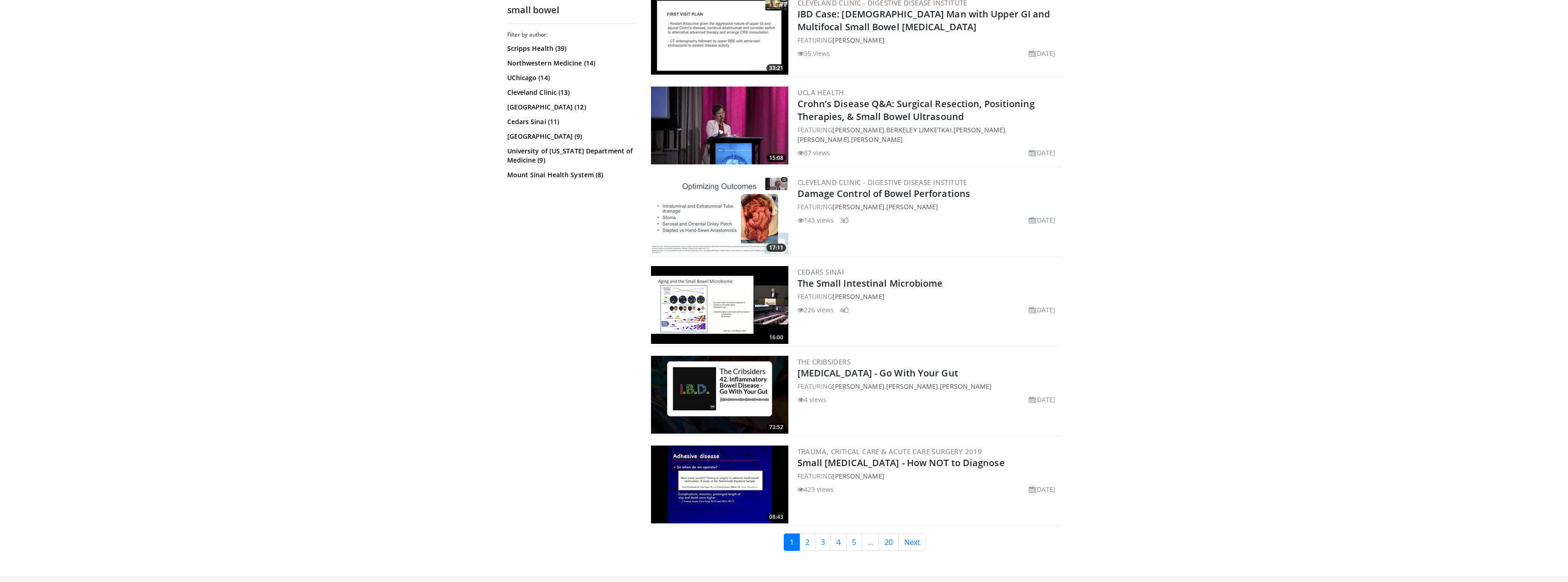
scroll to position [1968, 0]
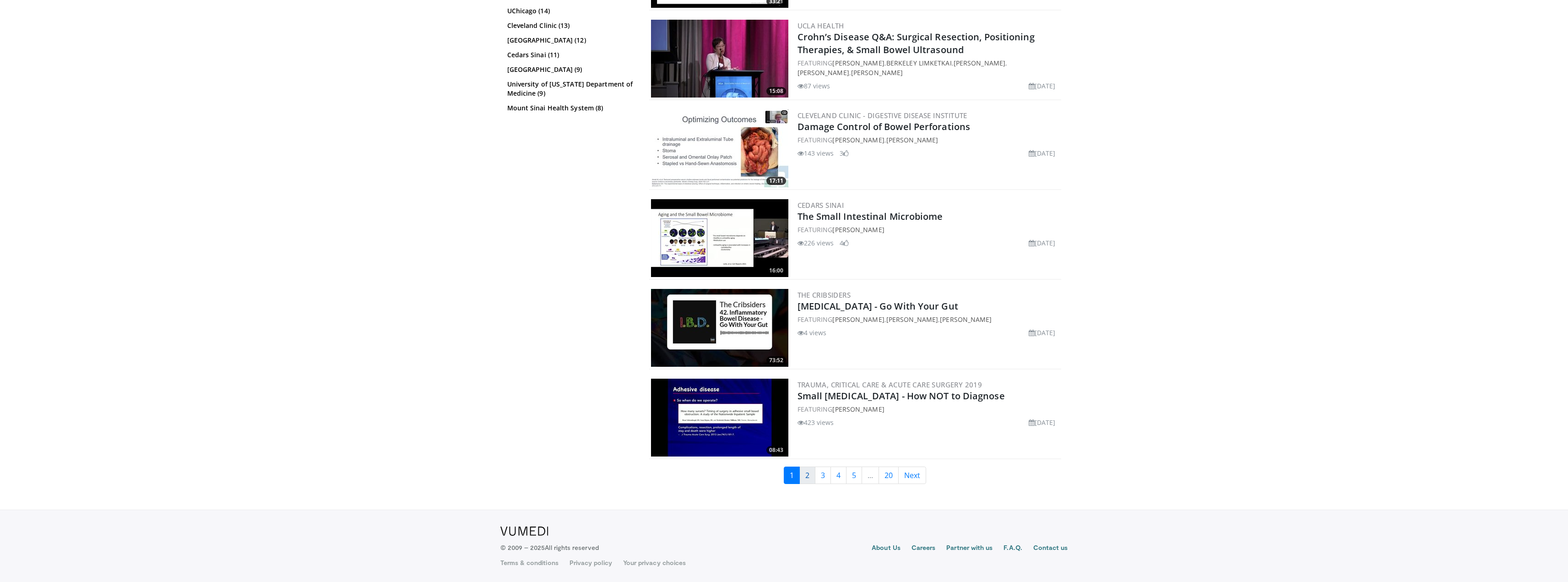
click at [810, 476] on link "2" at bounding box center [807, 475] width 16 height 17
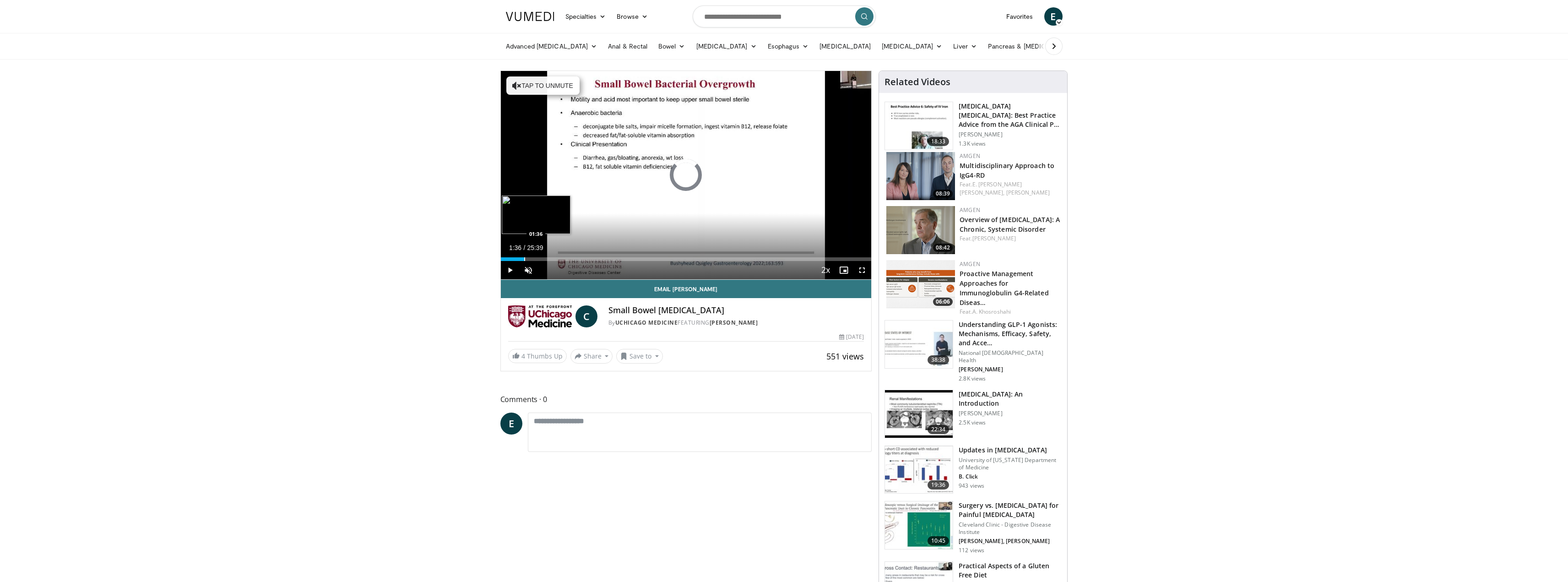
click at [524, 258] on div "Progress Bar" at bounding box center [524, 260] width 1 height 4
click at [538, 256] on div "Loaded : 0.00% 02:37 02:37" at bounding box center [687, 256] width 371 height 9
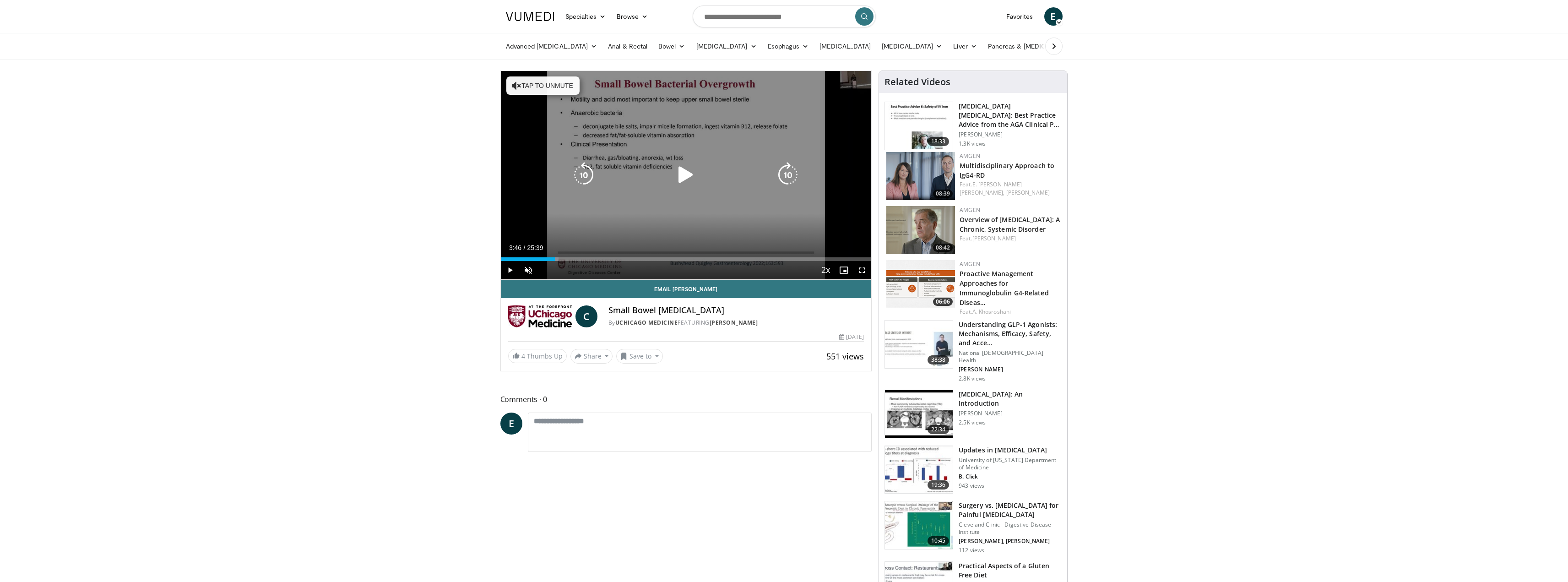
click at [555, 258] on div "Loaded : 15.59% 03:46 03:48" at bounding box center [687, 260] width 371 height 4
click at [0, 0] on div "Progress Bar" at bounding box center [0, 0] width 0 height 0
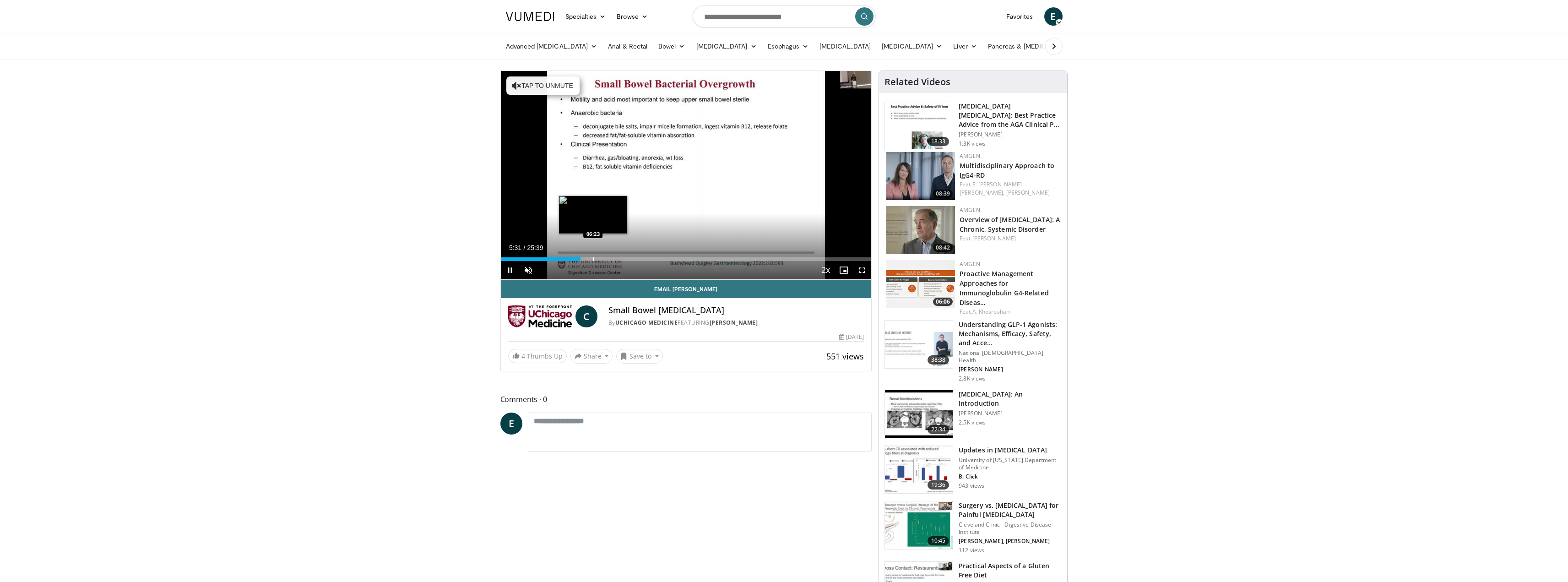
click at [593, 259] on div "Progress Bar" at bounding box center [593, 260] width 1 height 4
click at [638, 260] on div "Progress Bar" at bounding box center [638, 260] width 1 height 4
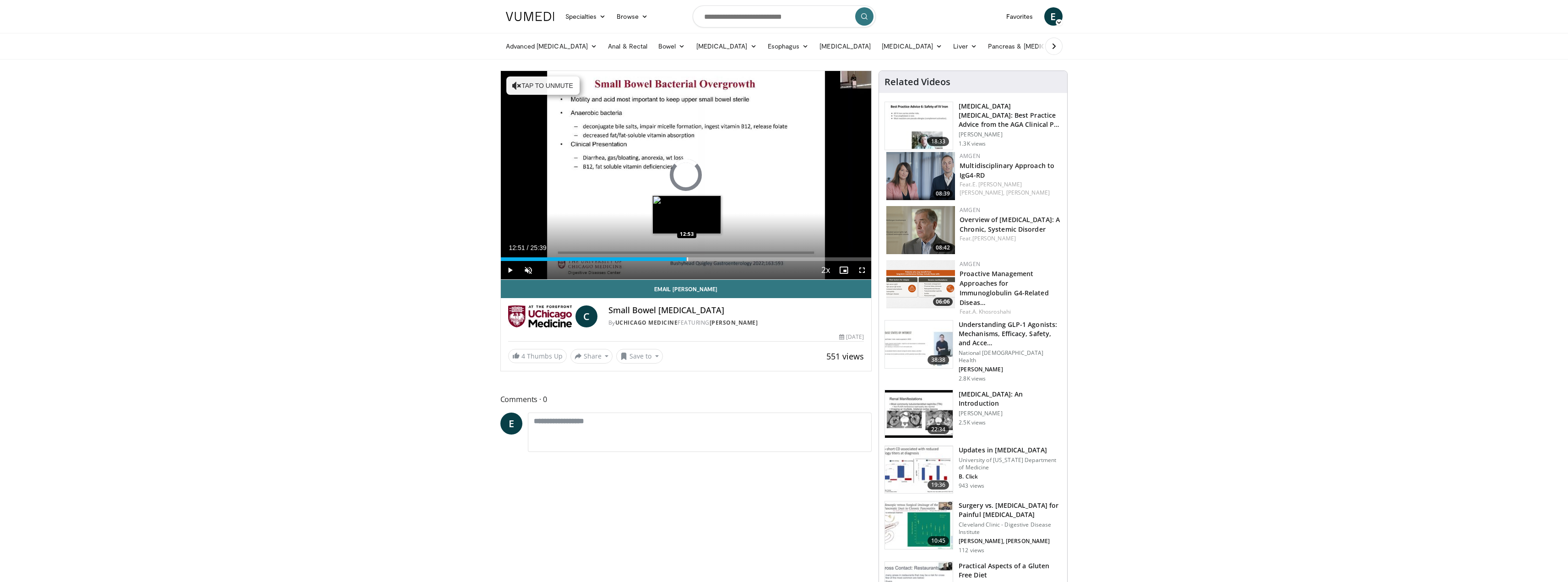
click at [687, 259] on div "Progress Bar" at bounding box center [687, 260] width 1 height 4
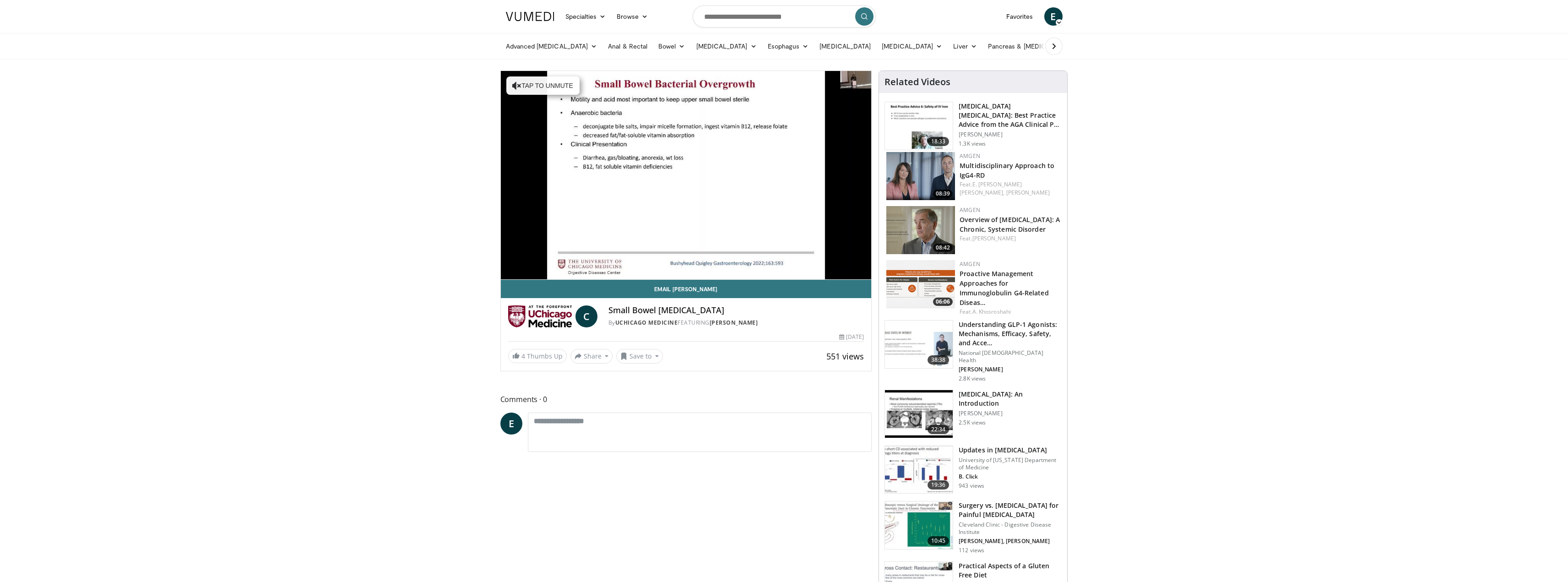
drag, startPoint x: 709, startPoint y: 256, endPoint x: 734, endPoint y: 256, distance: 25.0
click at [708, 256] on div "10 seconds Tap to unmute" at bounding box center [687, 175] width 371 height 209
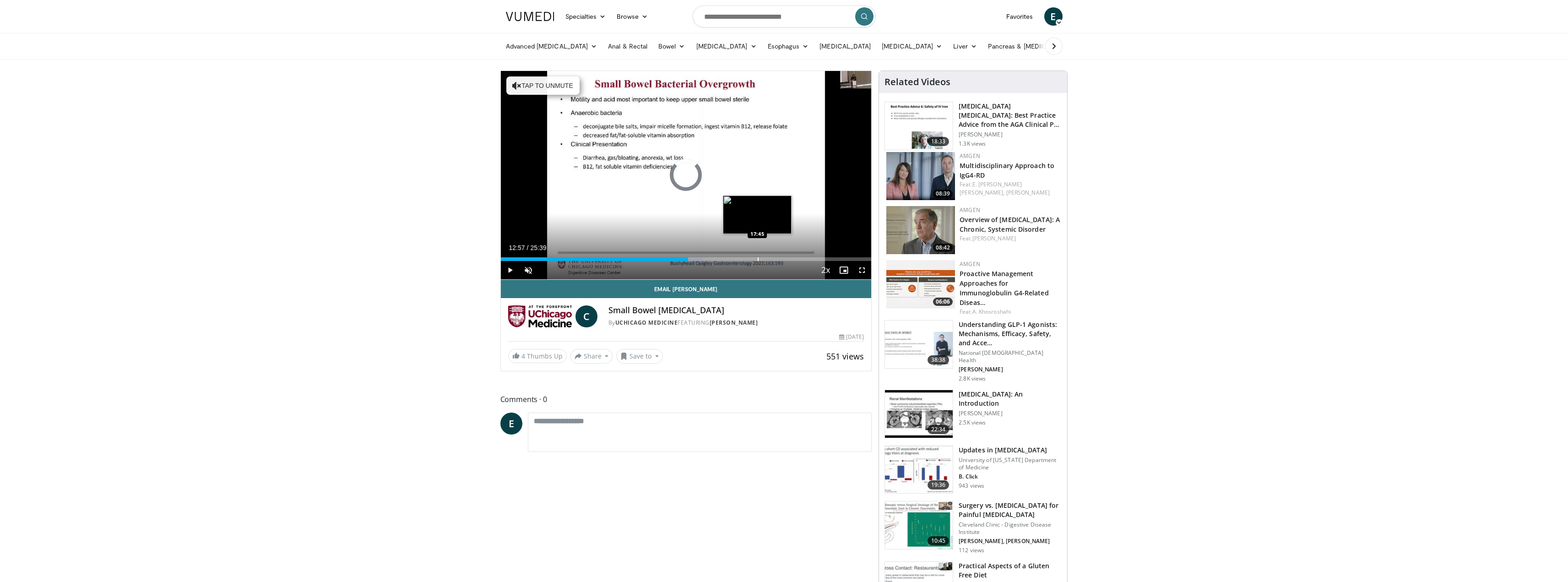
click at [758, 258] on div "Progress Bar" at bounding box center [758, 260] width 1 height 4
click at [850, 262] on span "Video Player" at bounding box center [844, 270] width 19 height 19
click at [847, 259] on div "Loaded : 73.42% 17:44 23:58" at bounding box center [687, 260] width 371 height 4
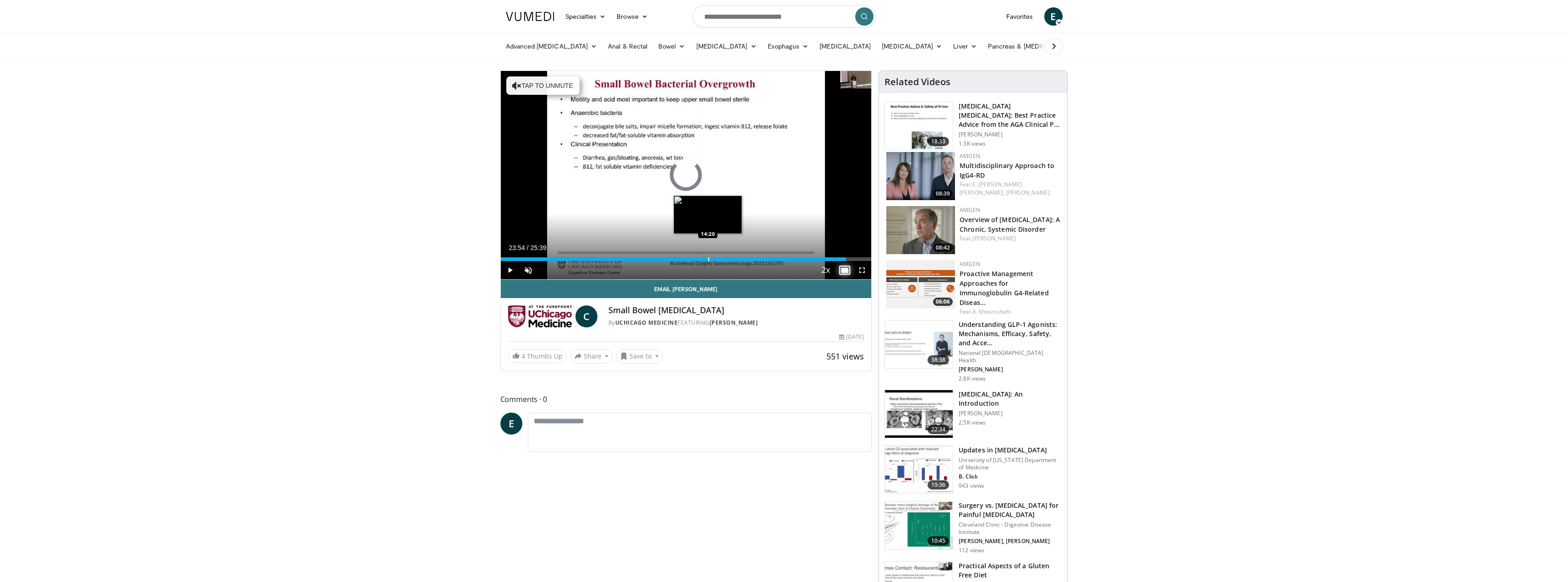
drag, startPoint x: 828, startPoint y: 257, endPoint x: 707, endPoint y: 252, distance: 121.1
click at [707, 252] on div "Loaded : 0.00% 14:28 14:20" at bounding box center [687, 256] width 371 height 9
click at [738, 250] on div "Current Time 14:18 / Duration 25:39" at bounding box center [687, 248] width 371 height 8
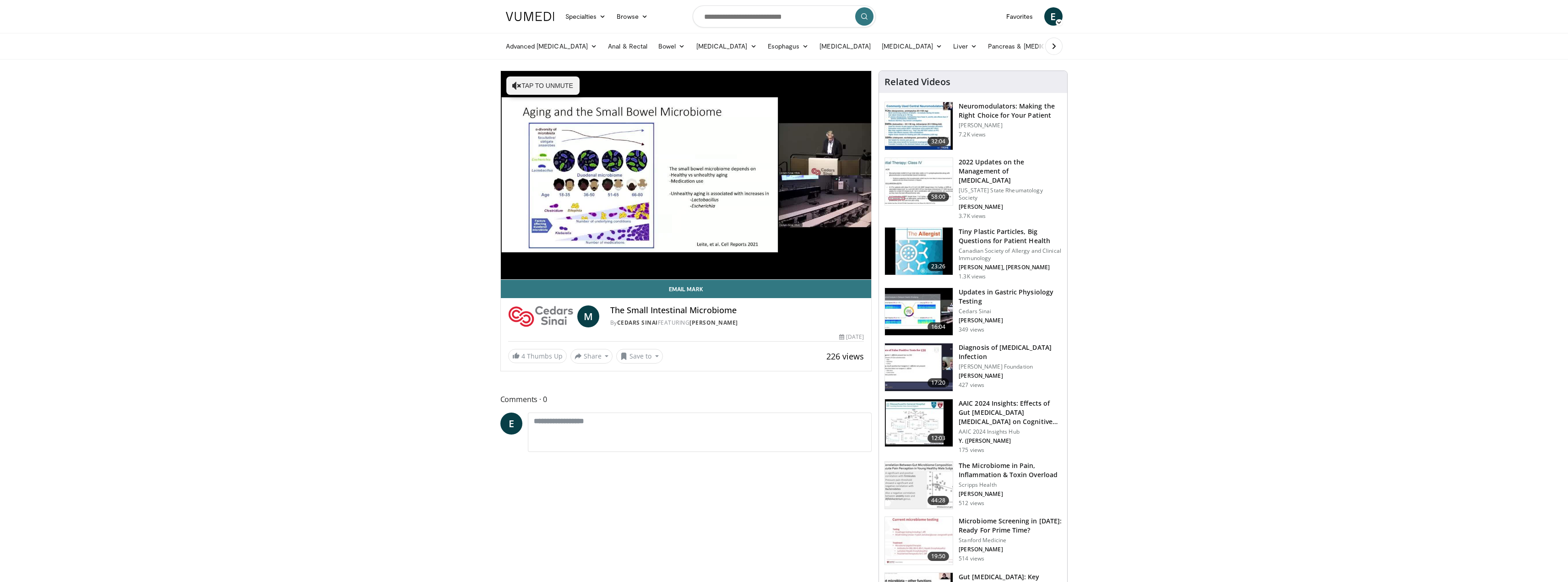
drag, startPoint x: 204, startPoint y: 55, endPoint x: 203, endPoint y: 23, distance: 32.0
click at [501, 54] on div "Advanced Endoscopy Anti-Reflux Endoscopic Procedures Barrett's Esophagus Manage…" at bounding box center [785, 46] width 568 height 26
click at [752, 9] on input "Search topics, interventions" at bounding box center [784, 16] width 183 height 22
paste input "Search topics, interventions"
type input "**********"
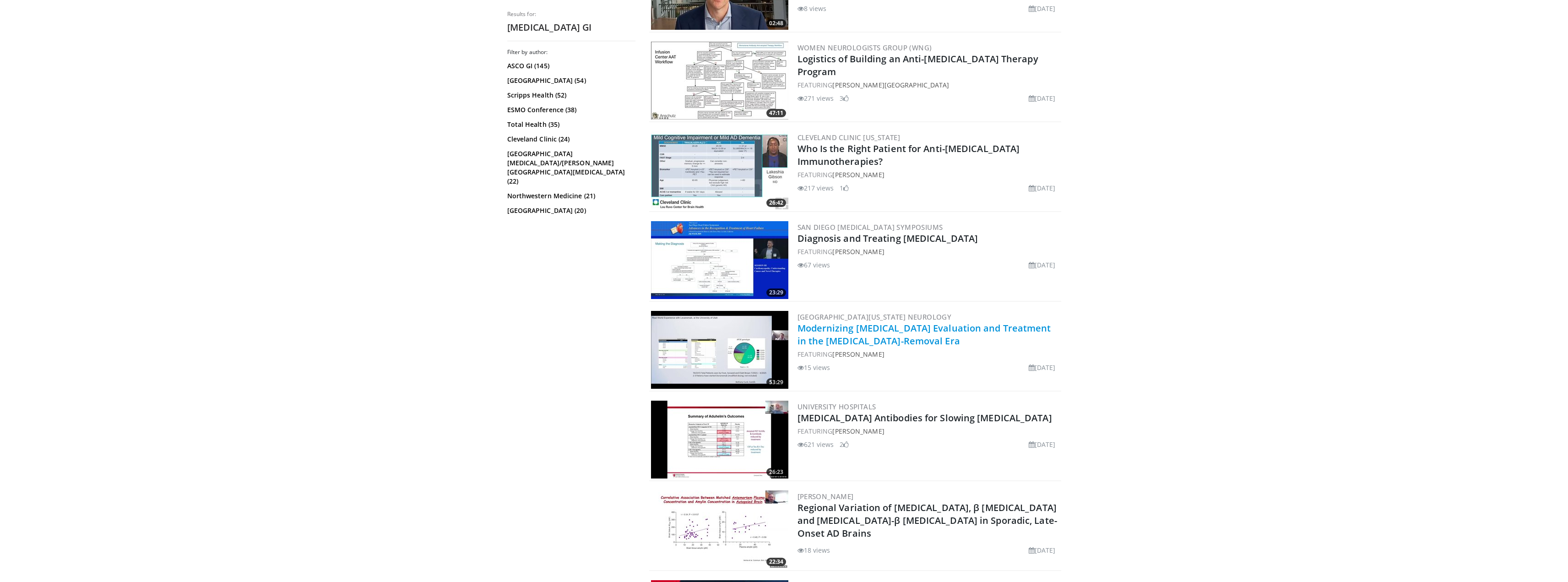
scroll to position [1145, 0]
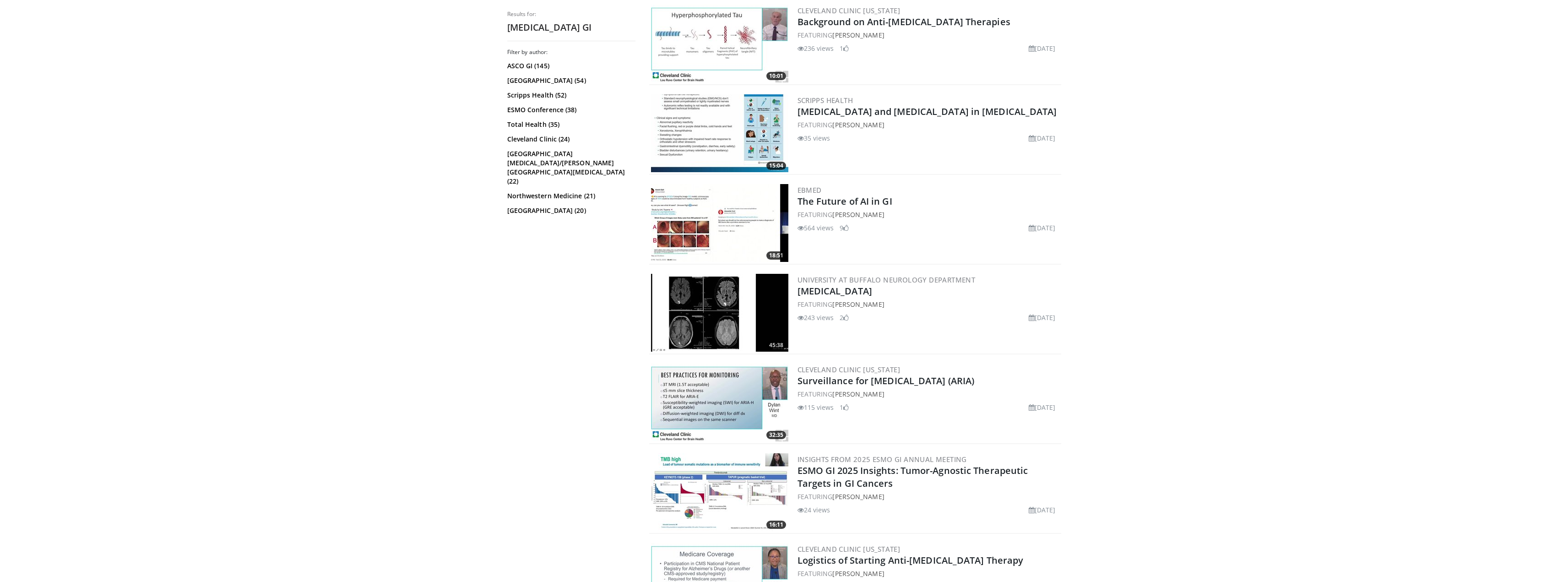
drag, startPoint x: 1265, startPoint y: 409, endPoint x: 1232, endPoint y: 365, distance: 55.0
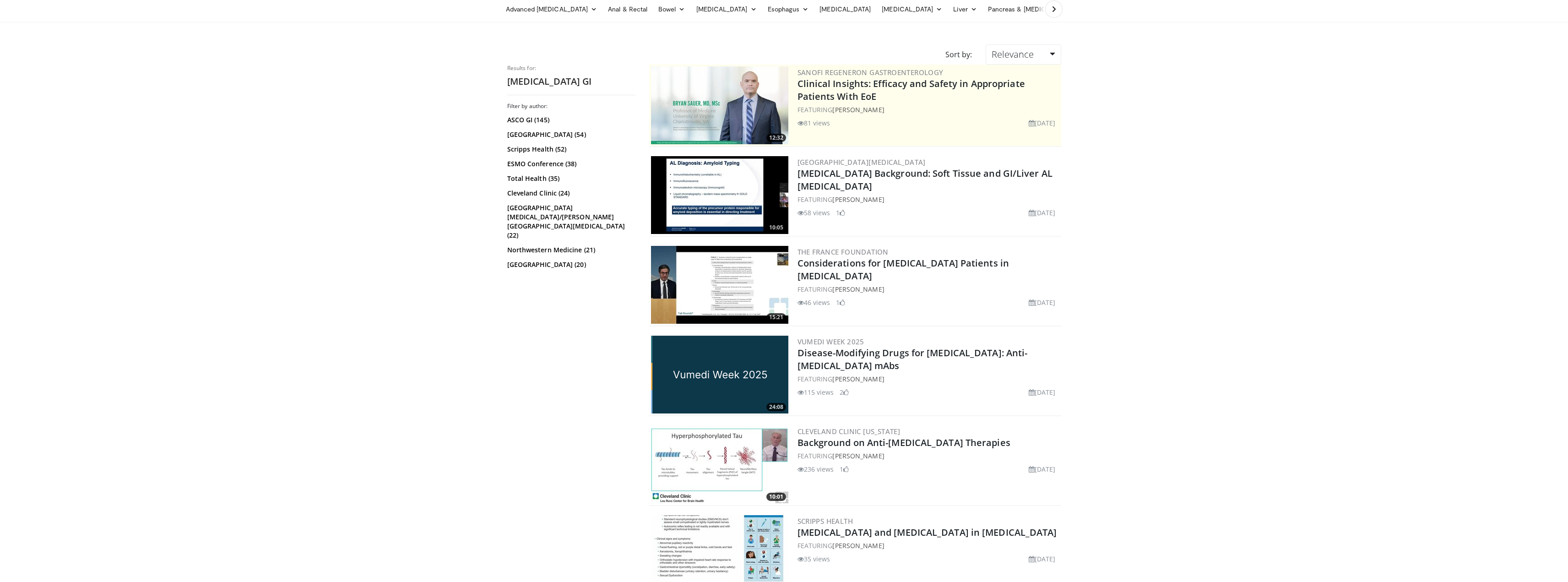
scroll to position [0, 0]
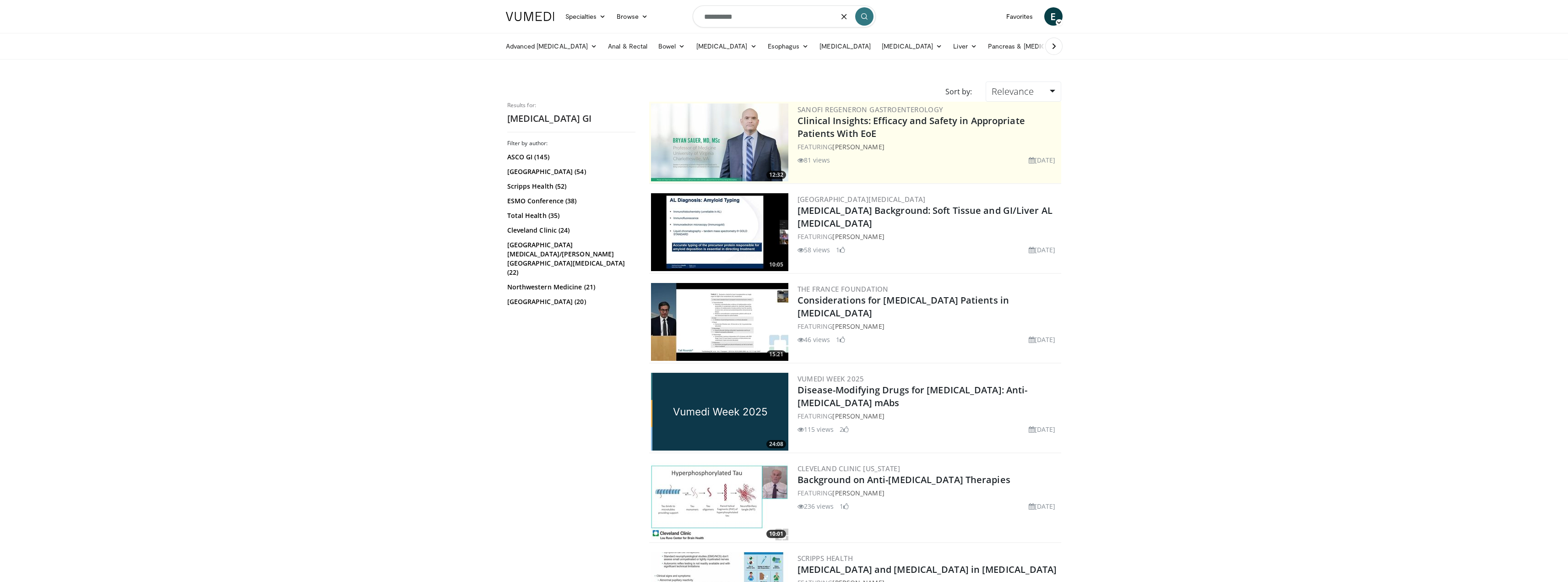
drag, startPoint x: 729, startPoint y: 16, endPoint x: 593, endPoint y: 3, distance: 136.6
click at [639, 9] on nav "Specialties Adult & Family Medicine Allergy, [MEDICAL_DATA], Immunology Anesthe…" at bounding box center [785, 17] width 568 height 33
type input "**********"
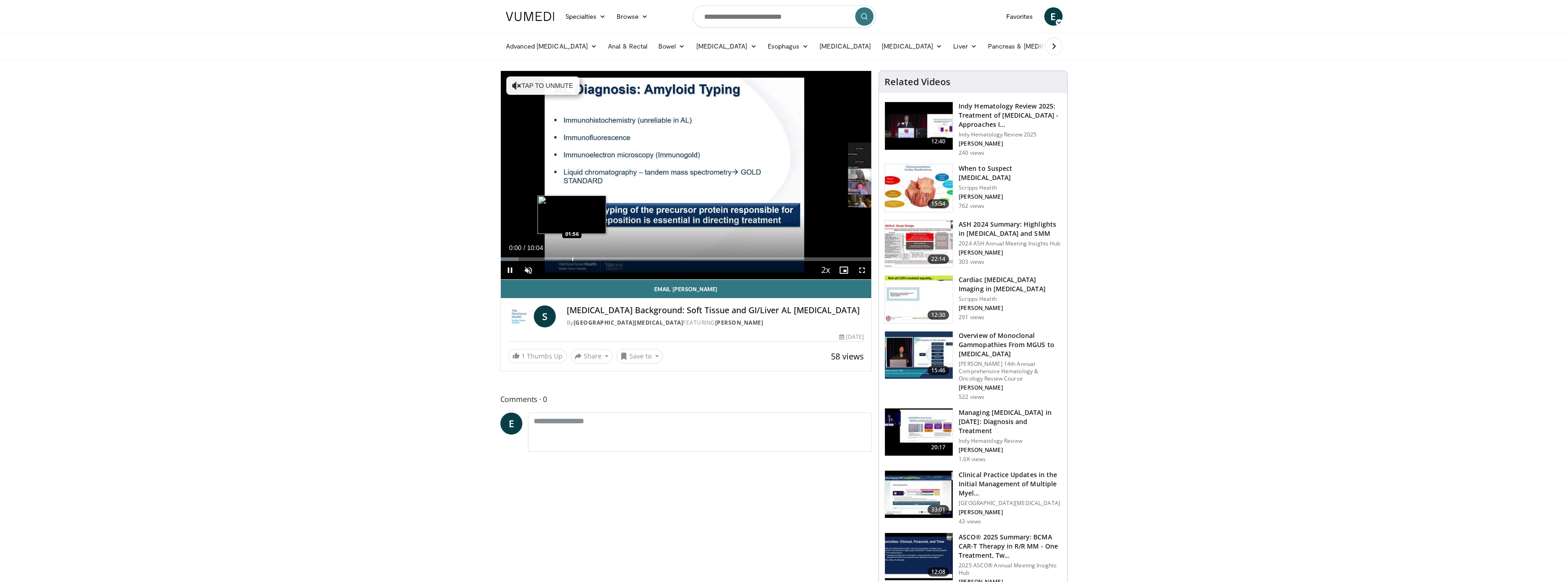
click at [572, 259] on div "Progress Bar" at bounding box center [572, 260] width 1 height 4
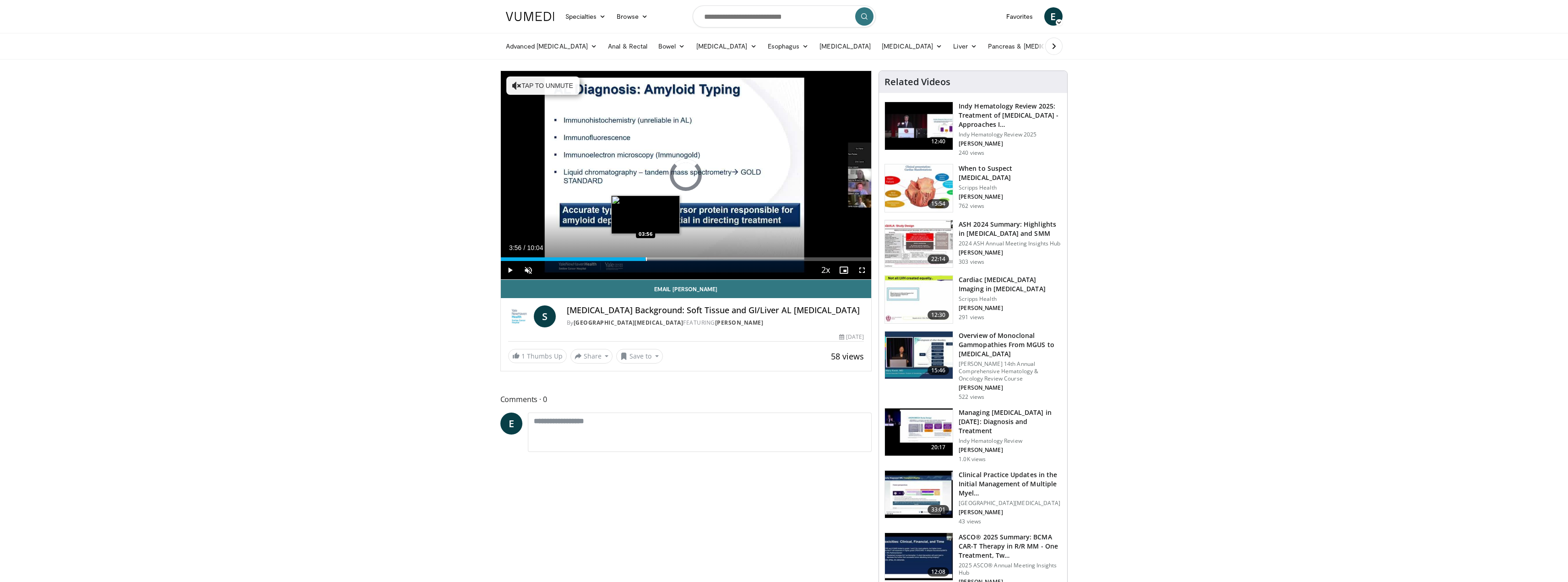
click at [646, 256] on div "Loaded : 28.13% 03:56 03:56" at bounding box center [687, 256] width 371 height 9
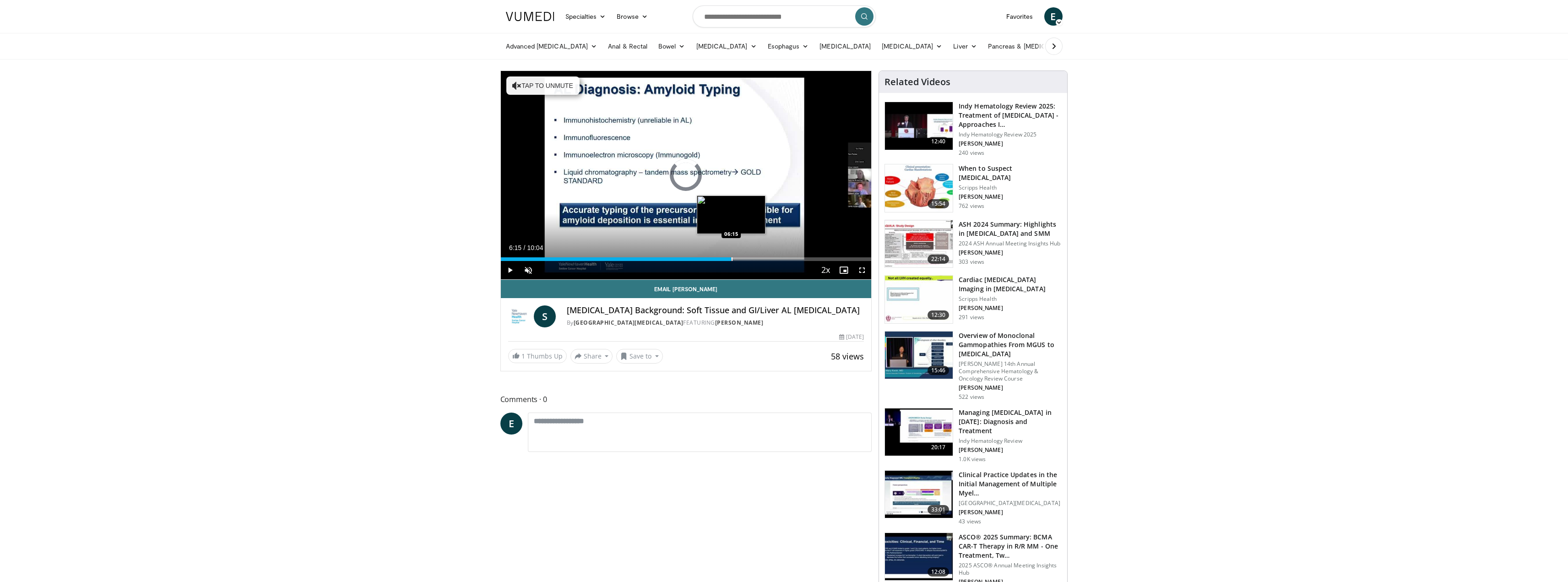
click at [731, 256] on div "Loaded : 47.59% 03:59 06:15" at bounding box center [687, 256] width 371 height 9
click at [517, 271] on span "Video Player" at bounding box center [511, 270] width 19 height 19
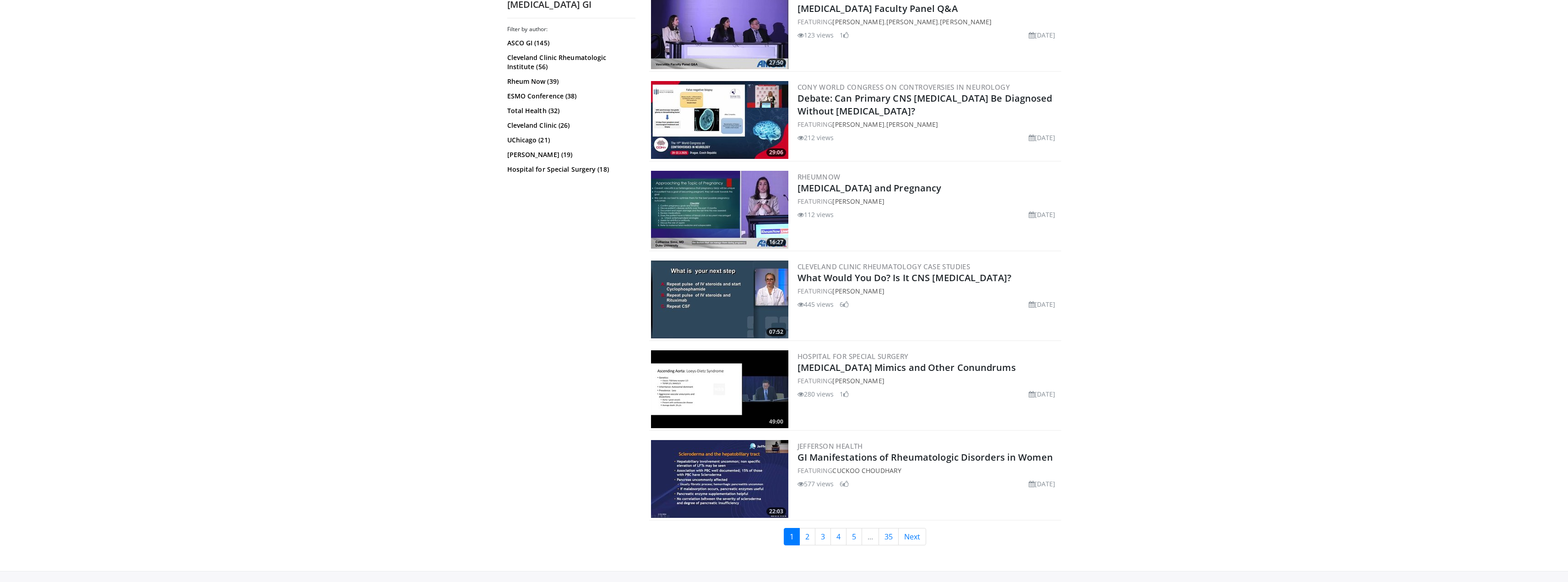
scroll to position [1831, 0]
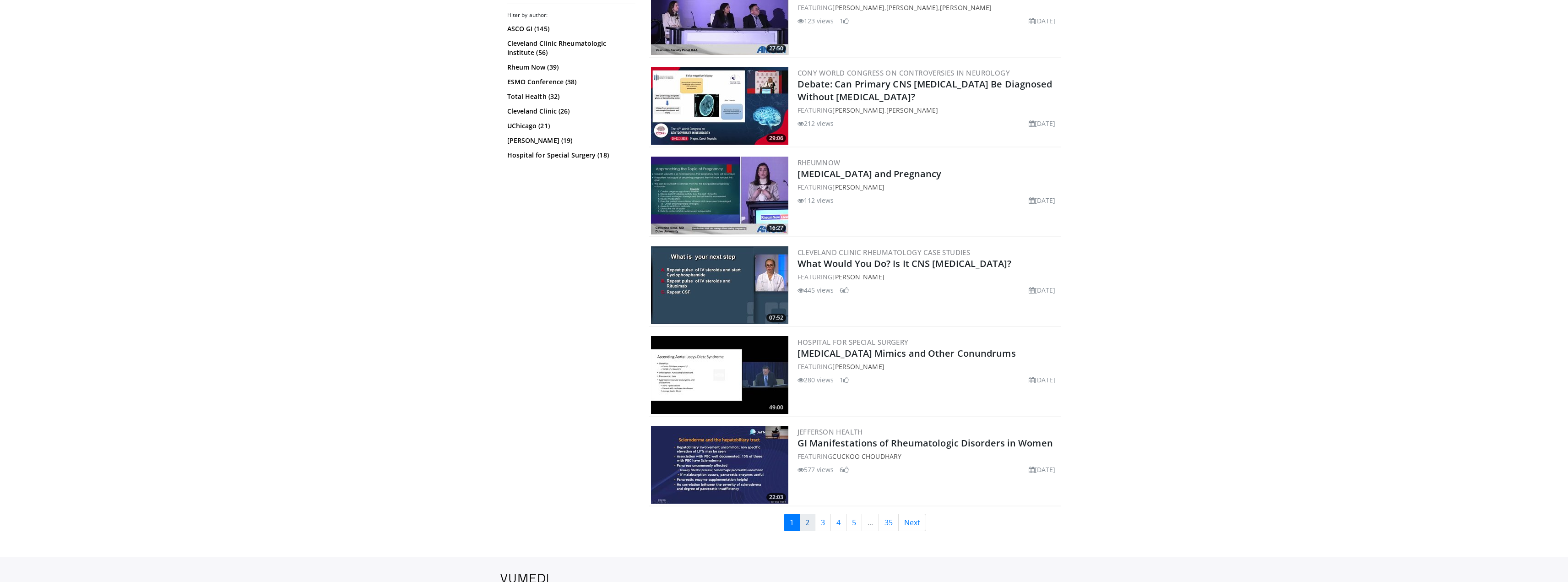
click at [810, 520] on link "2" at bounding box center [807, 522] width 16 height 17
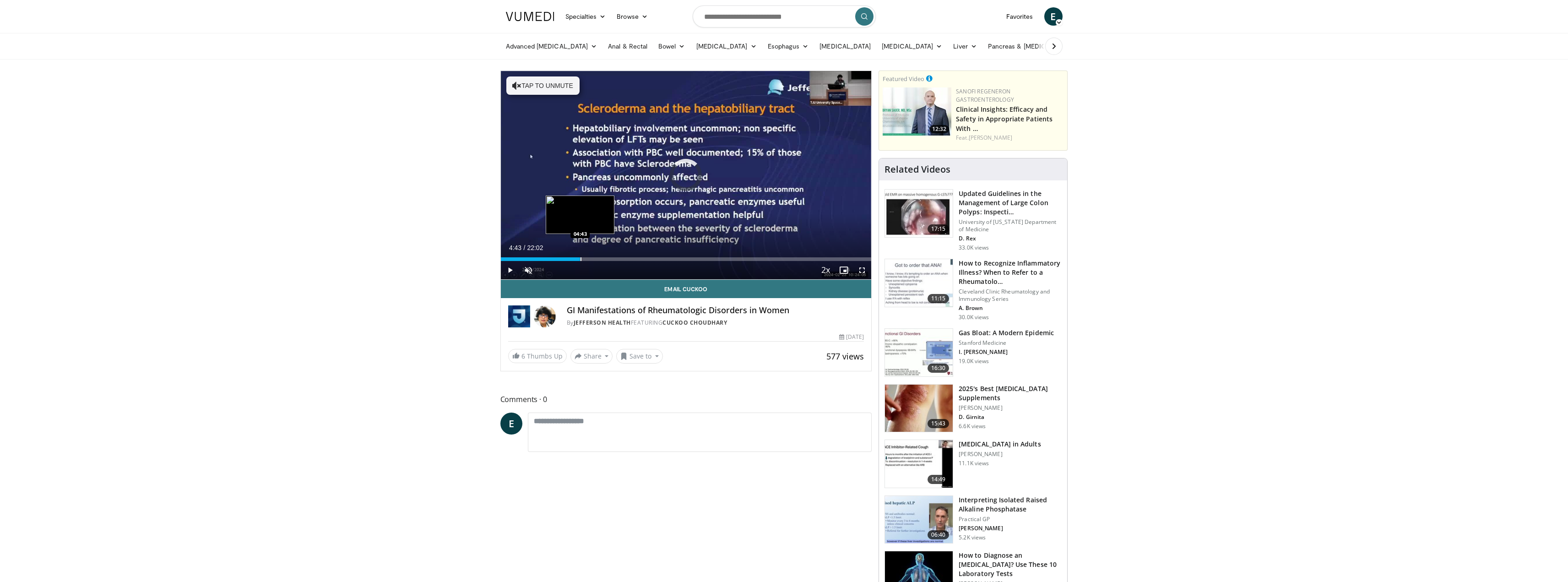
click at [581, 258] on div "Progress Bar" at bounding box center [581, 260] width 1 height 4
click at [680, 260] on div "Progress Bar" at bounding box center [680, 260] width 1 height 4
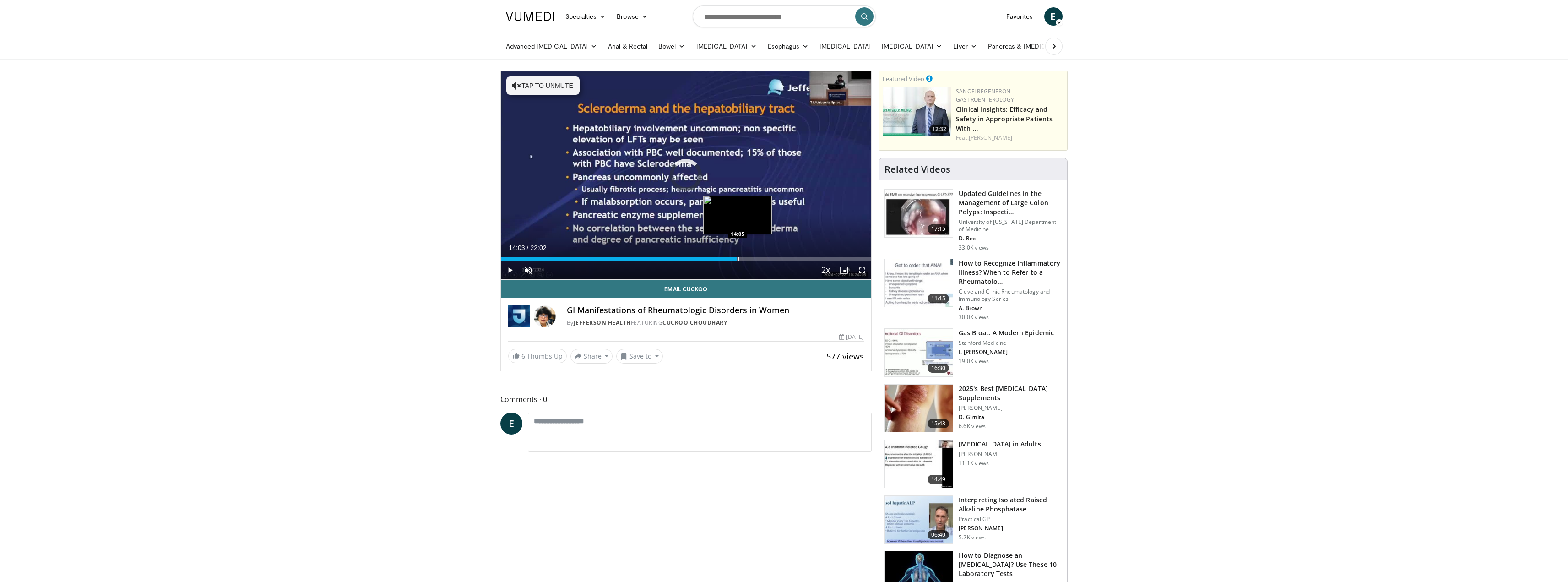
click at [738, 260] on div "Progress Bar" at bounding box center [738, 260] width 1 height 4
click at [784, 259] on div "Progress Bar" at bounding box center [783, 260] width 1 height 4
click at [511, 268] on span "Video Player" at bounding box center [511, 270] width 19 height 19
drag, startPoint x: 38, startPoint y: 58, endPoint x: 34, endPoint y: 52, distance: 7.2
click at [38, 57] on div "Advanced Endoscopy Anti-Reflux Endoscopic Procedures Barrett's Esophagus Manage…" at bounding box center [784, 46] width 1568 height 26
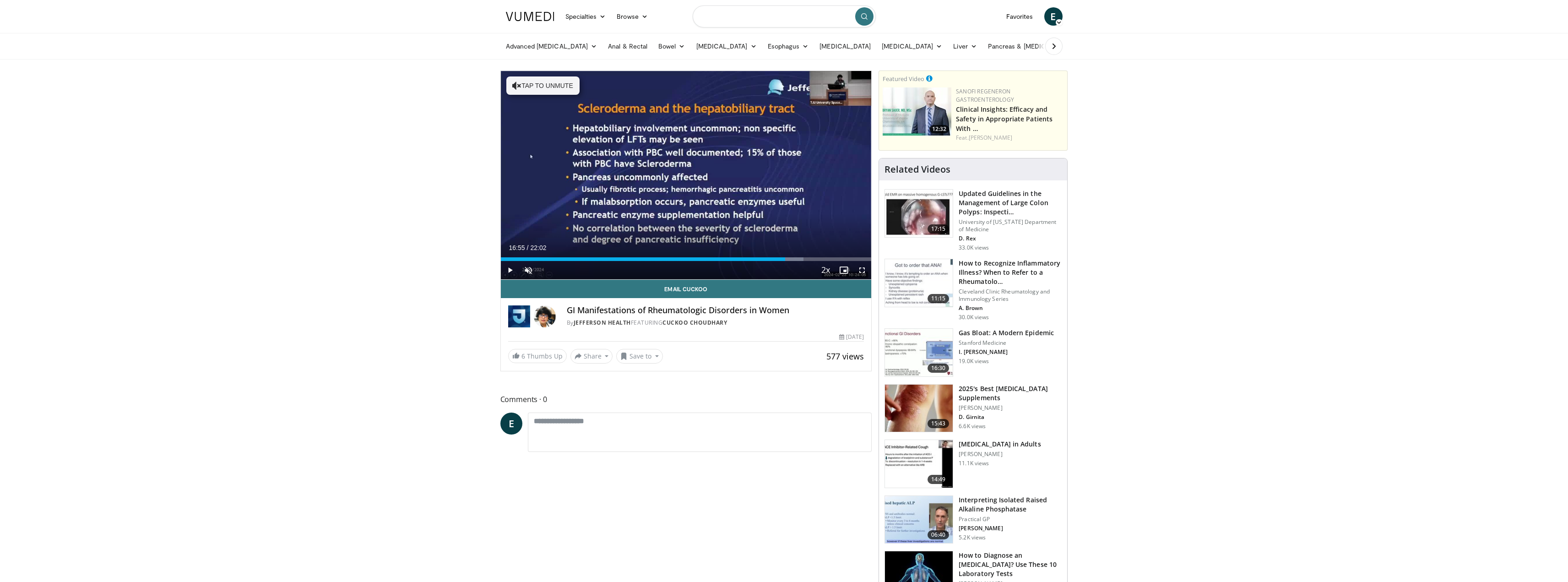
click at [773, 16] on input "Search topics, interventions" at bounding box center [784, 16] width 183 height 22
type input "**********"
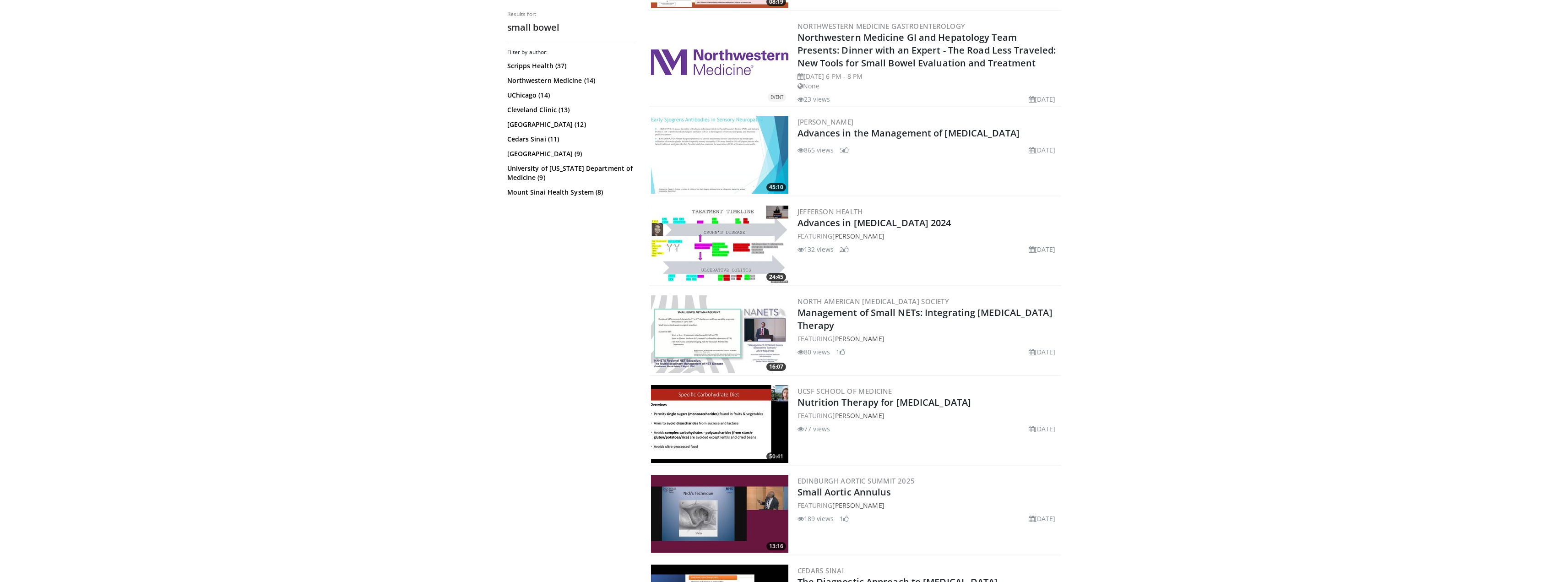
scroll to position [1974, 0]
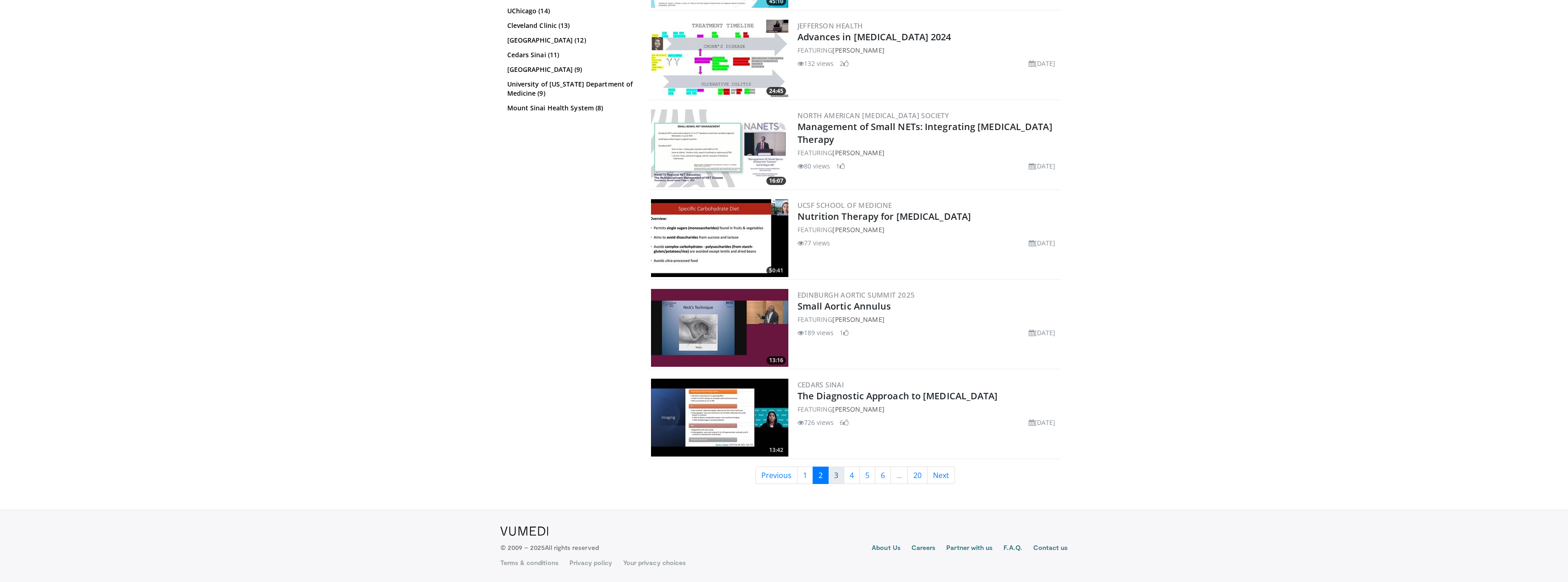
click at [834, 471] on link "3" at bounding box center [836, 475] width 16 height 17
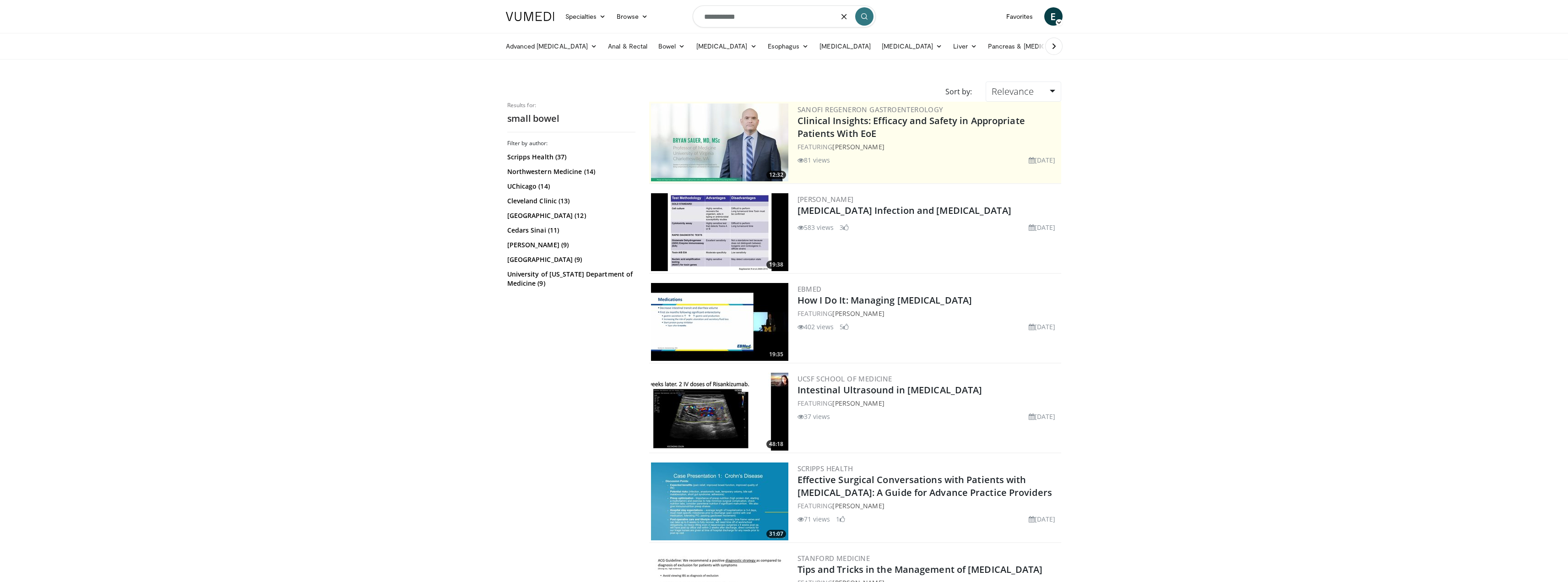
drag, startPoint x: 730, startPoint y: 19, endPoint x: 722, endPoint y: 17, distance: 8.2
click at [722, 17] on input "**********" at bounding box center [784, 16] width 183 height 22
type input "**********"
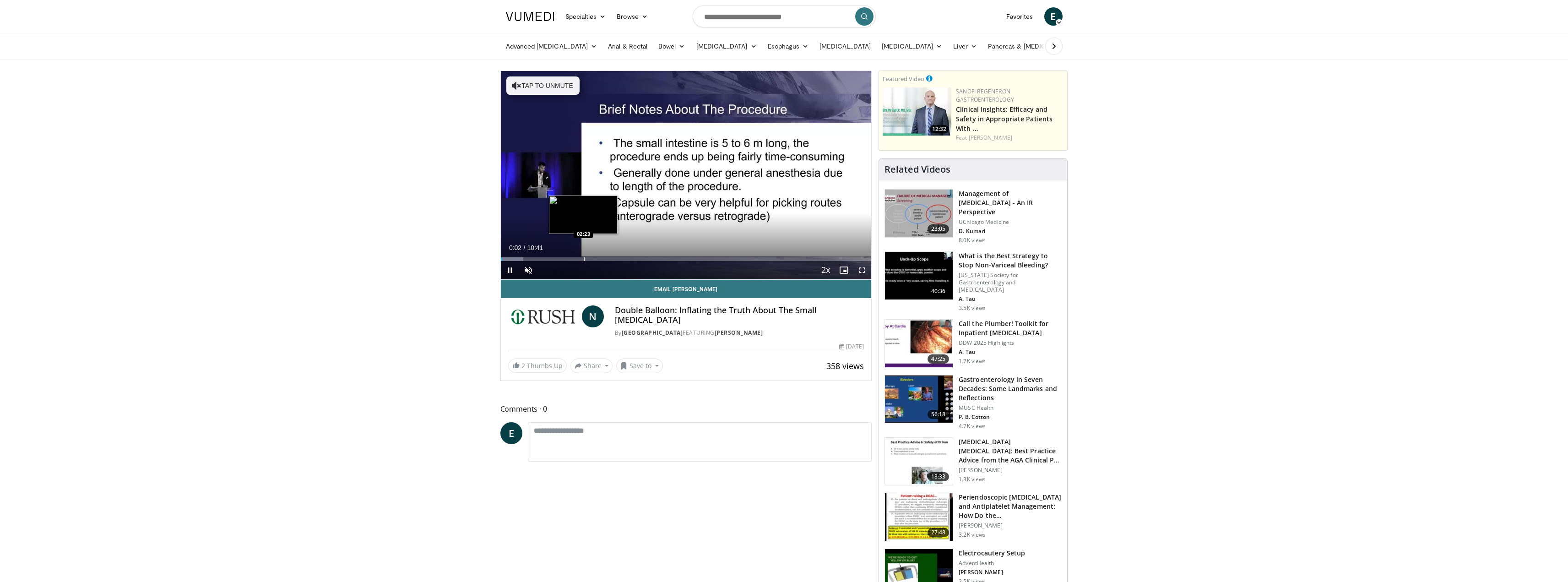
click at [581, 258] on div "Loaded : 6.17% 00:02 02:23" at bounding box center [687, 260] width 371 height 4
click at [636, 258] on div "Progress Bar" at bounding box center [636, 260] width 1 height 4
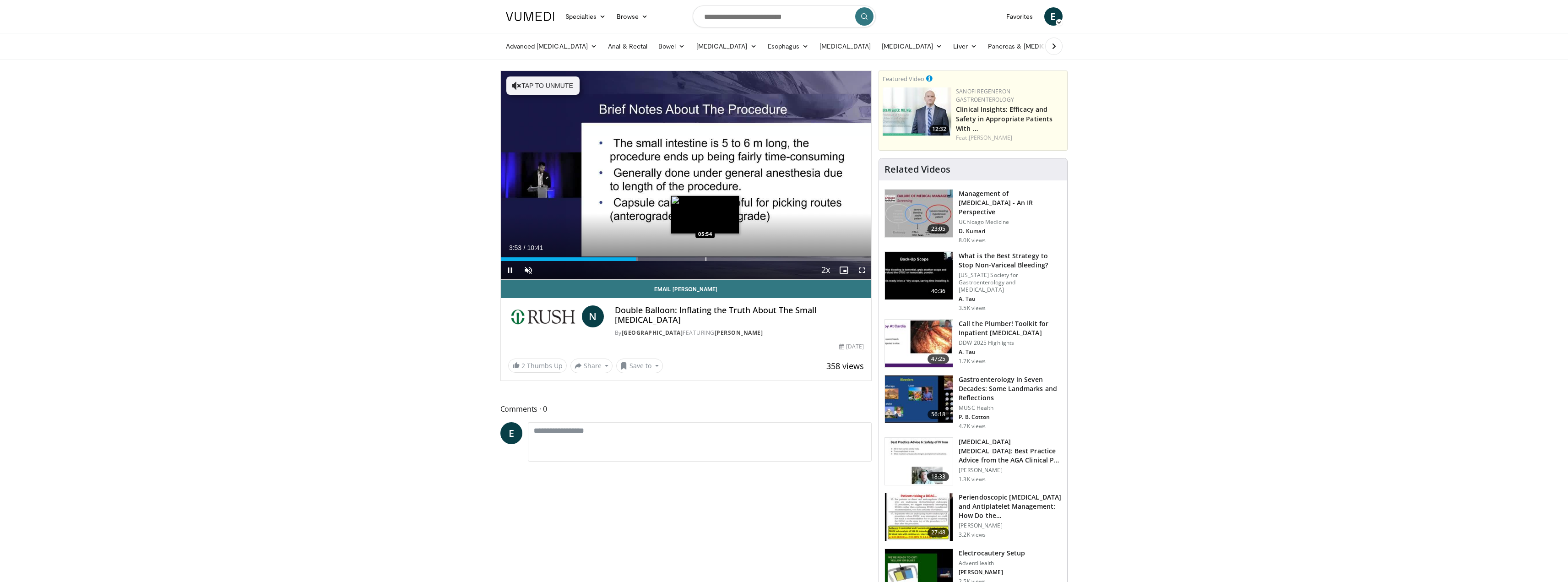
click at [706, 258] on div "Progress Bar" at bounding box center [706, 260] width 1 height 4
click at [511, 269] on span "Video Player" at bounding box center [511, 270] width 19 height 19
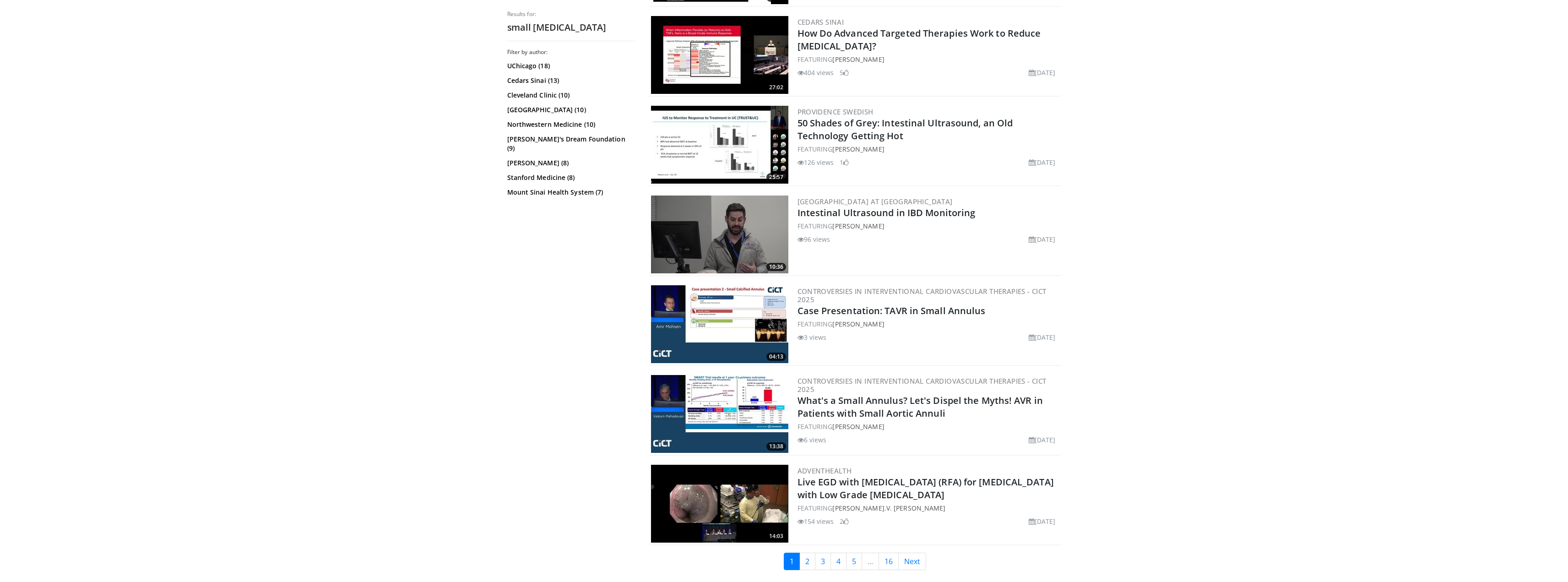
scroll to position [1923, 0]
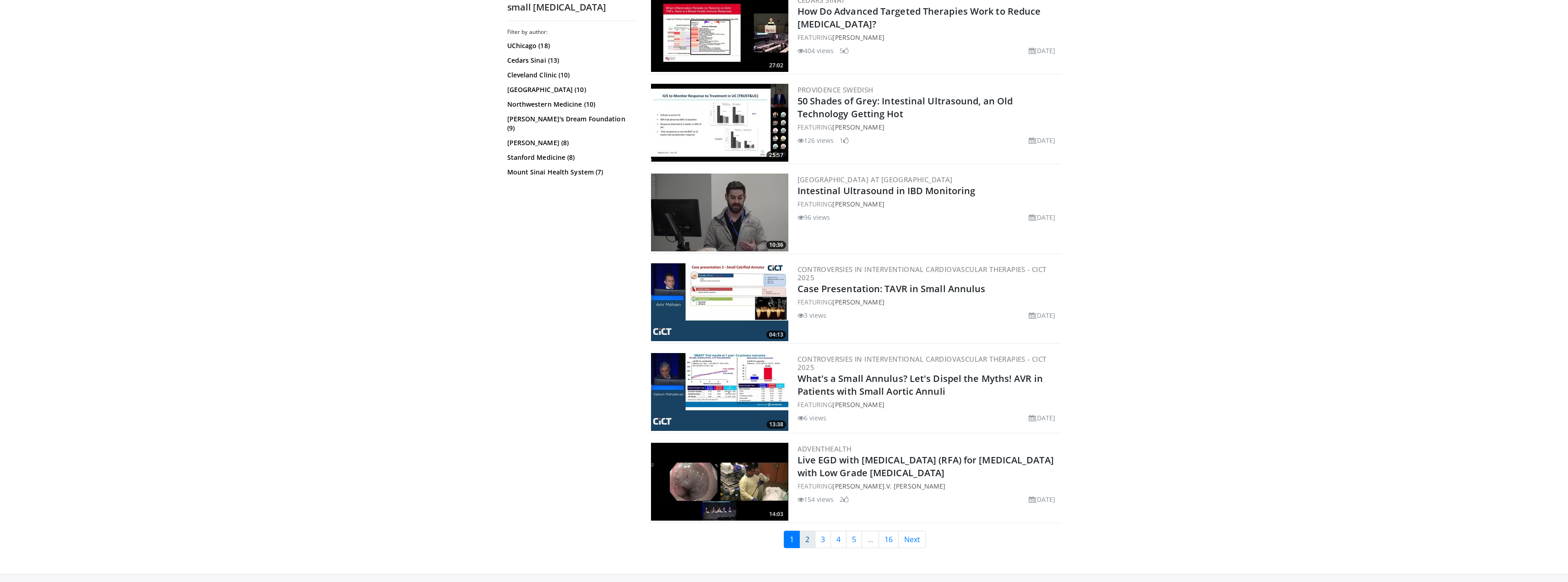
click at [809, 548] on link "2" at bounding box center [807, 539] width 16 height 17
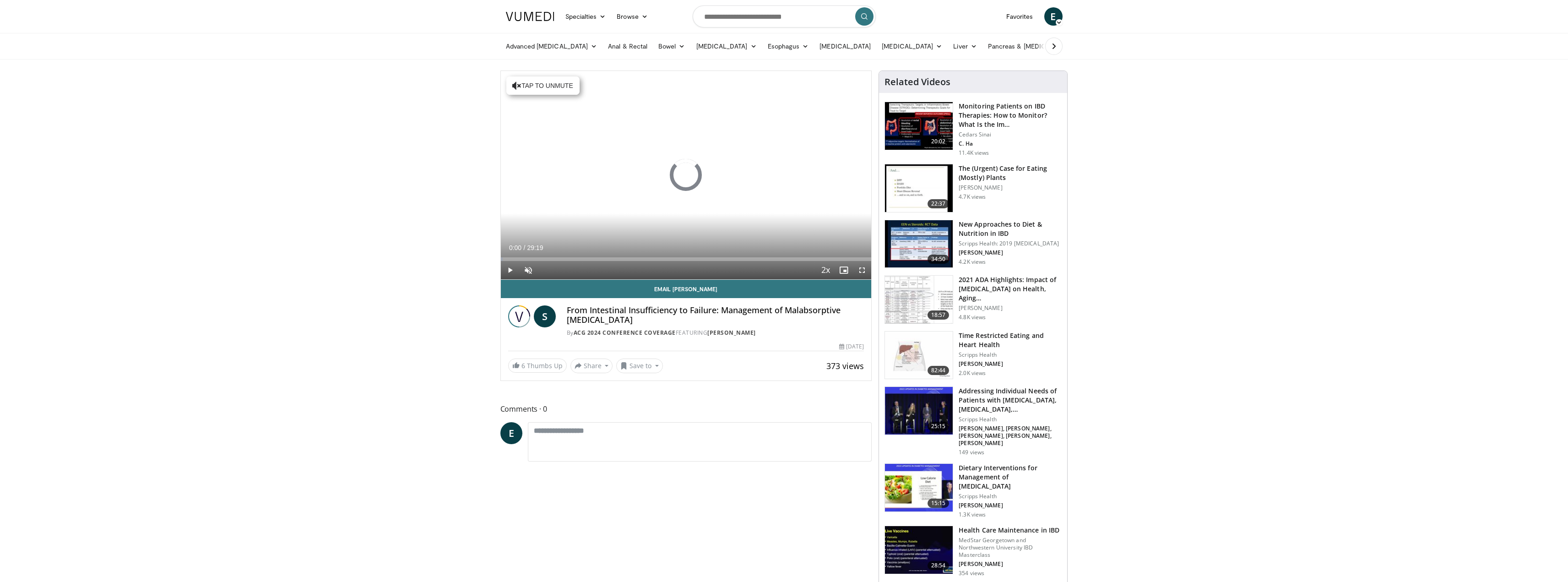
click at [591, 262] on div "Current Time 0:00 / Duration 29:19 Play Skip Backward Skip Forward Unmute Loade…" at bounding box center [687, 270] width 371 height 19
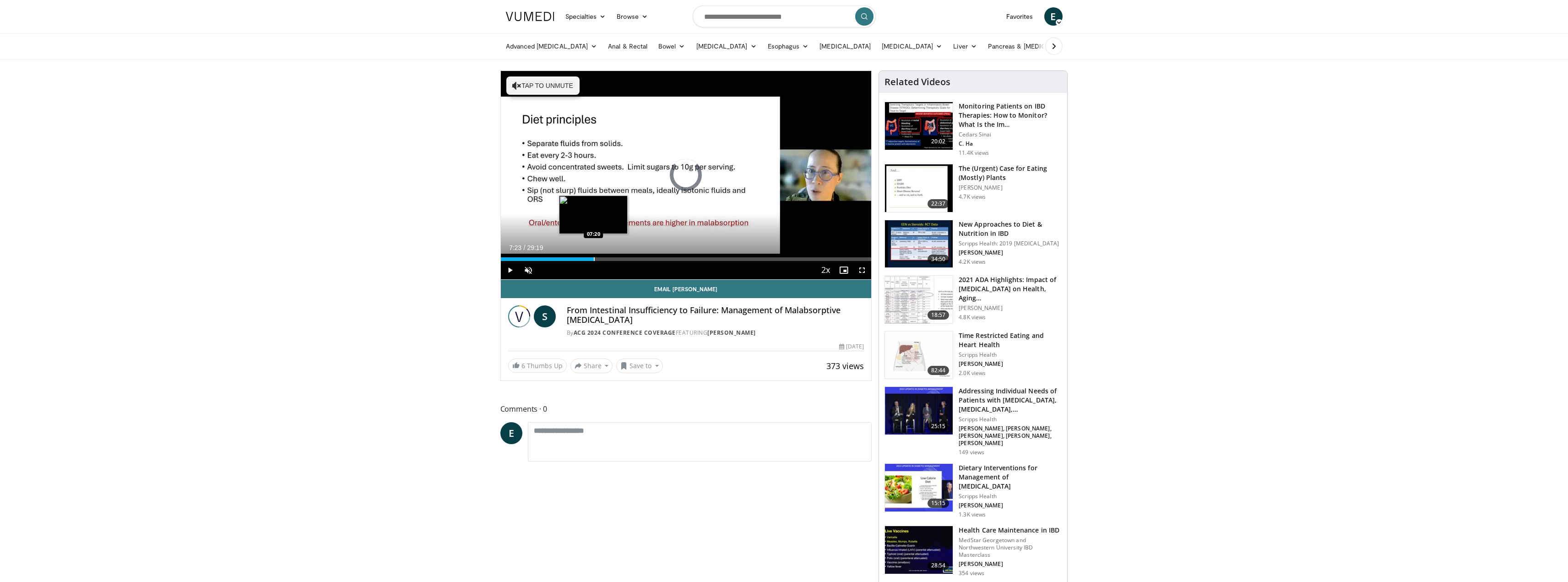
click at [594, 260] on div "Progress Bar" at bounding box center [594, 260] width 1 height 4
click at [667, 264] on div "Current Time 7:23 / Duration 29:19 Pause Skip Backward Skip Forward Unmute Load…" at bounding box center [687, 270] width 371 height 19
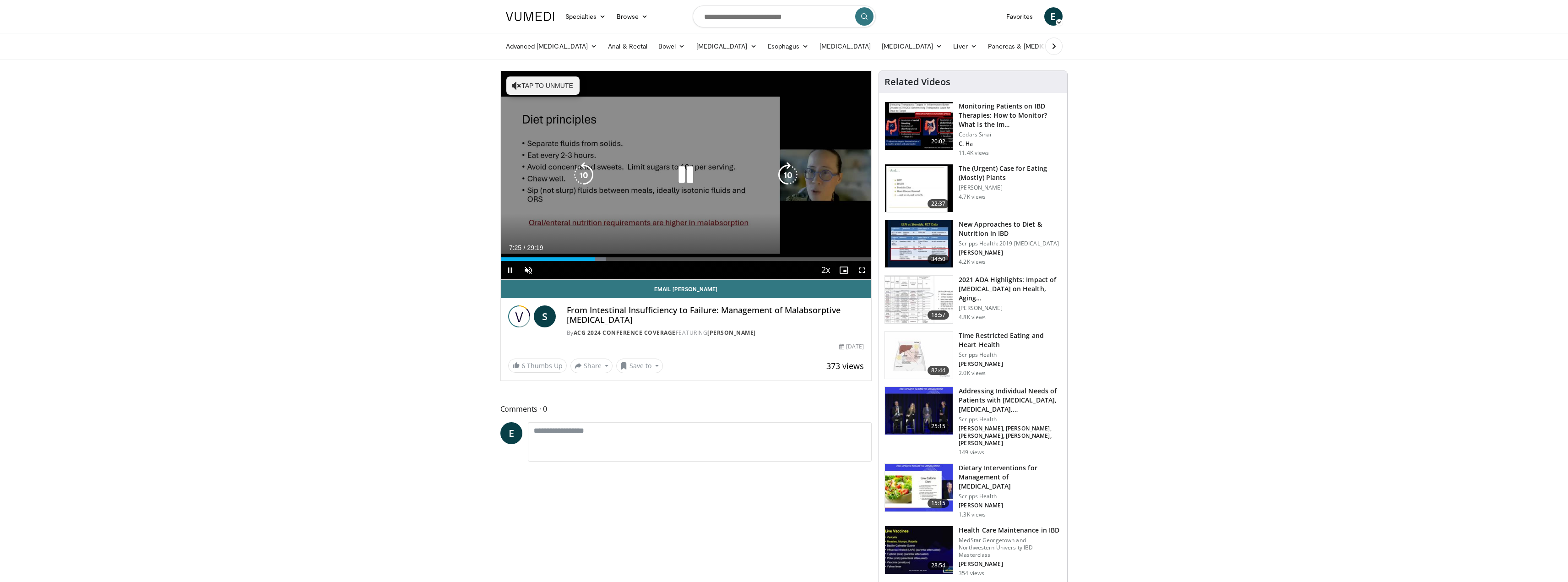
click at [668, 260] on video-js "**********" at bounding box center [687, 175] width 371 height 209
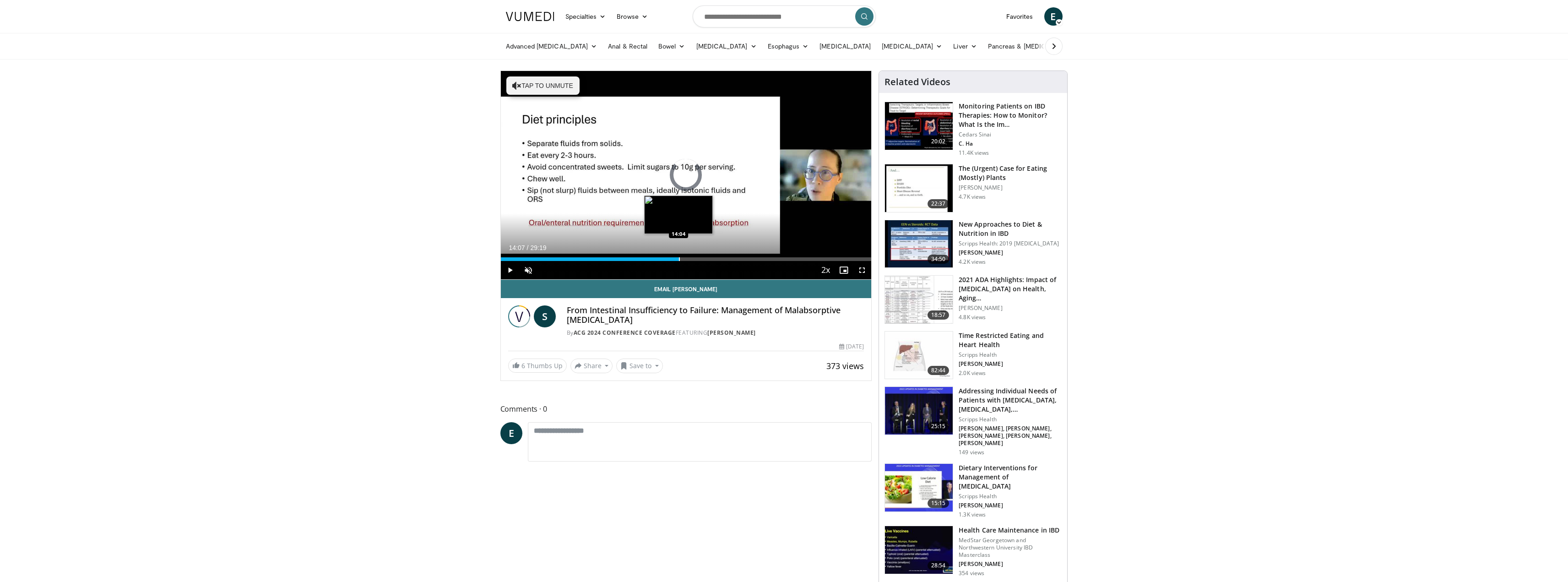
click at [679, 258] on div "Progress Bar" at bounding box center [679, 260] width 1 height 4
click at [726, 260] on div "Progress Bar" at bounding box center [726, 260] width 1 height 4
click at [761, 259] on div "Progress Bar" at bounding box center [761, 260] width 1 height 4
drag, startPoint x: 761, startPoint y: 259, endPoint x: 579, endPoint y: 256, distance: 182.0
click at [579, 256] on div "Loaded : 0.00% 06:17 06:15" at bounding box center [687, 256] width 371 height 9
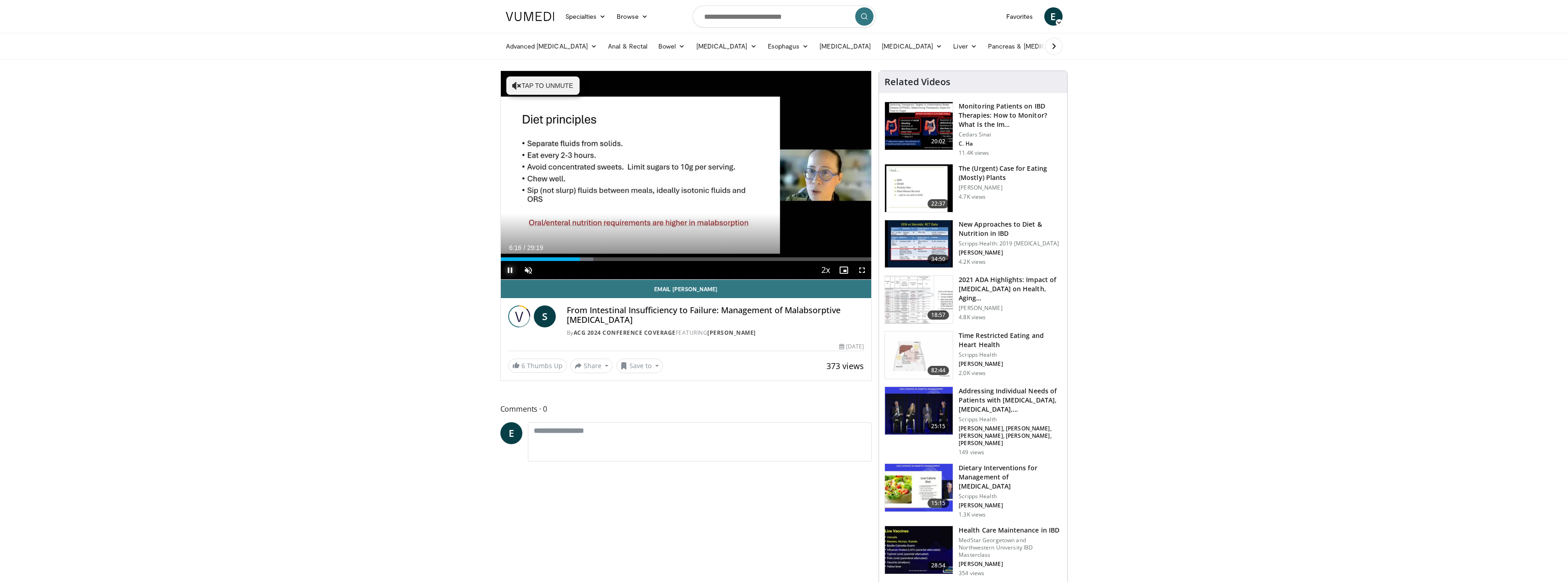
click at [513, 269] on span "Video Player" at bounding box center [511, 270] width 19 height 19
click at [803, 308] on h4 "From Intestinal Insufficiency to Failure: Management of Malabsorptive [MEDICAL_…" at bounding box center [715, 315] width 297 height 20
click at [803, 307] on h4 "From Intestinal Insufficiency to Failure: Management of Malabsorptive [MEDICAL_…" at bounding box center [715, 315] width 297 height 20
click at [602, 319] on h4 "From Intestinal Insufficiency to Failure: Management of Malabsorptive Diarrhea" at bounding box center [715, 315] width 297 height 20
copy div "Malabsorptive Diarrhea"
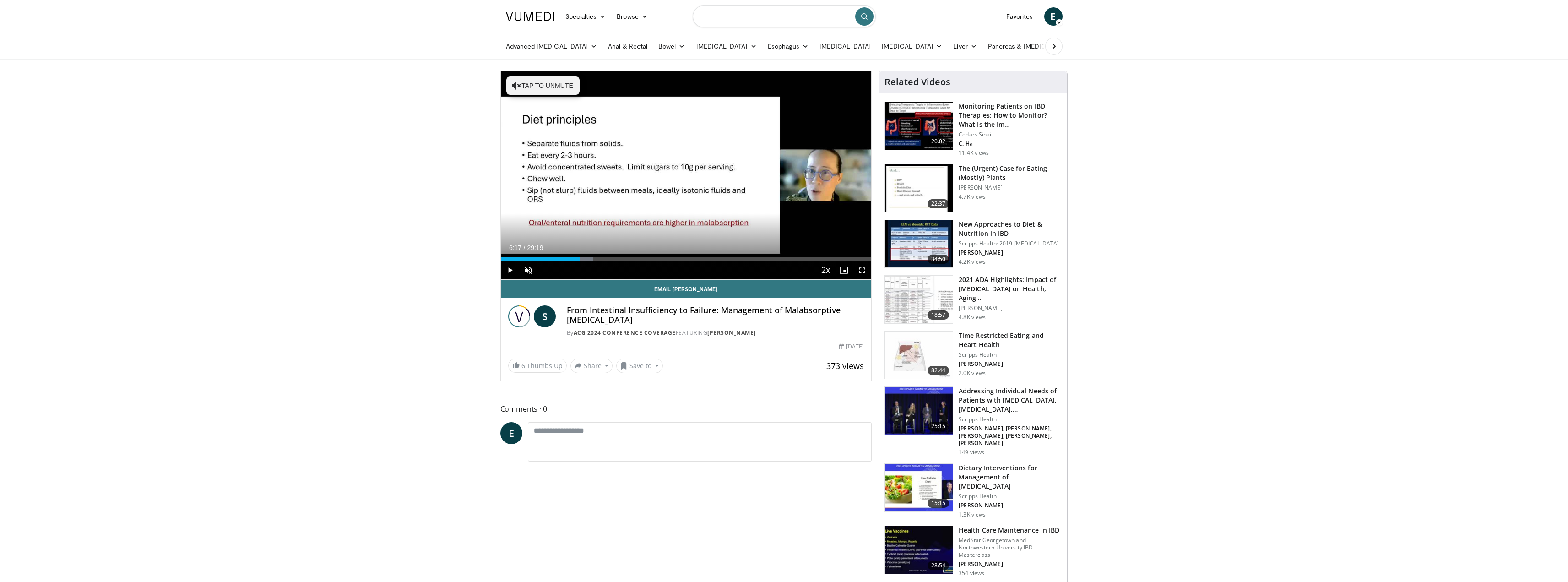
click at [718, 22] on input "Search topics, interventions" at bounding box center [784, 16] width 183 height 22
paste input "**********"
type input "**********"
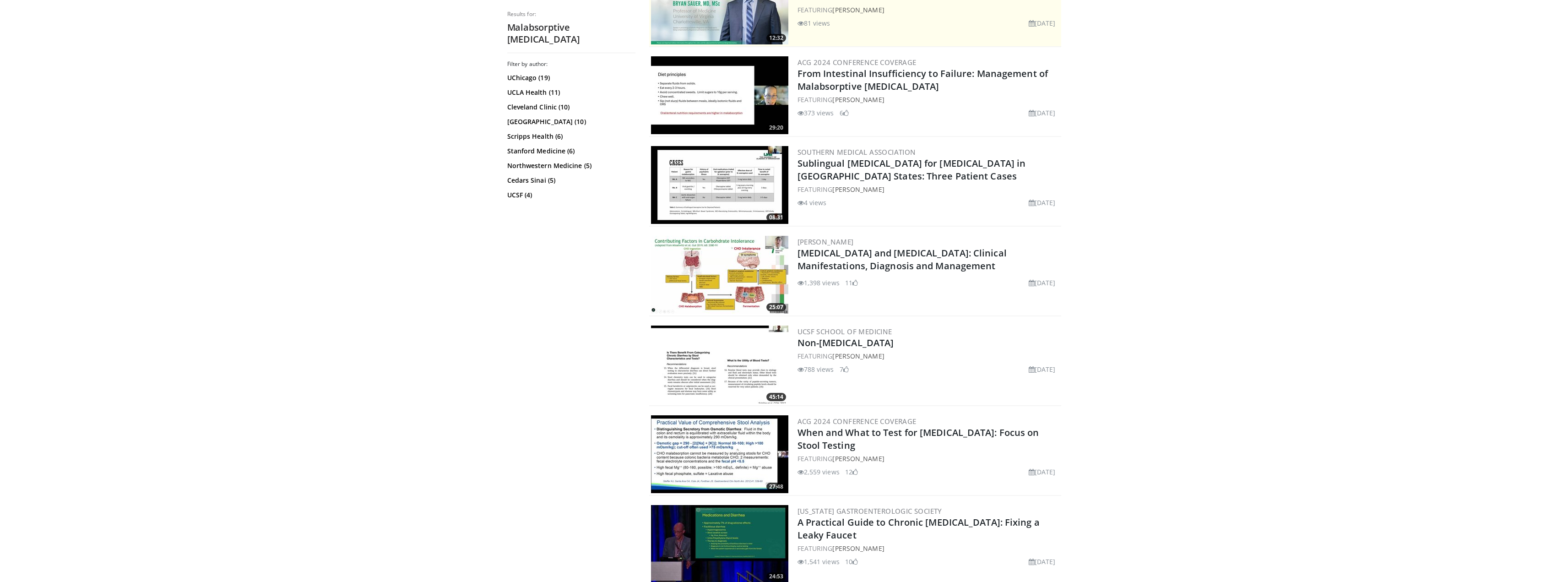
scroll to position [183, 0]
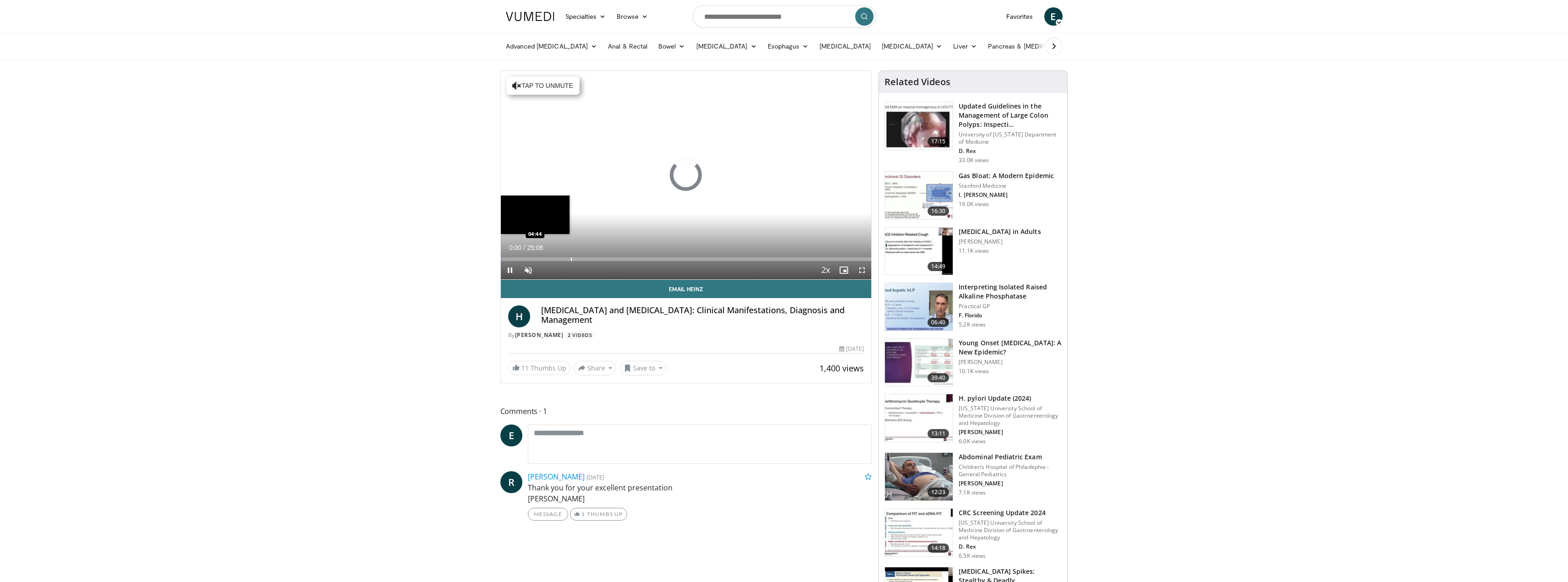
click at [571, 259] on div "Progress Bar" at bounding box center [571, 260] width 1 height 4
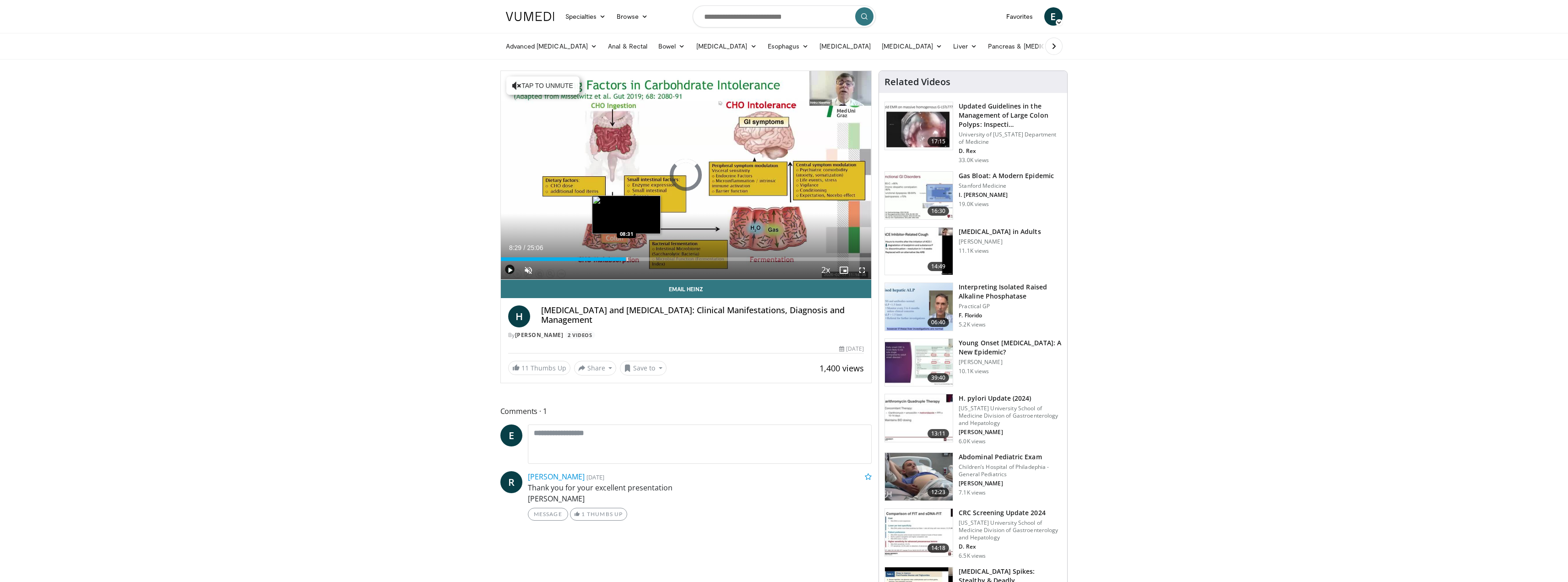
click at [627, 260] on div "Progress Bar" at bounding box center [627, 260] width 1 height 4
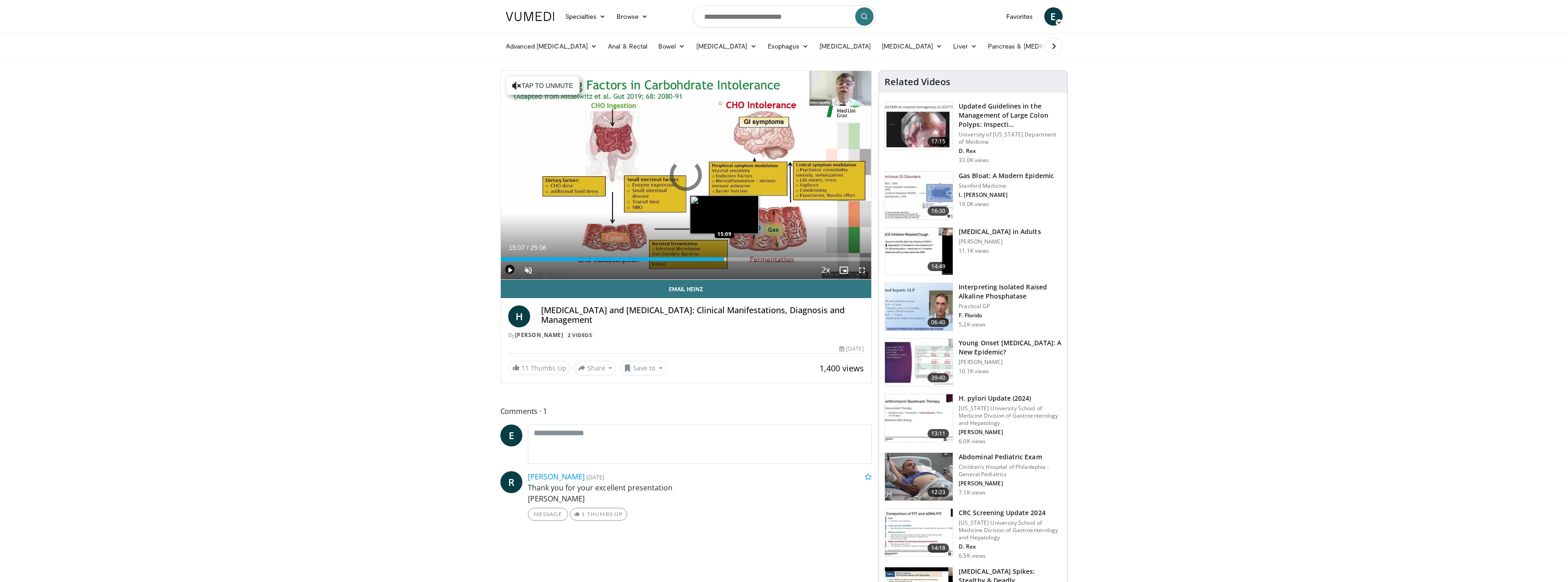
click at [725, 258] on div "Progress Bar" at bounding box center [725, 260] width 1 height 4
click at [804, 260] on div "Progress Bar" at bounding box center [804, 260] width 1 height 4
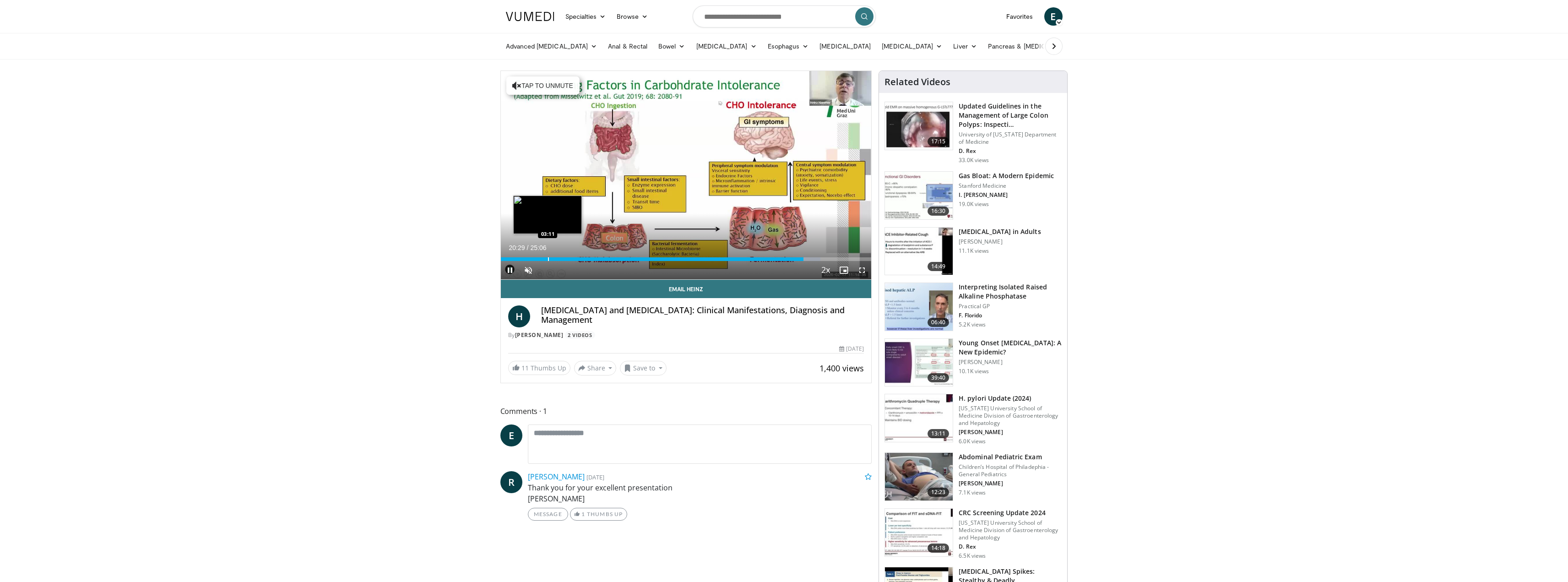
click at [548, 254] on div "Loaded : 86.27% 20:30 03:11" at bounding box center [687, 256] width 371 height 9
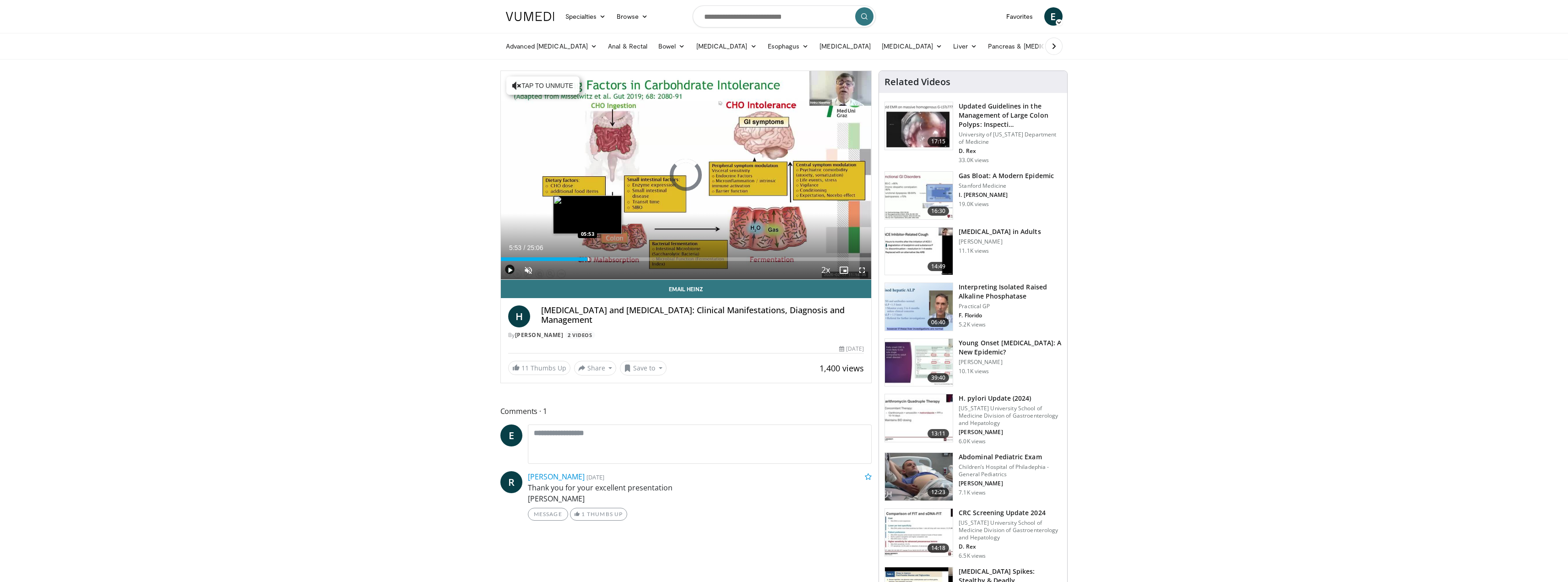
click at [587, 256] on div "Loaded : 15.27% 05:53 05:53" at bounding box center [687, 256] width 371 height 9
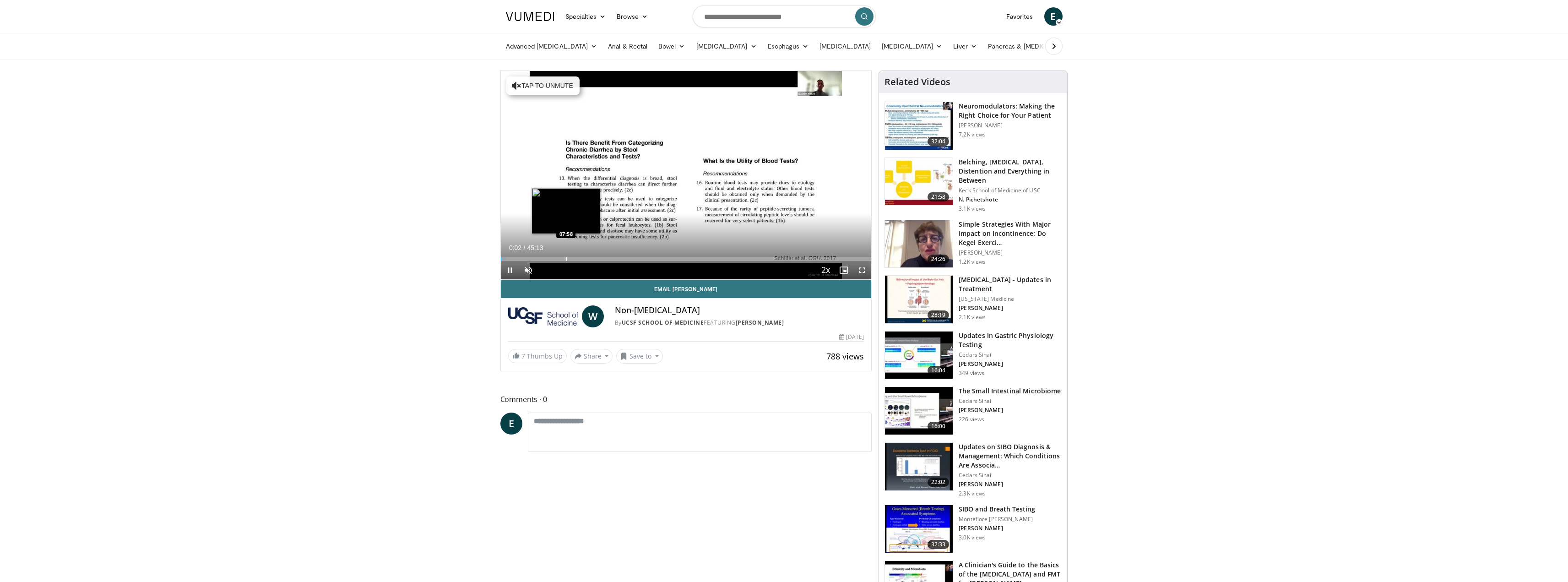
click at [566, 259] on div "Progress Bar" at bounding box center [566, 260] width 1 height 4
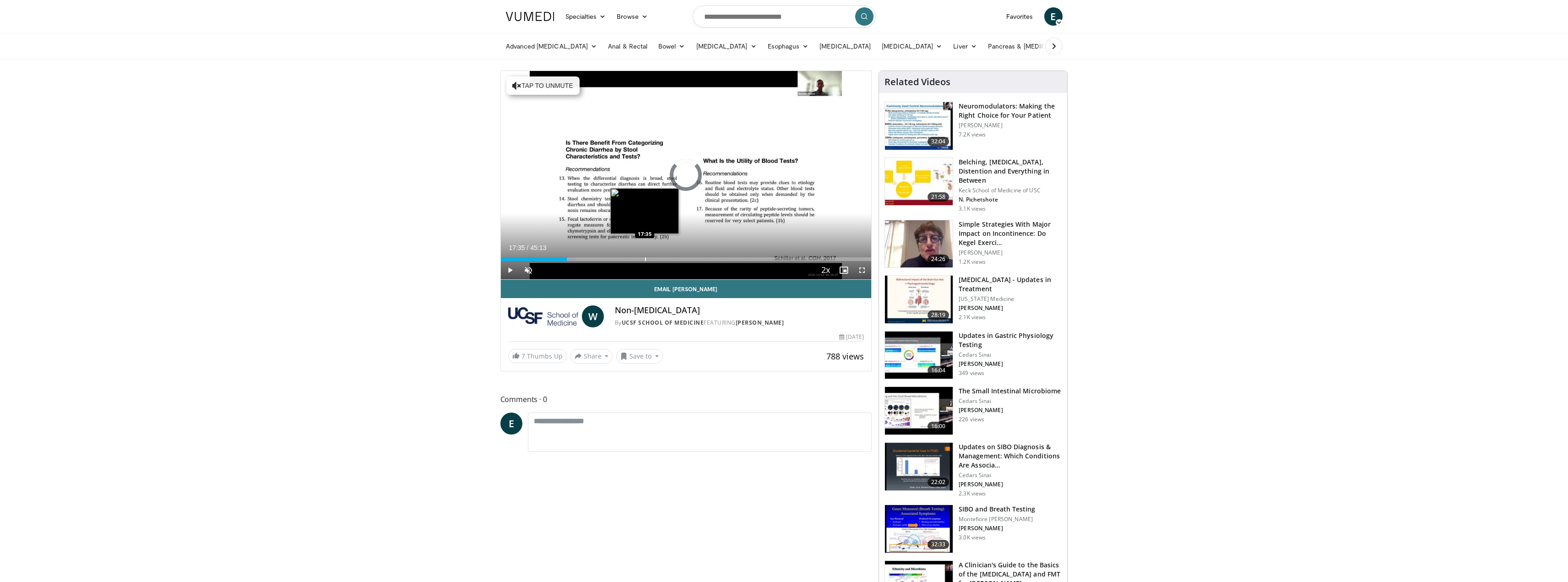
click at [645, 256] on div "Loaded : 20.24% 17:35 17:35" at bounding box center [687, 256] width 371 height 9
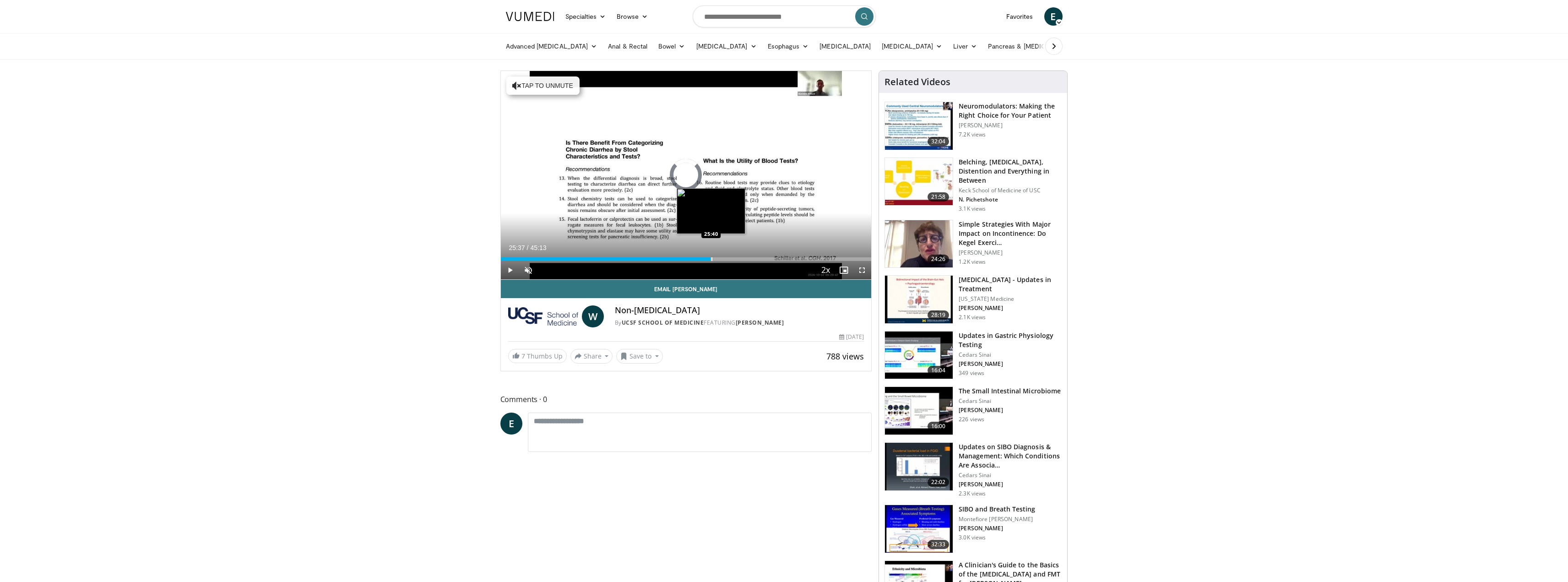
click at [711, 256] on div "Loaded : 41.22% 17:38 25:40" at bounding box center [687, 256] width 371 height 9
click at [572, 252] on div "Loaded : 59.25% 25:46 08:42" at bounding box center [687, 256] width 371 height 9
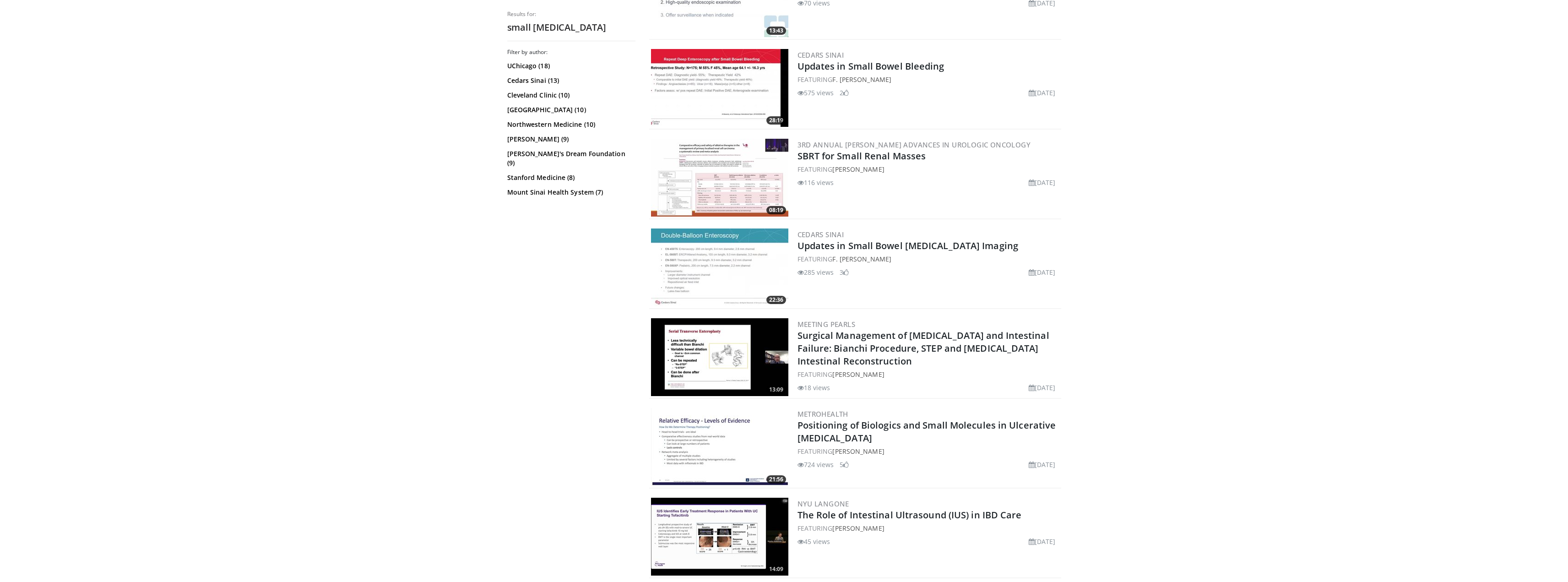
scroll to position [1236, 0]
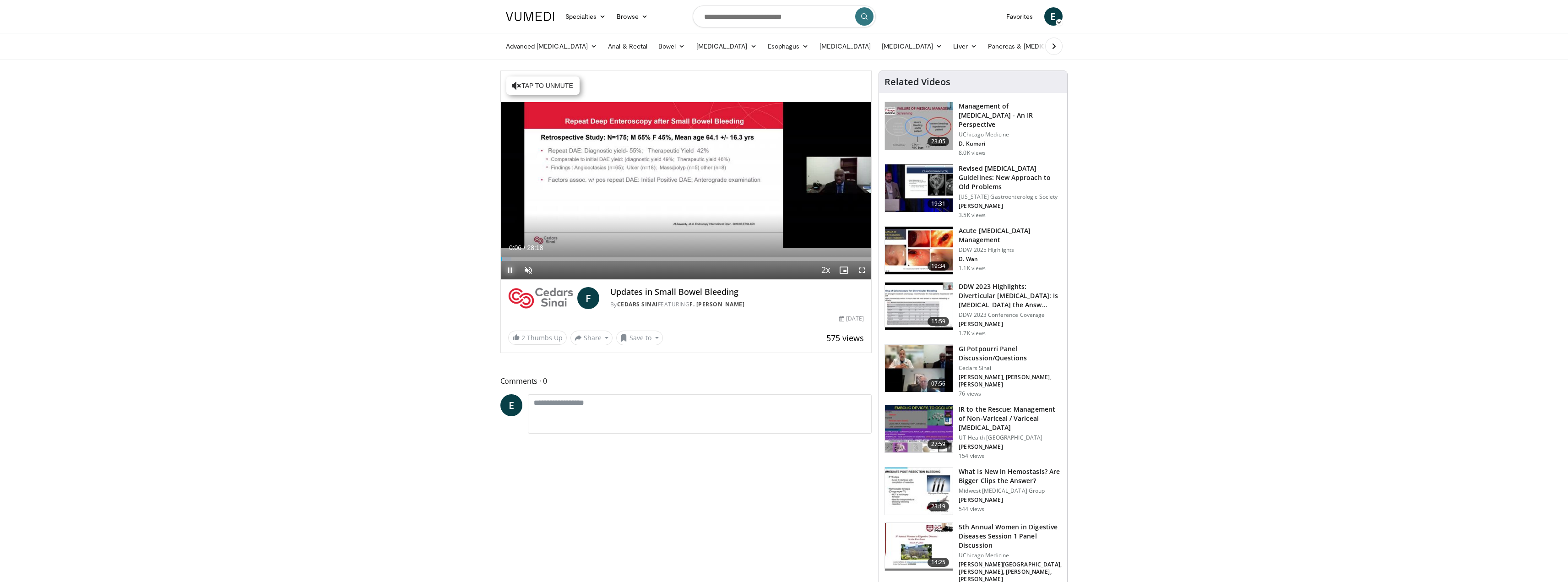
click at [509, 269] on span "Video Player" at bounding box center [511, 270] width 19 height 19
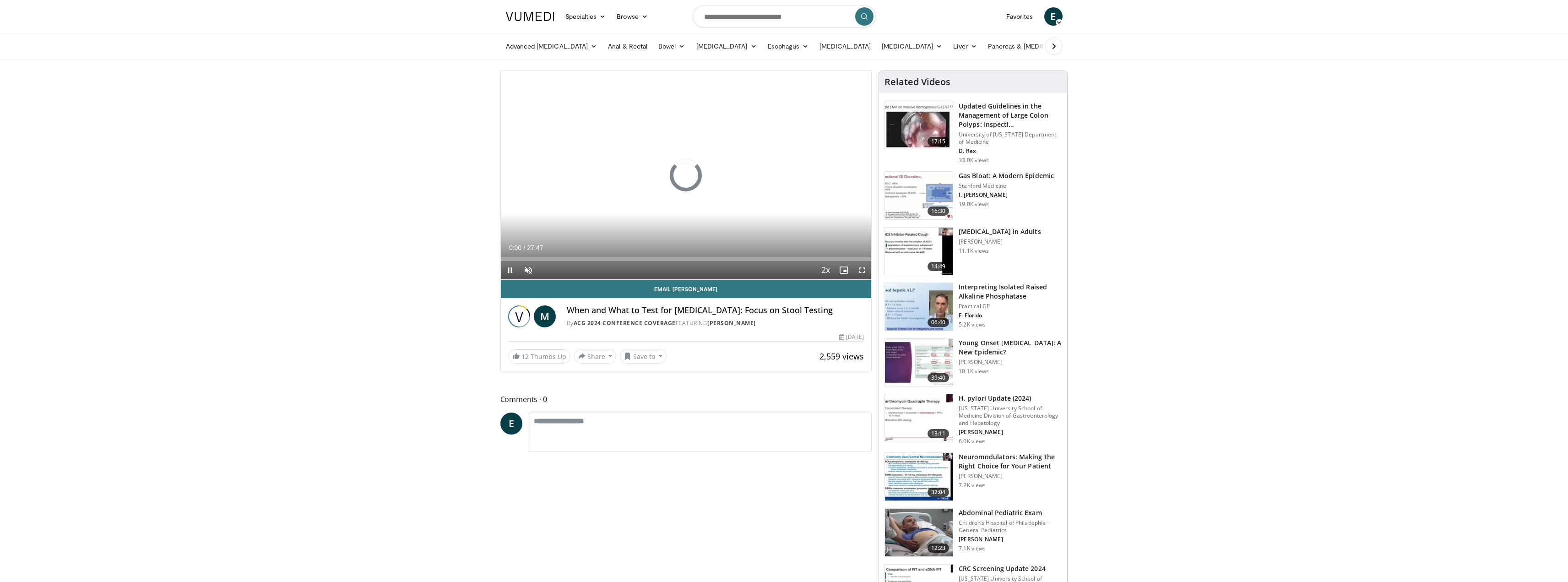
drag, startPoint x: 25, startPoint y: 53, endPoint x: 36, endPoint y: 6, distance: 48.3
click at [501, 52] on div "Advanced Endoscopy Anti-Reflux Endoscopic Procedures Barrett's Esophagus Manage…" at bounding box center [785, 46] width 568 height 26
